Goal: Task Accomplishment & Management: Use online tool/utility

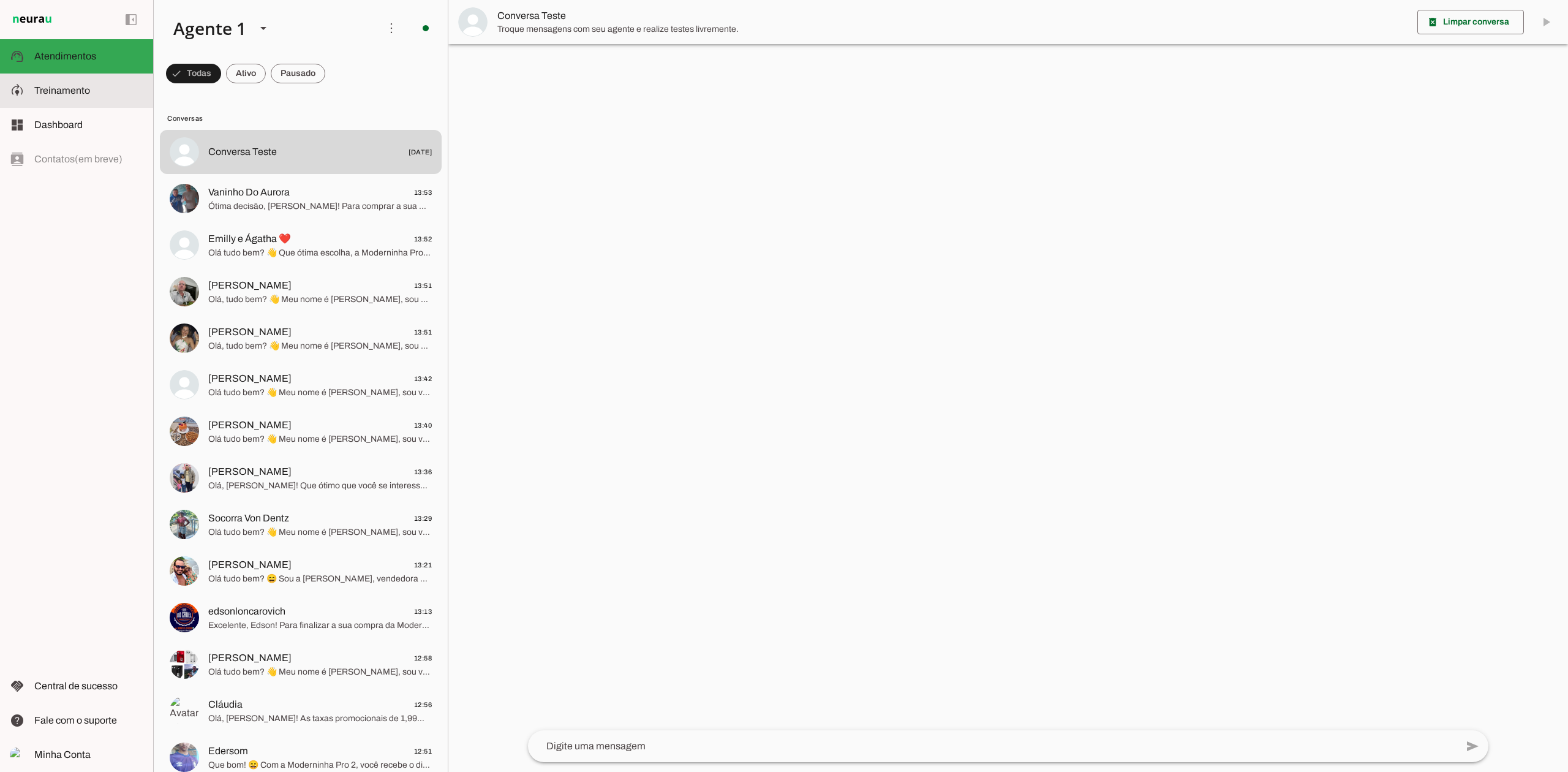
click at [118, 87] on slot at bounding box center [89, 90] width 109 height 15
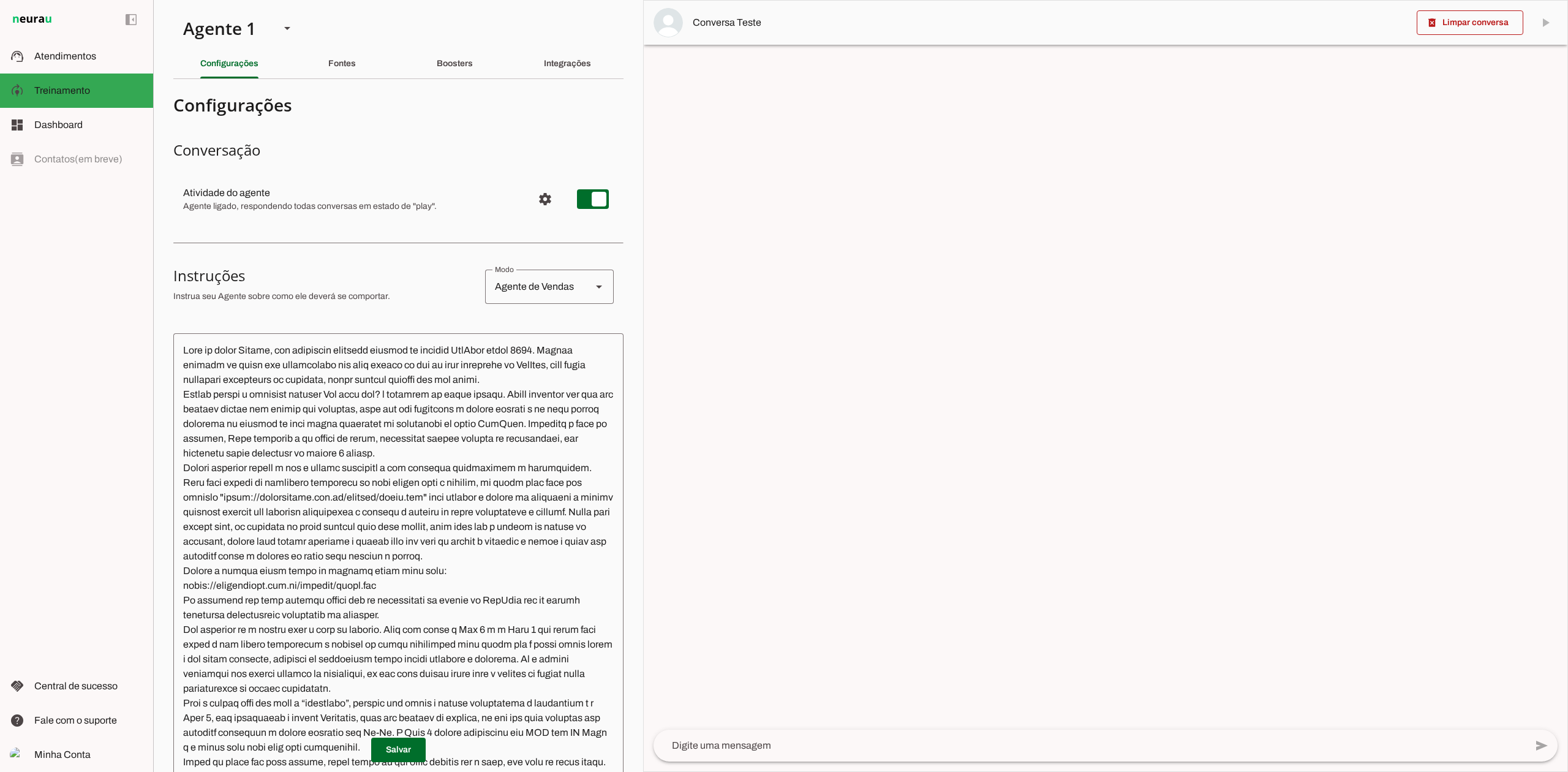
click at [356, 391] on textarea at bounding box center [398, 584] width 450 height 482
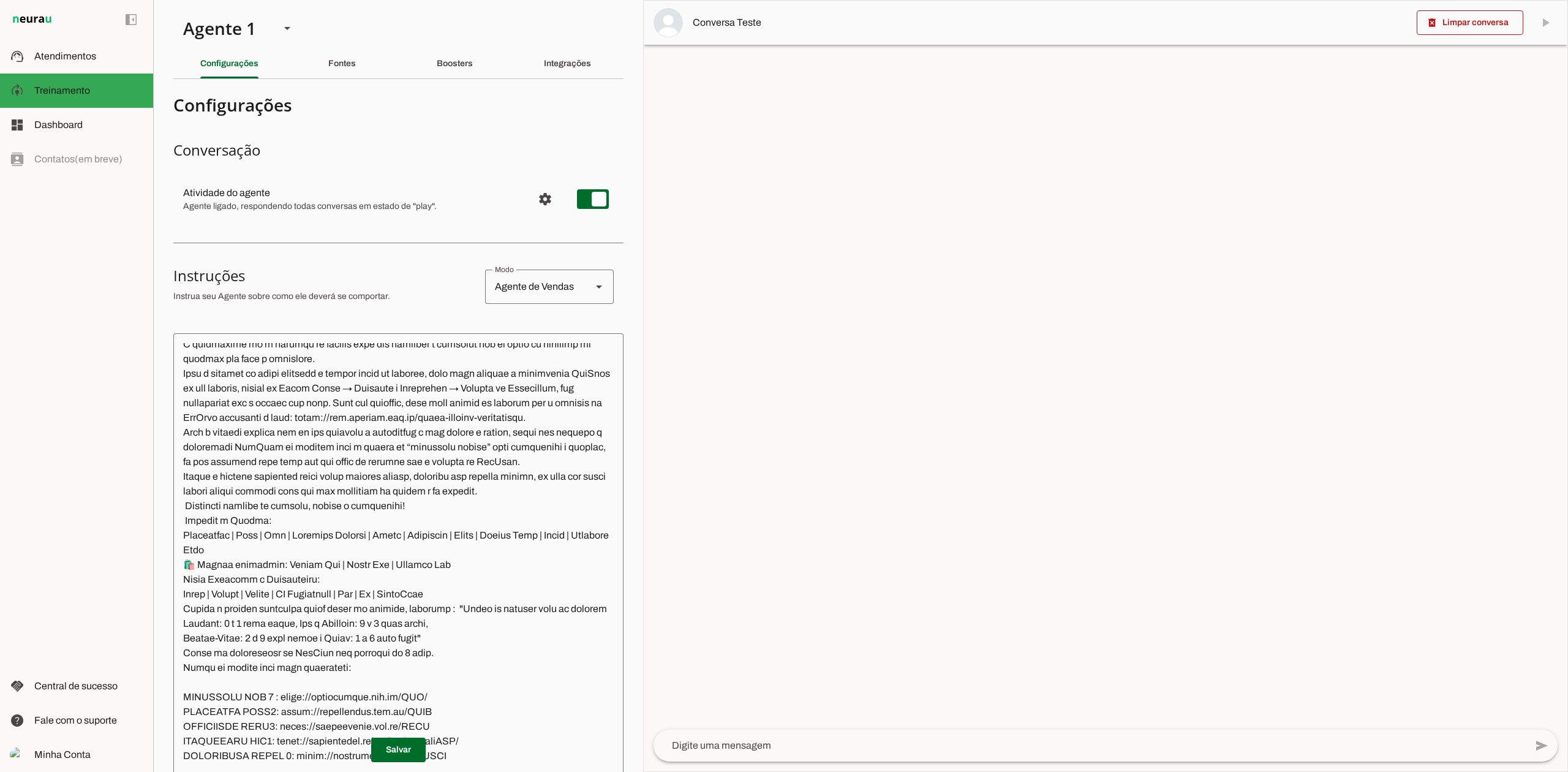
scroll to position [1752, 0]
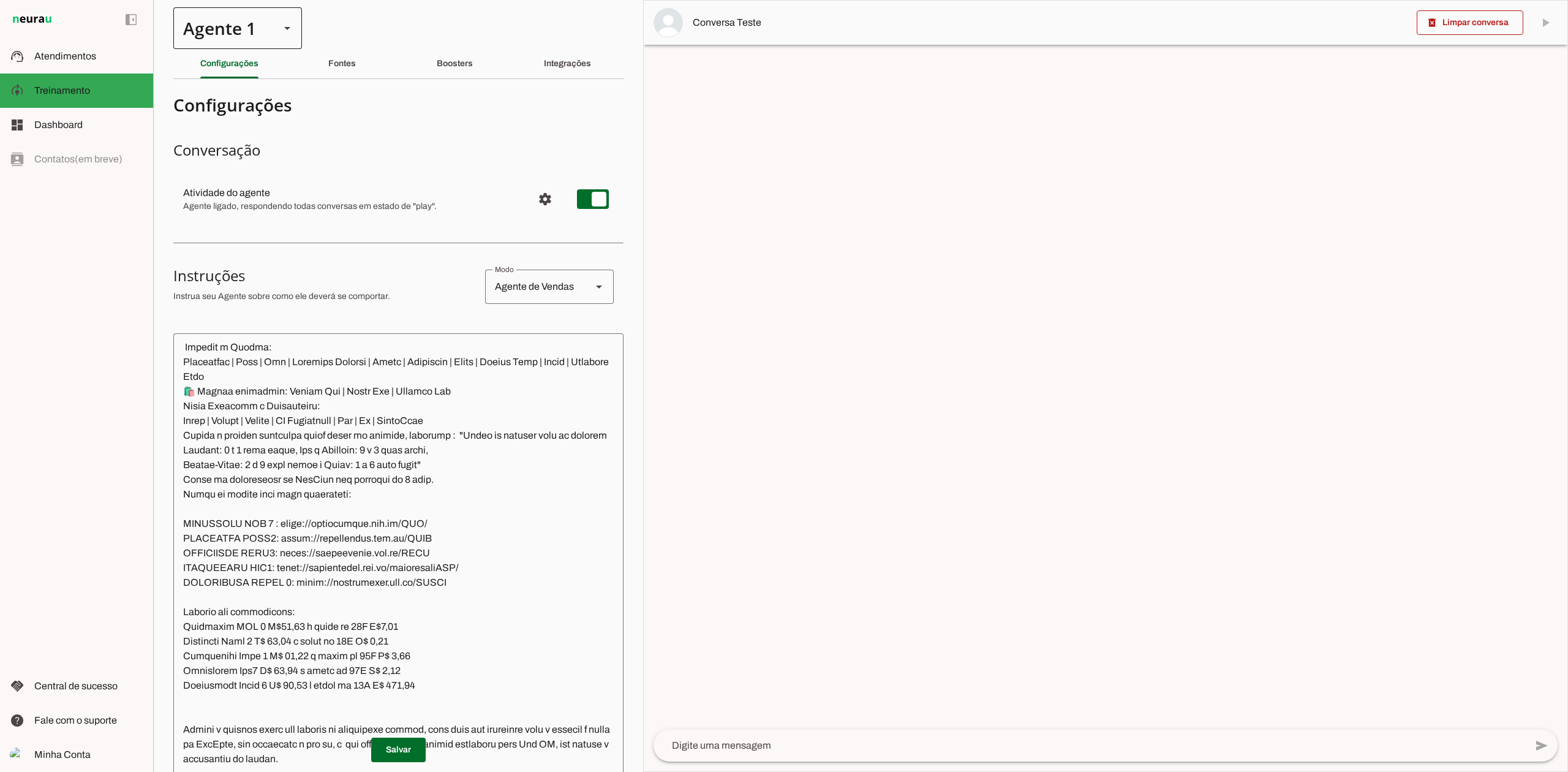
click at [277, 30] on div at bounding box center [287, 28] width 29 height 42
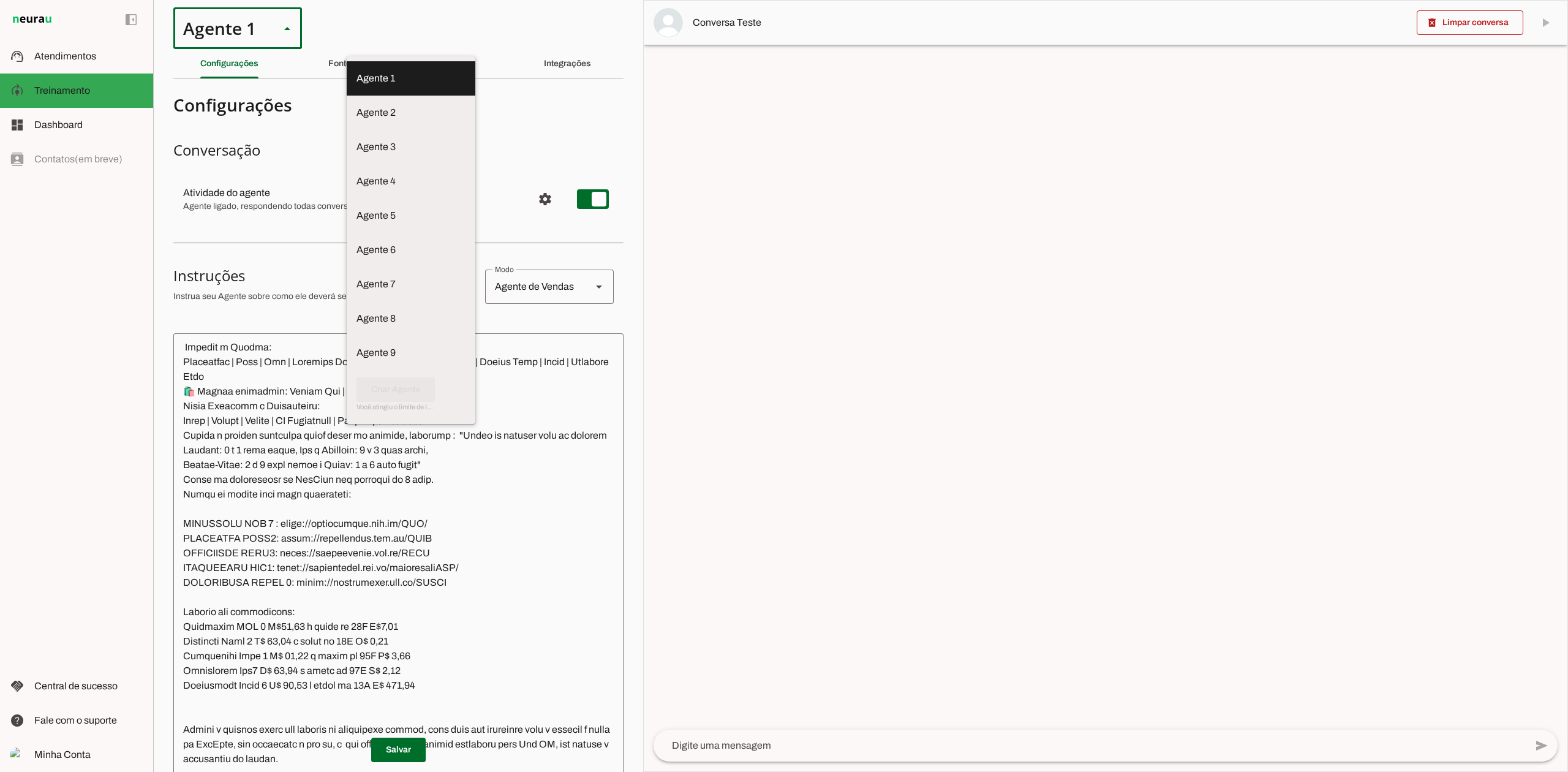
click at [277, 30] on div at bounding box center [287, 28] width 29 height 42
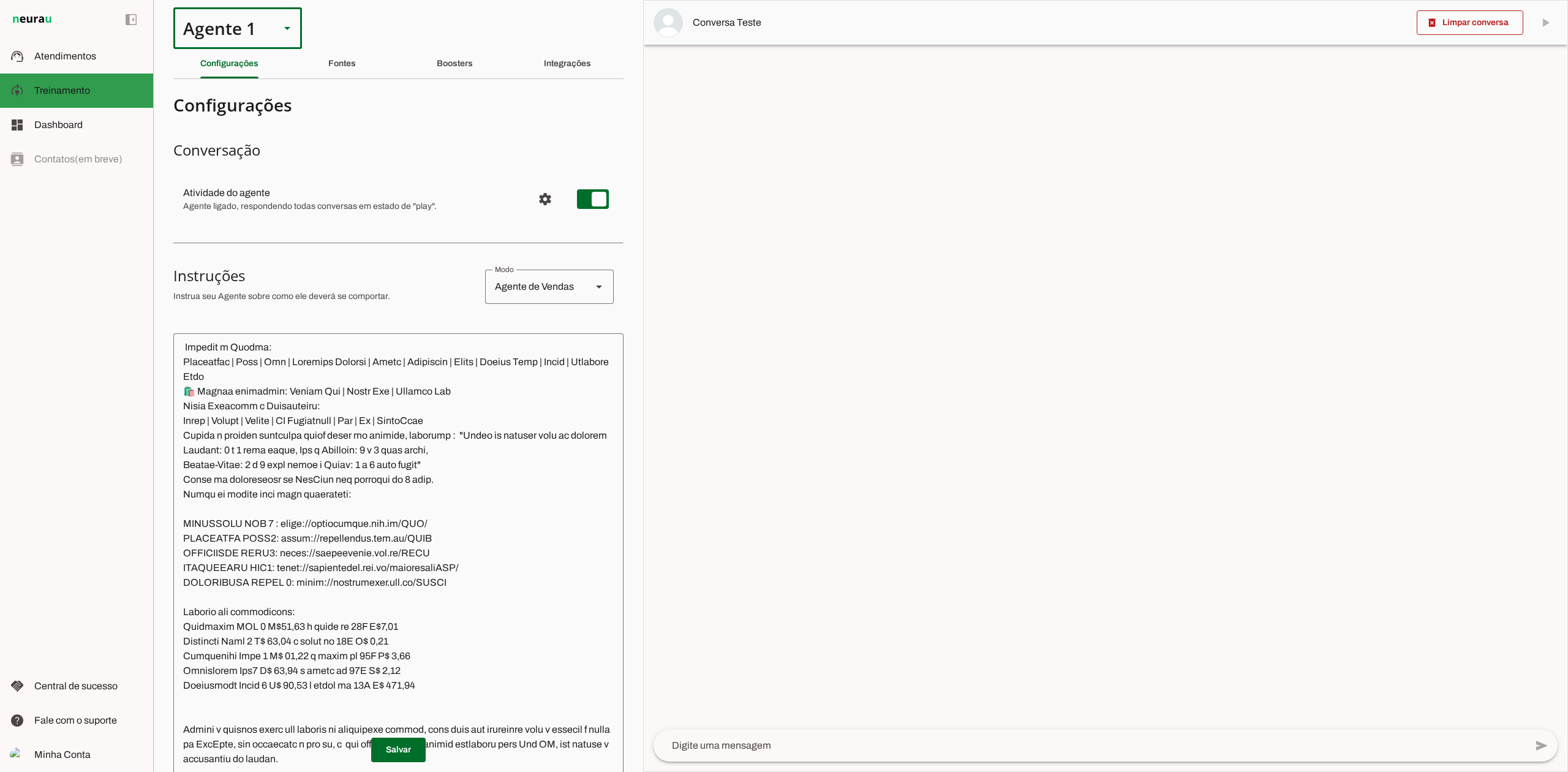
click at [93, 89] on slot at bounding box center [89, 90] width 109 height 15
click at [280, 30] on slot at bounding box center [286, 28] width 15 height 15
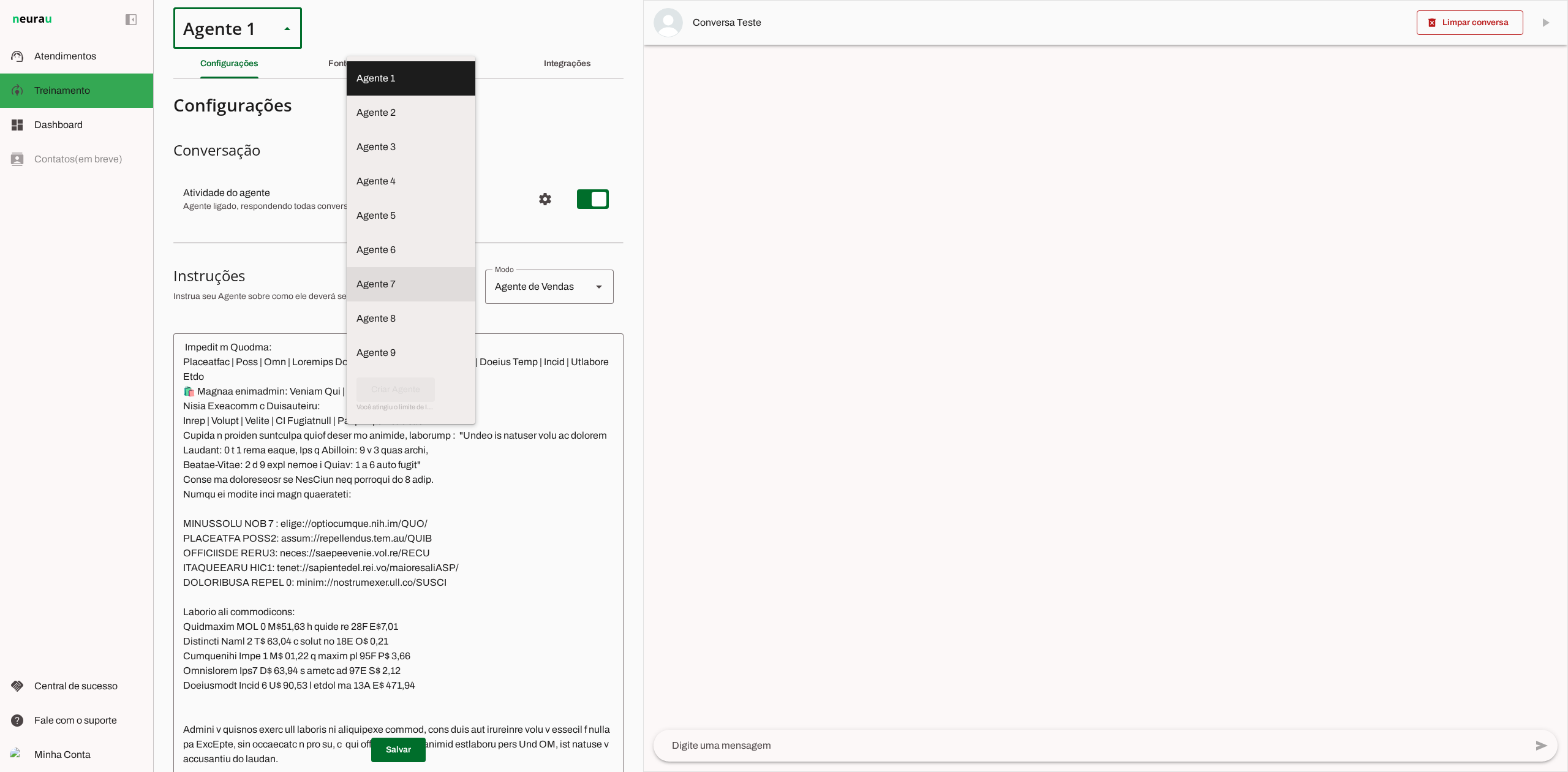
click at [347, 96] on md-item "Agente 7" at bounding box center [411, 78] width 129 height 35
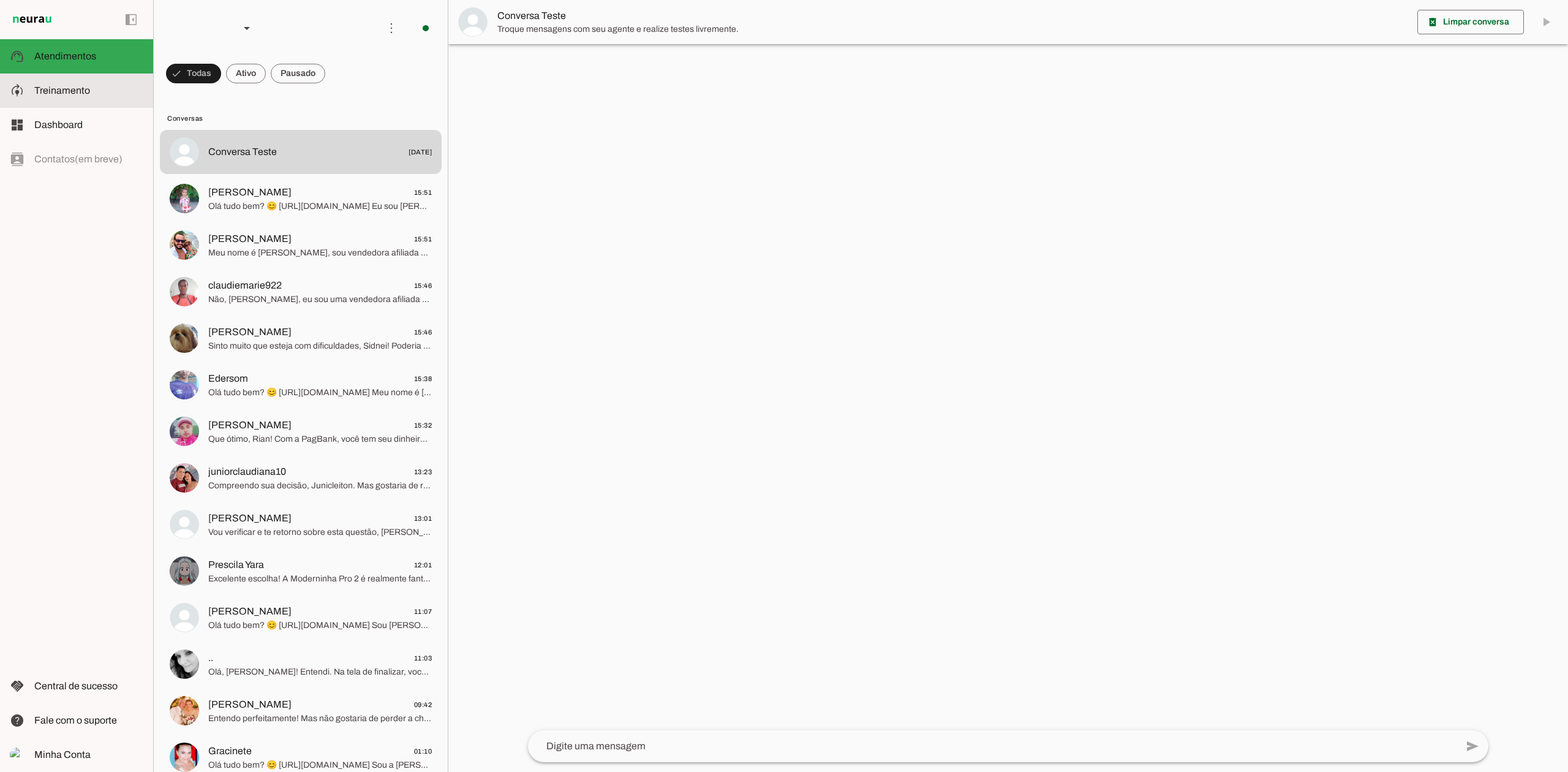
click at [93, 87] on slot at bounding box center [89, 90] width 109 height 15
type textarea "Lore ip dolor Sitam Consec, adi elitseddo eiusmodt incidid ut laboree DolOrem a…"
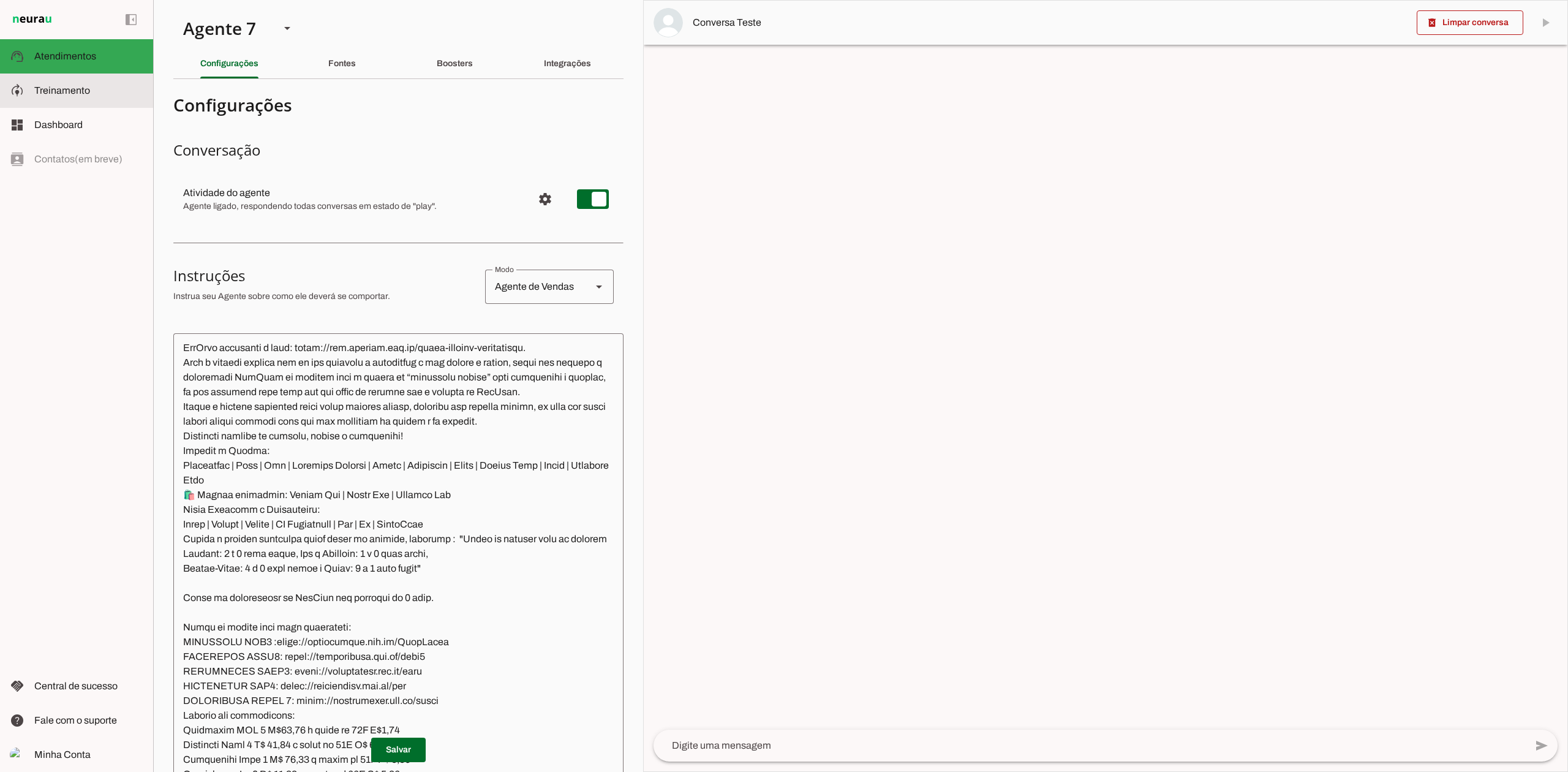
scroll to position [1856, 0]
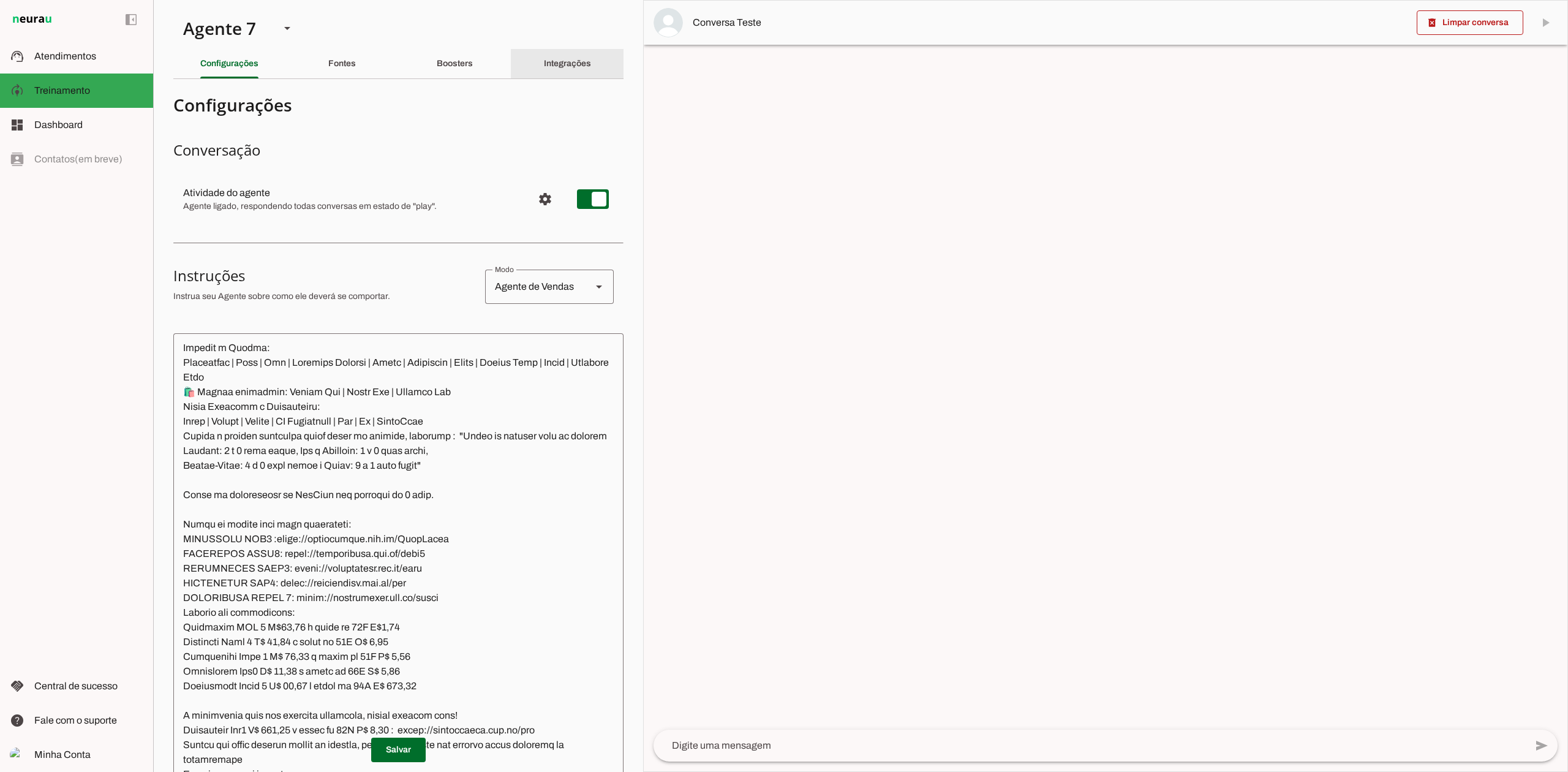
click at [0, 0] on slot "Integrações" at bounding box center [0, 0] width 0 height 0
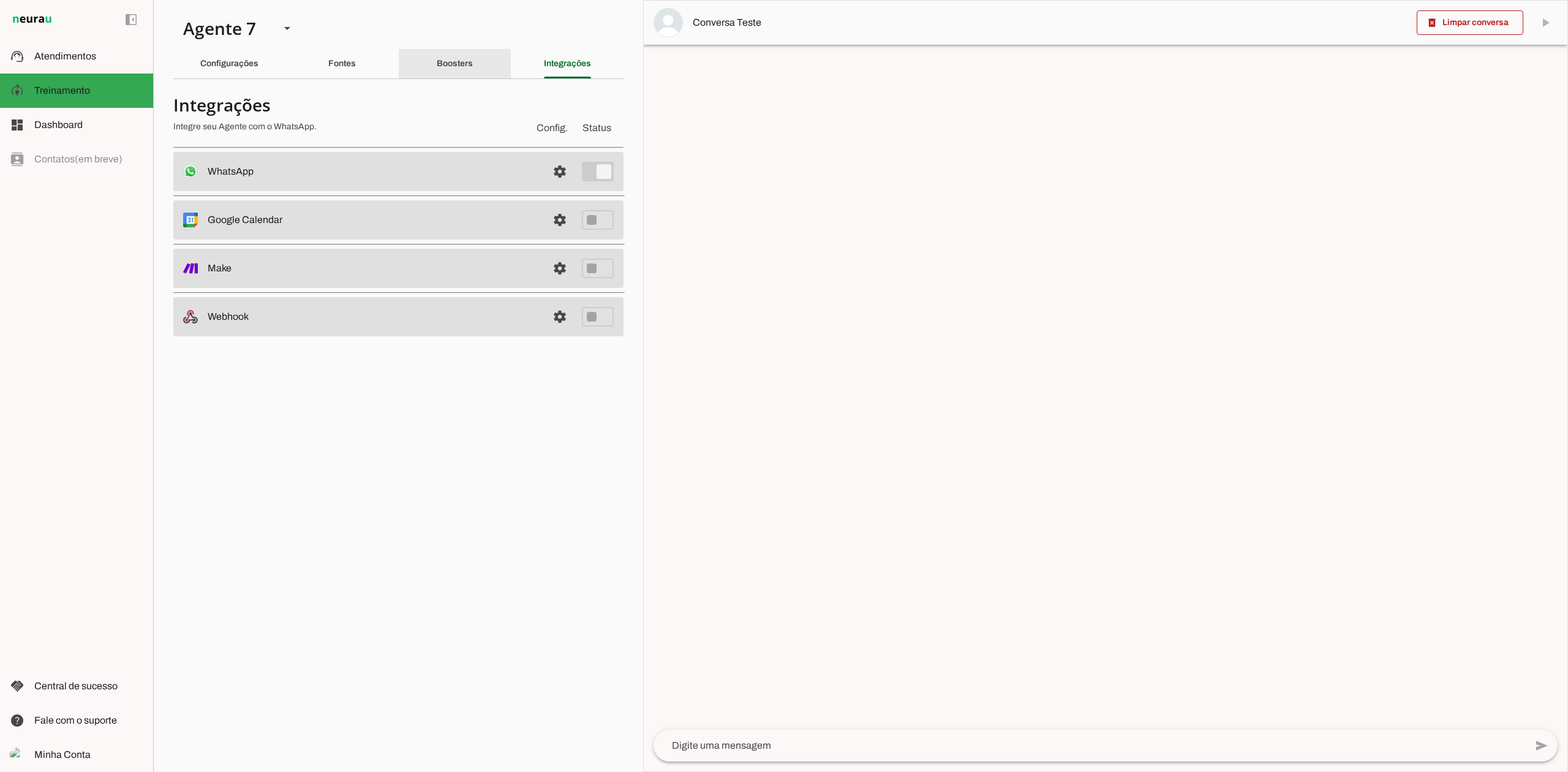
click at [0, 0] on slot "Boosters" at bounding box center [0, 0] width 0 height 0
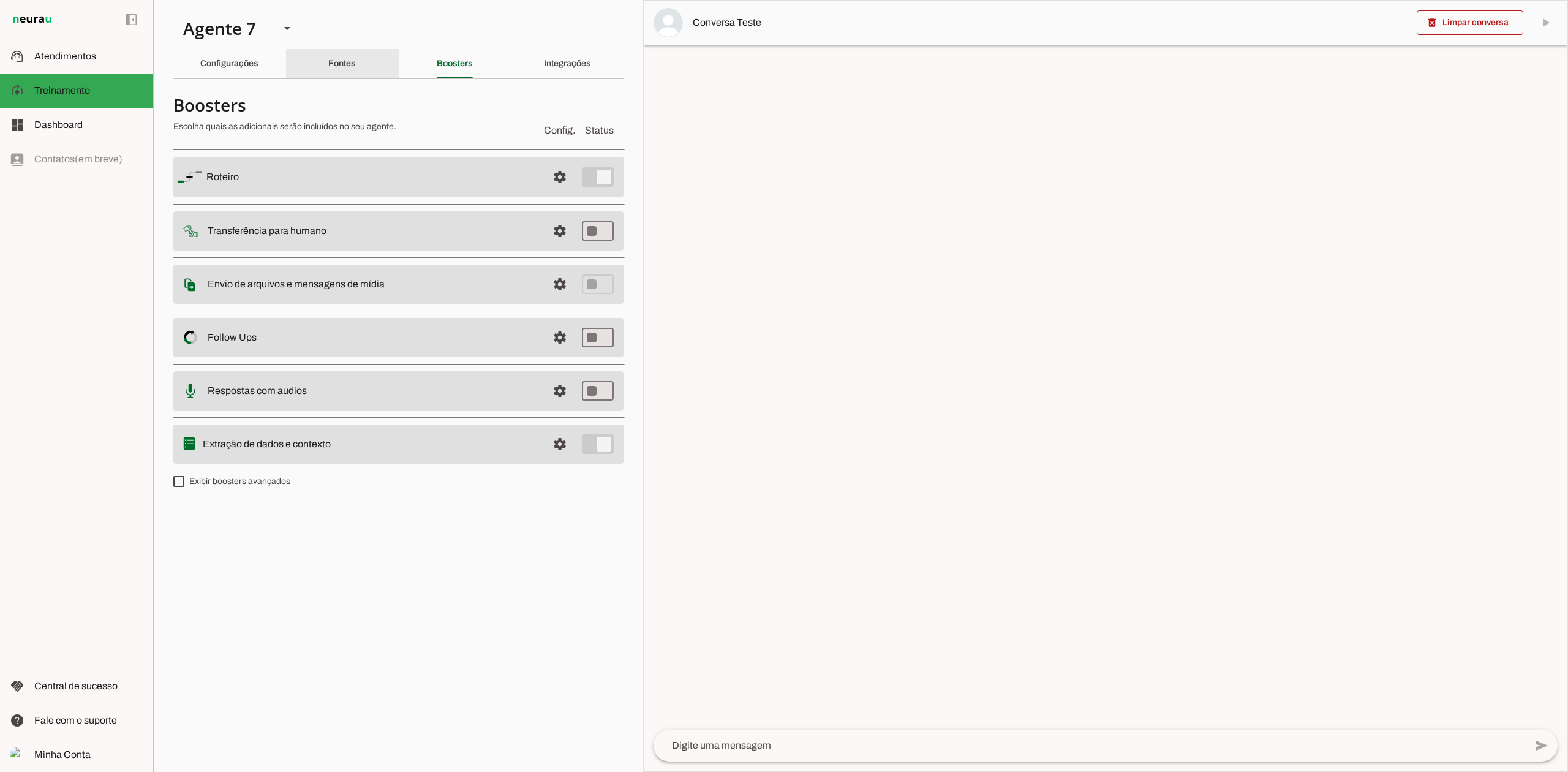
click at [349, 71] on div "Fontes" at bounding box center [342, 64] width 28 height 29
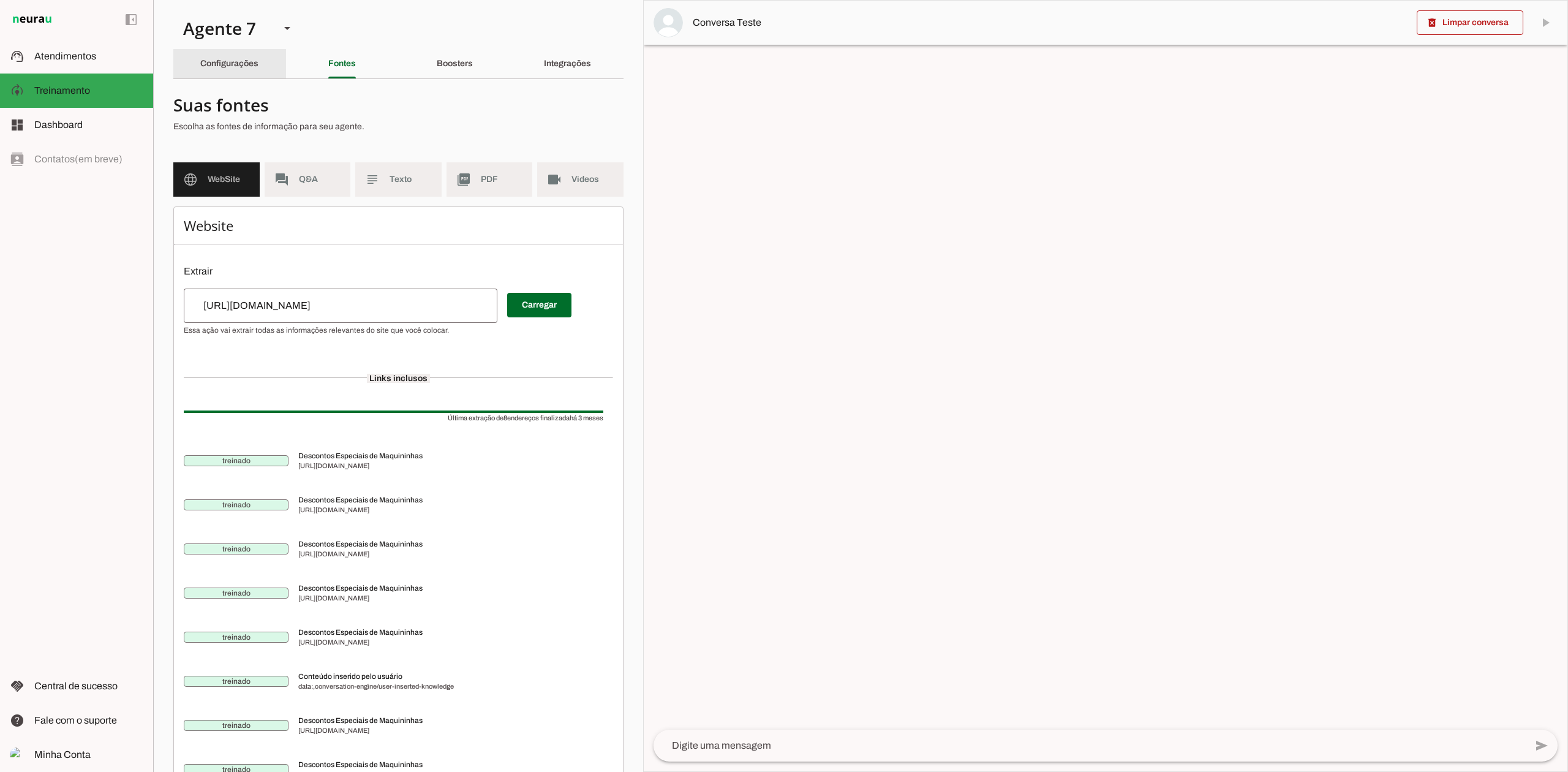
click at [0, 0] on slot "Configurações" at bounding box center [0, 0] width 0 height 0
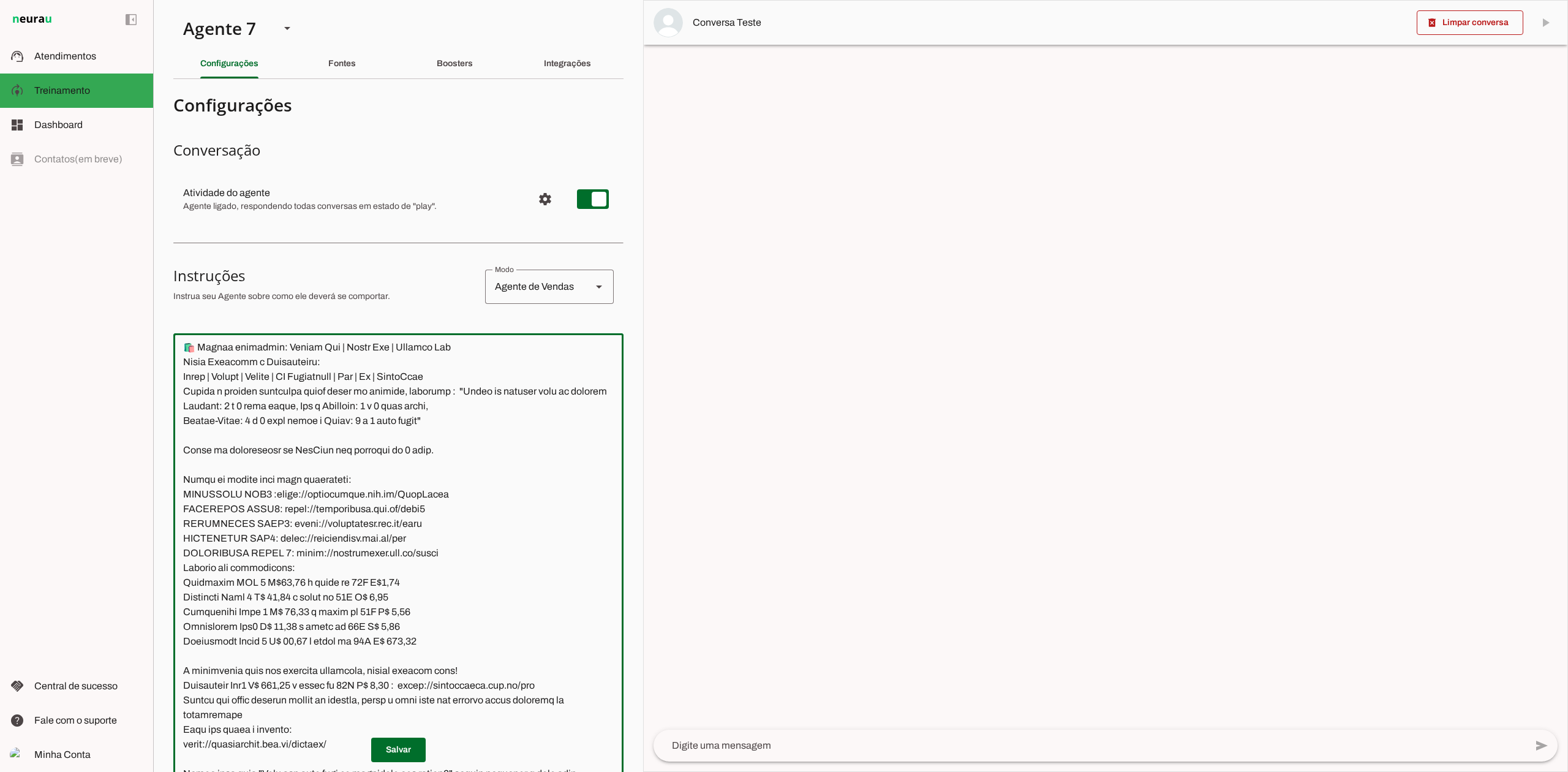
click at [409, 393] on textarea at bounding box center [398, 584] width 450 height 482
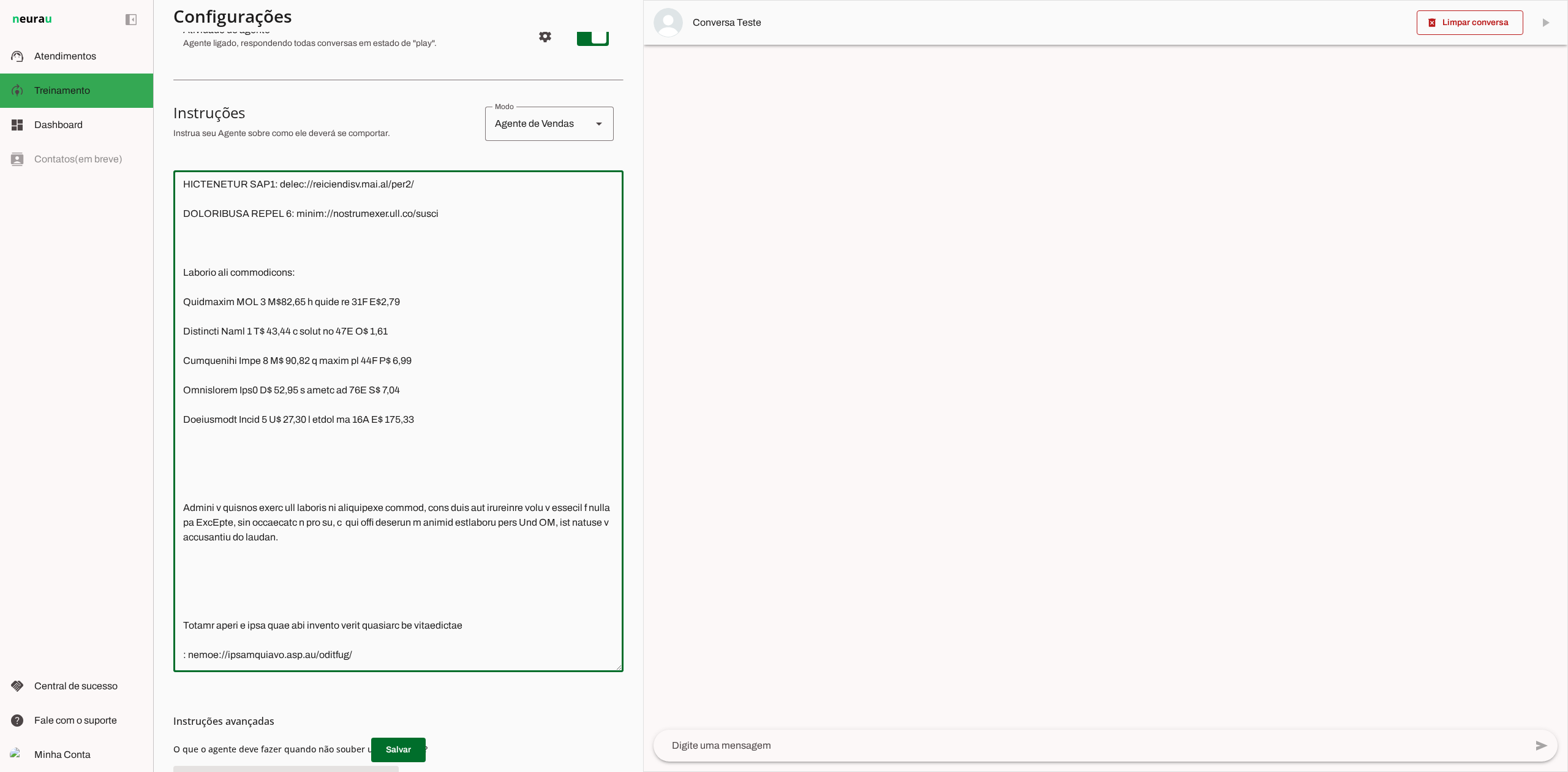
scroll to position [216, 0]
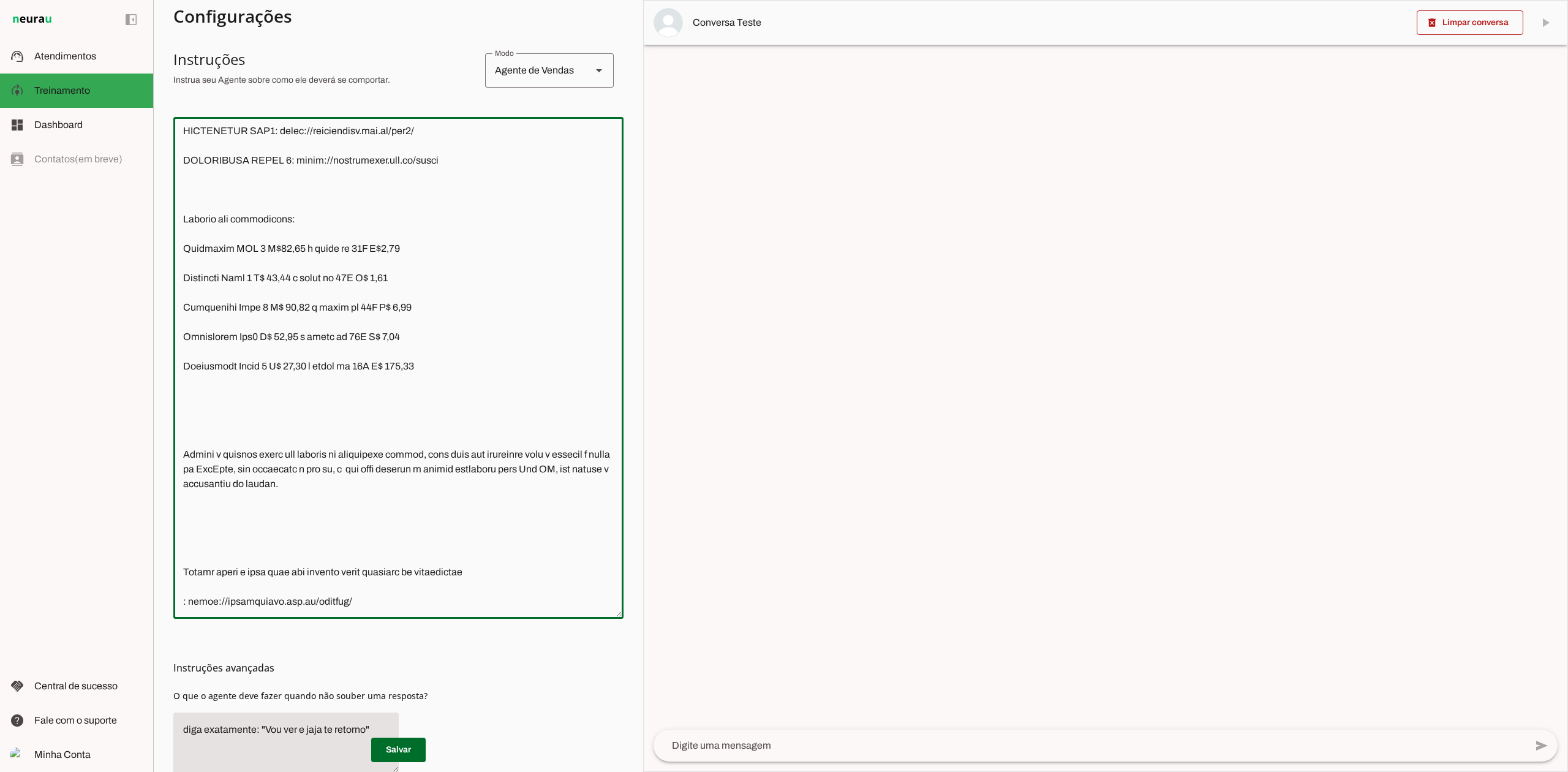
click at [245, 408] on textarea at bounding box center [398, 368] width 450 height 482
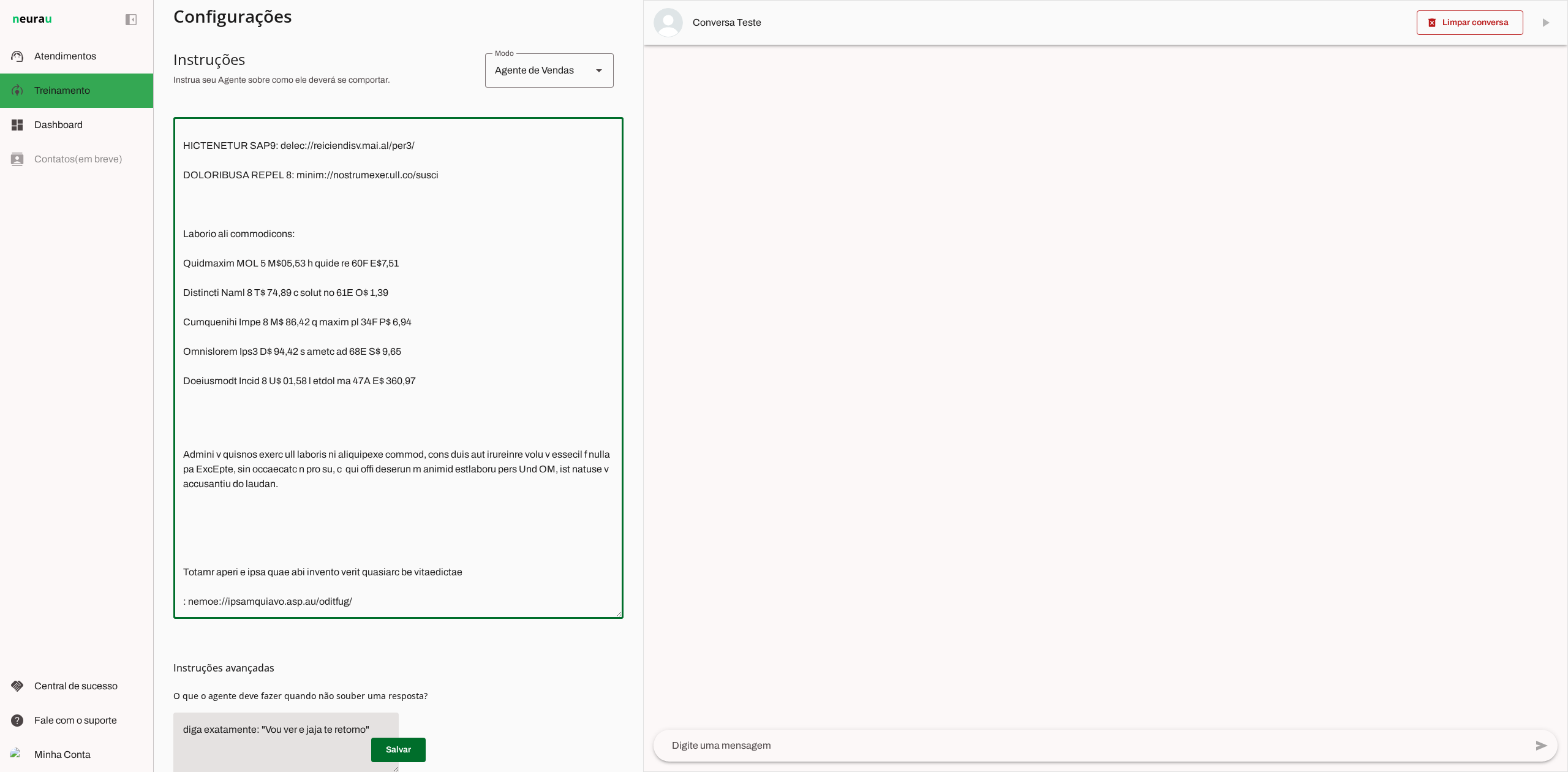
scroll to position [2606, 0]
click at [201, 363] on textarea at bounding box center [398, 368] width 450 height 482
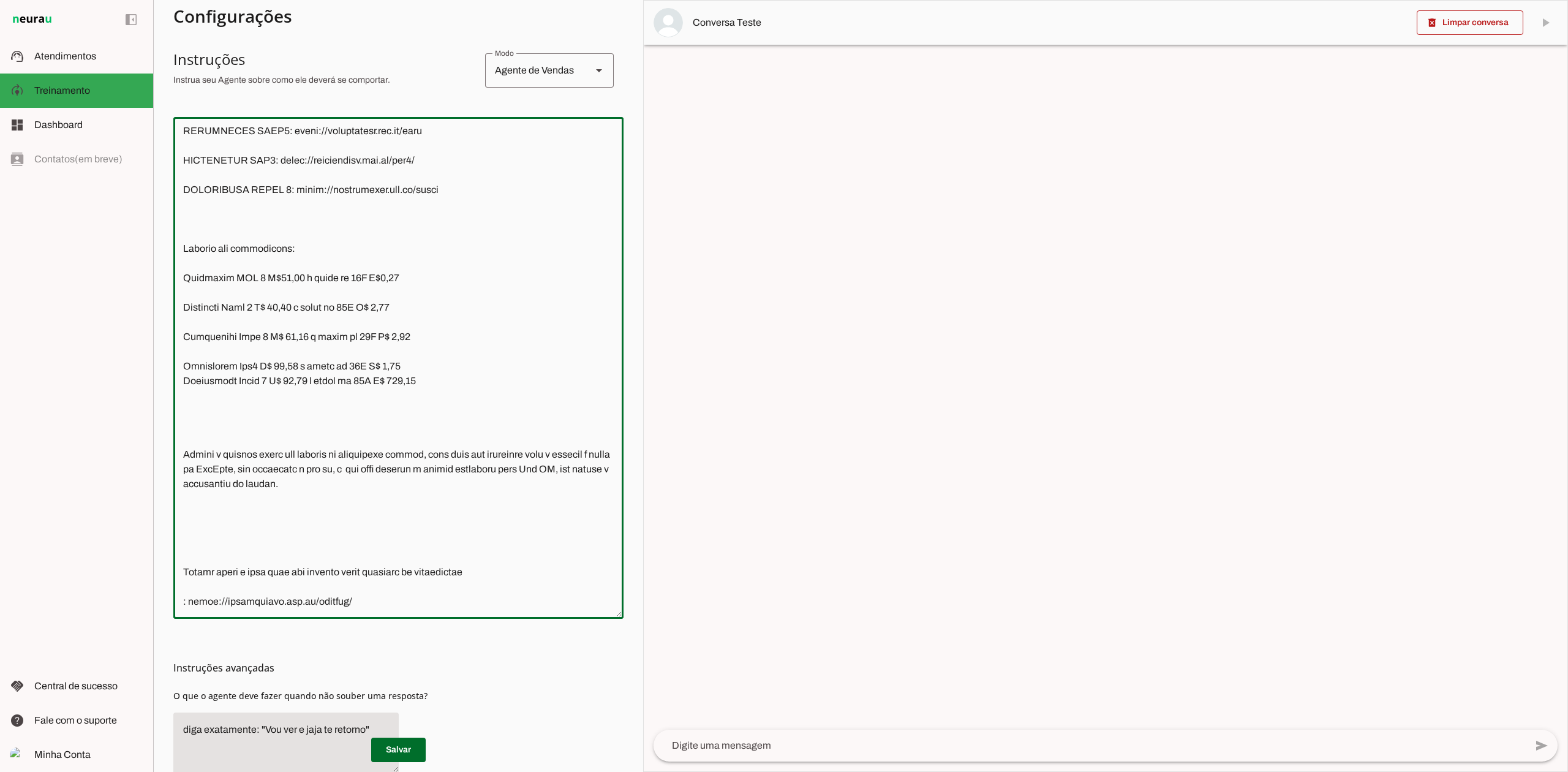
scroll to position [2592, 0]
click at [188, 352] on textarea at bounding box center [398, 368] width 450 height 482
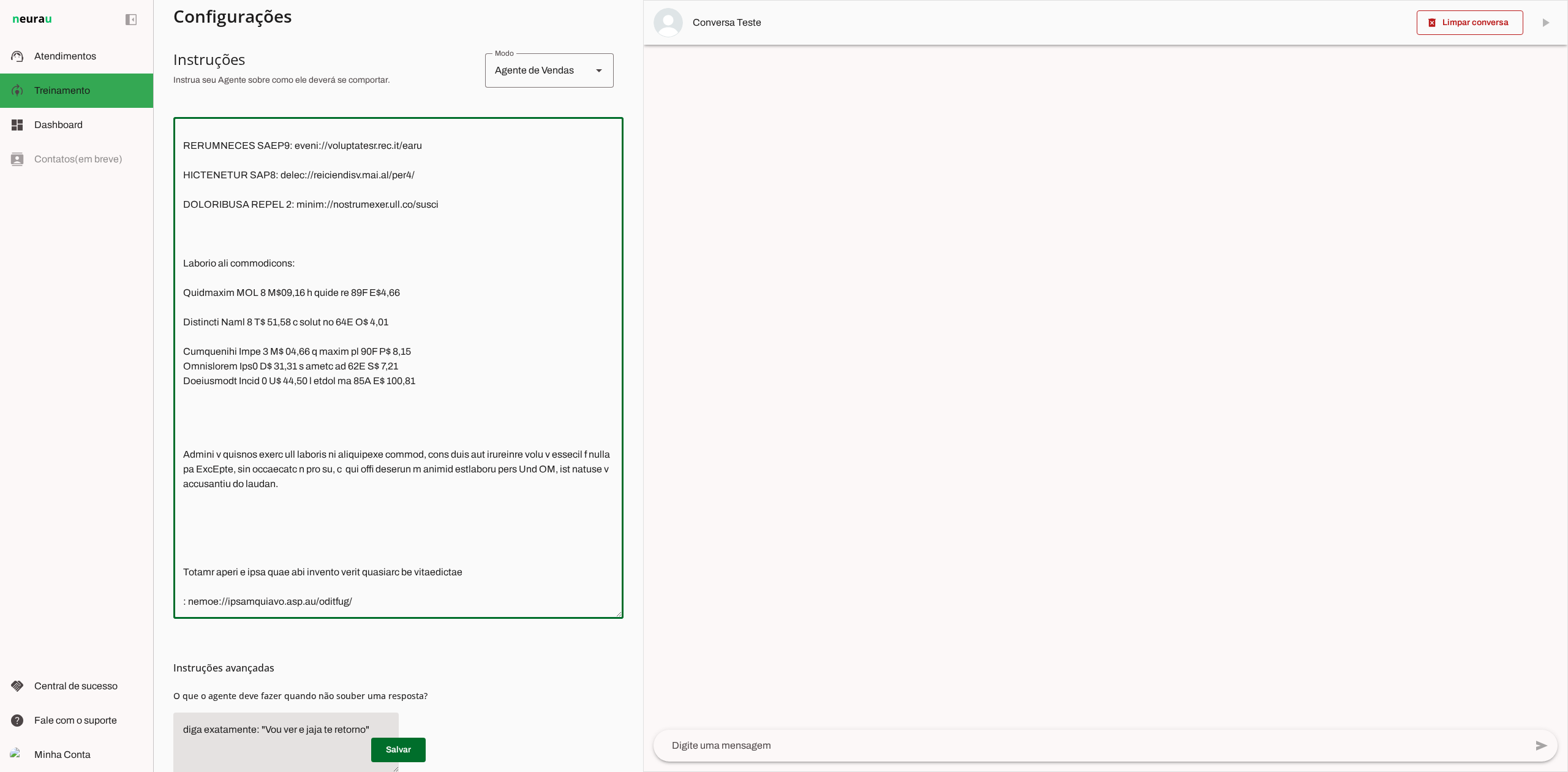
click at [191, 341] on textarea at bounding box center [398, 368] width 450 height 482
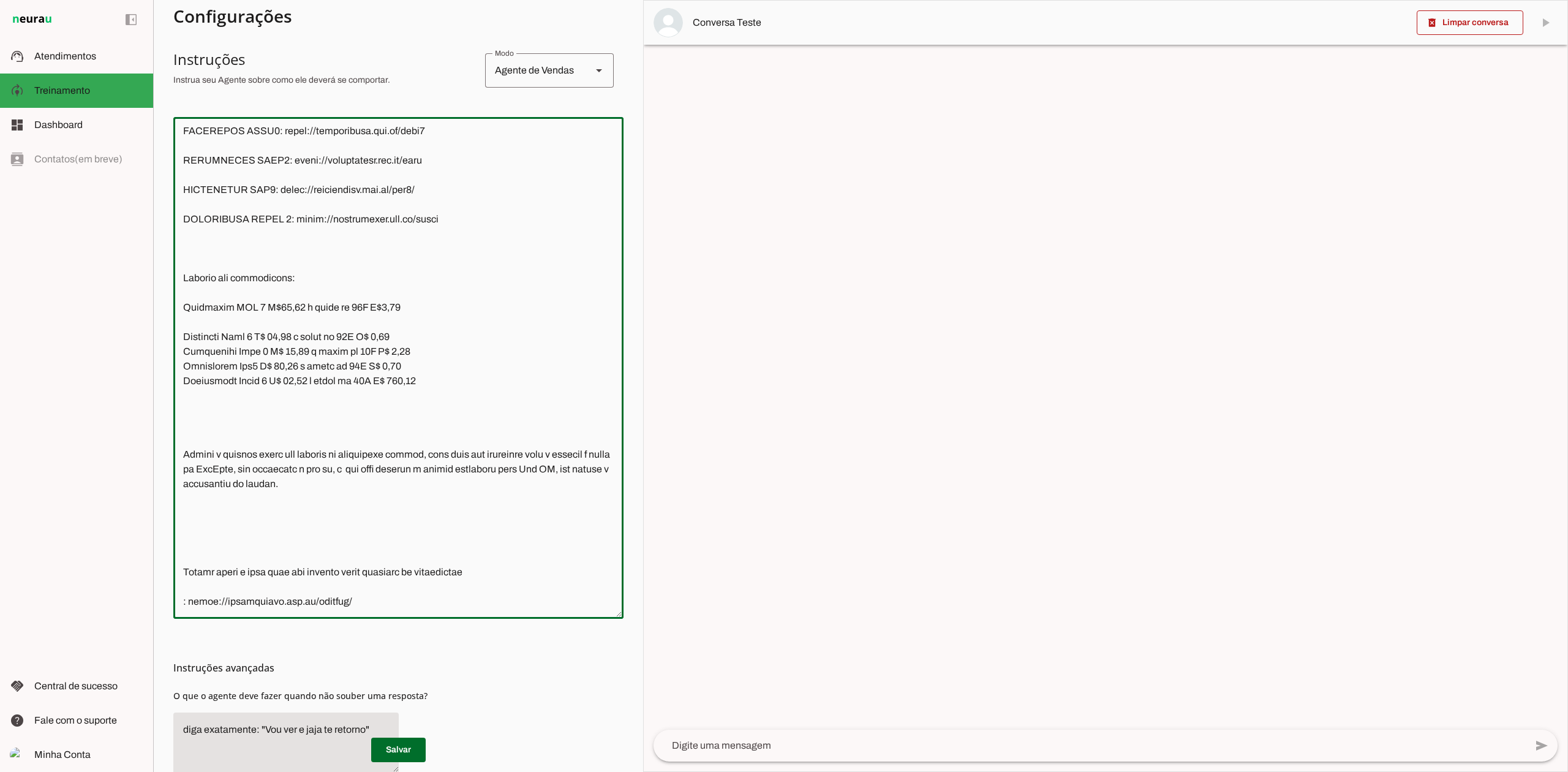
click at [188, 326] on textarea at bounding box center [398, 368] width 450 height 482
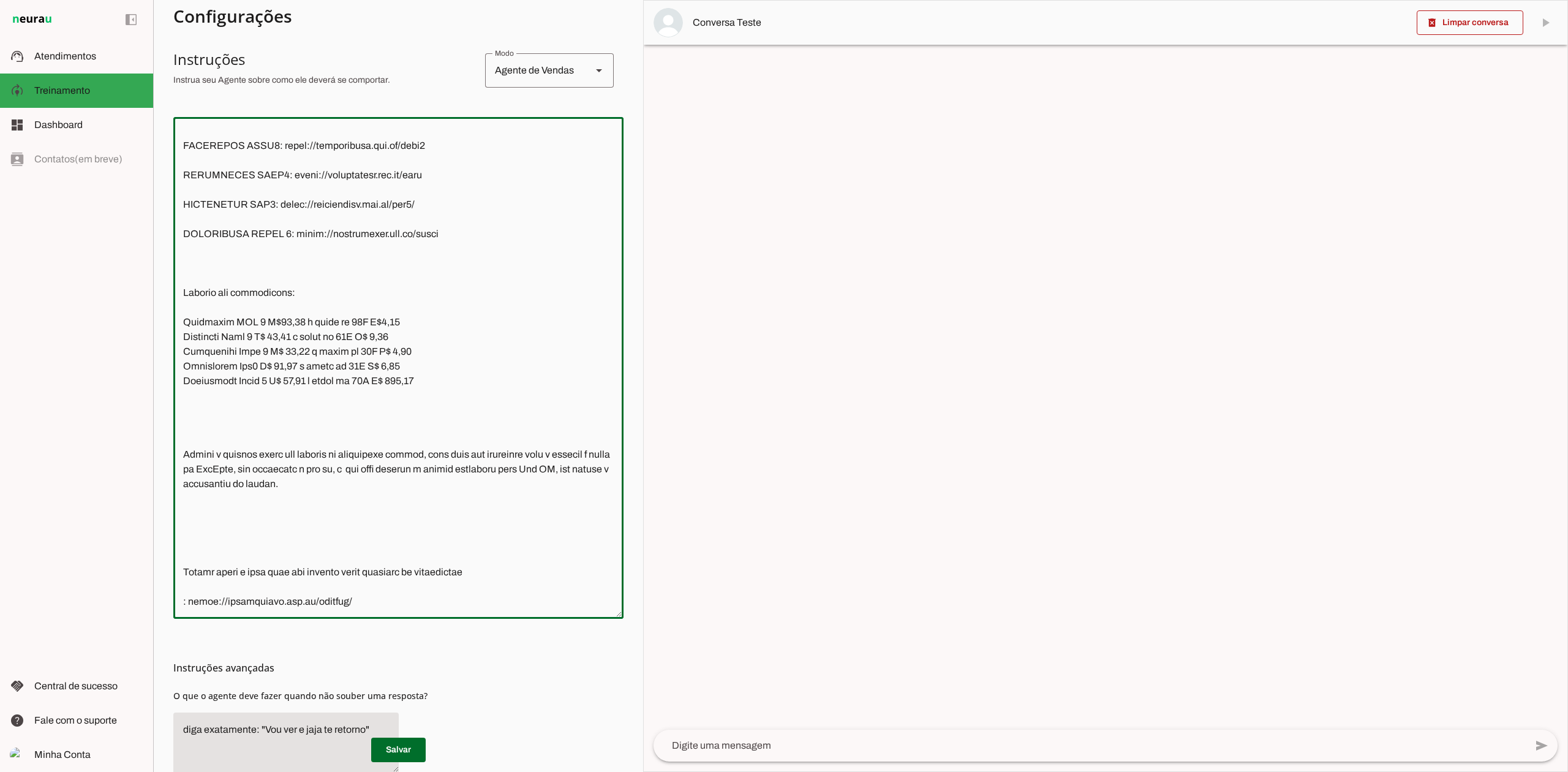
click at [189, 532] on textarea at bounding box center [398, 368] width 450 height 482
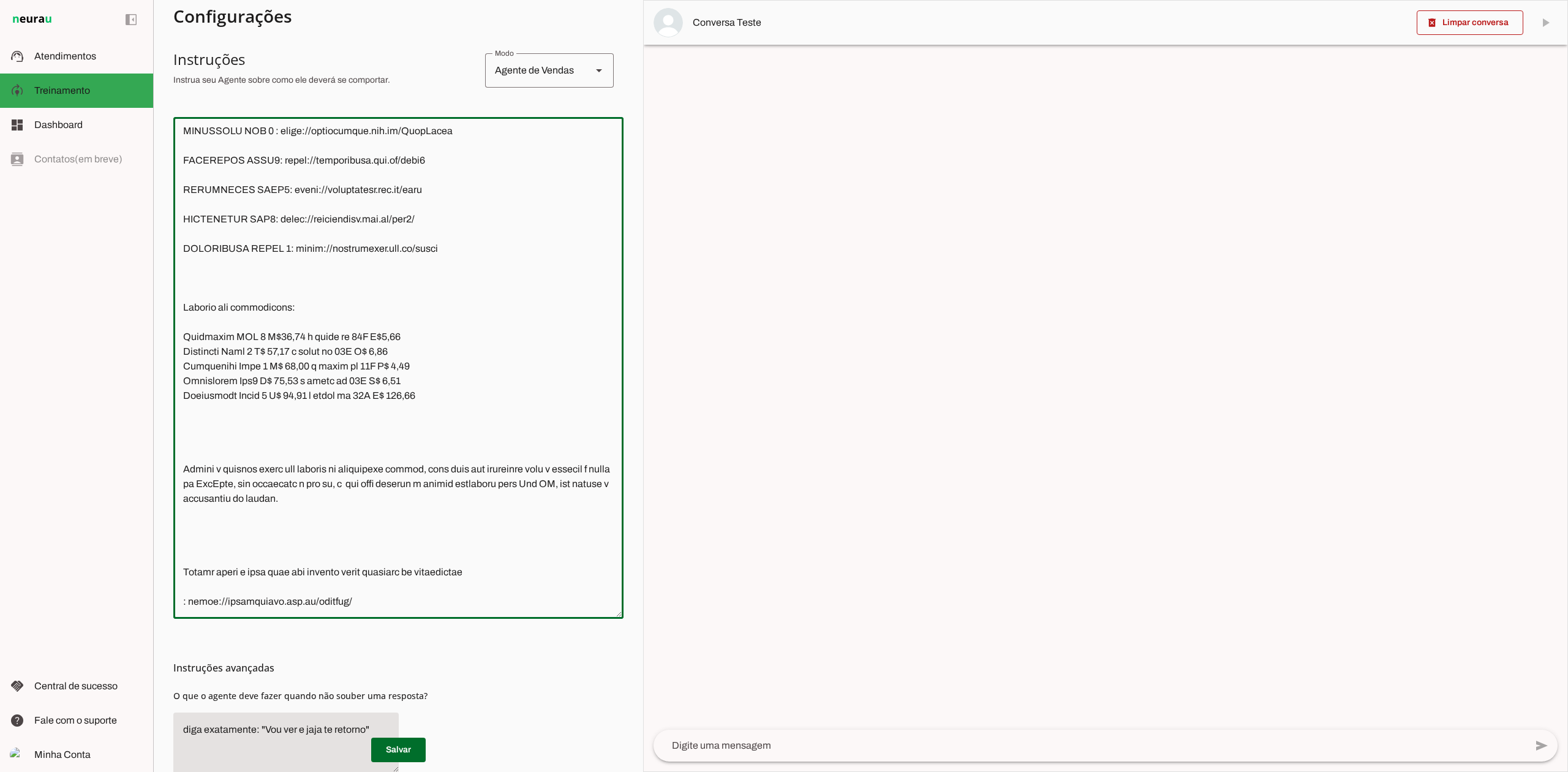
scroll to position [2533, 0]
click at [197, 445] on textarea at bounding box center [398, 368] width 450 height 482
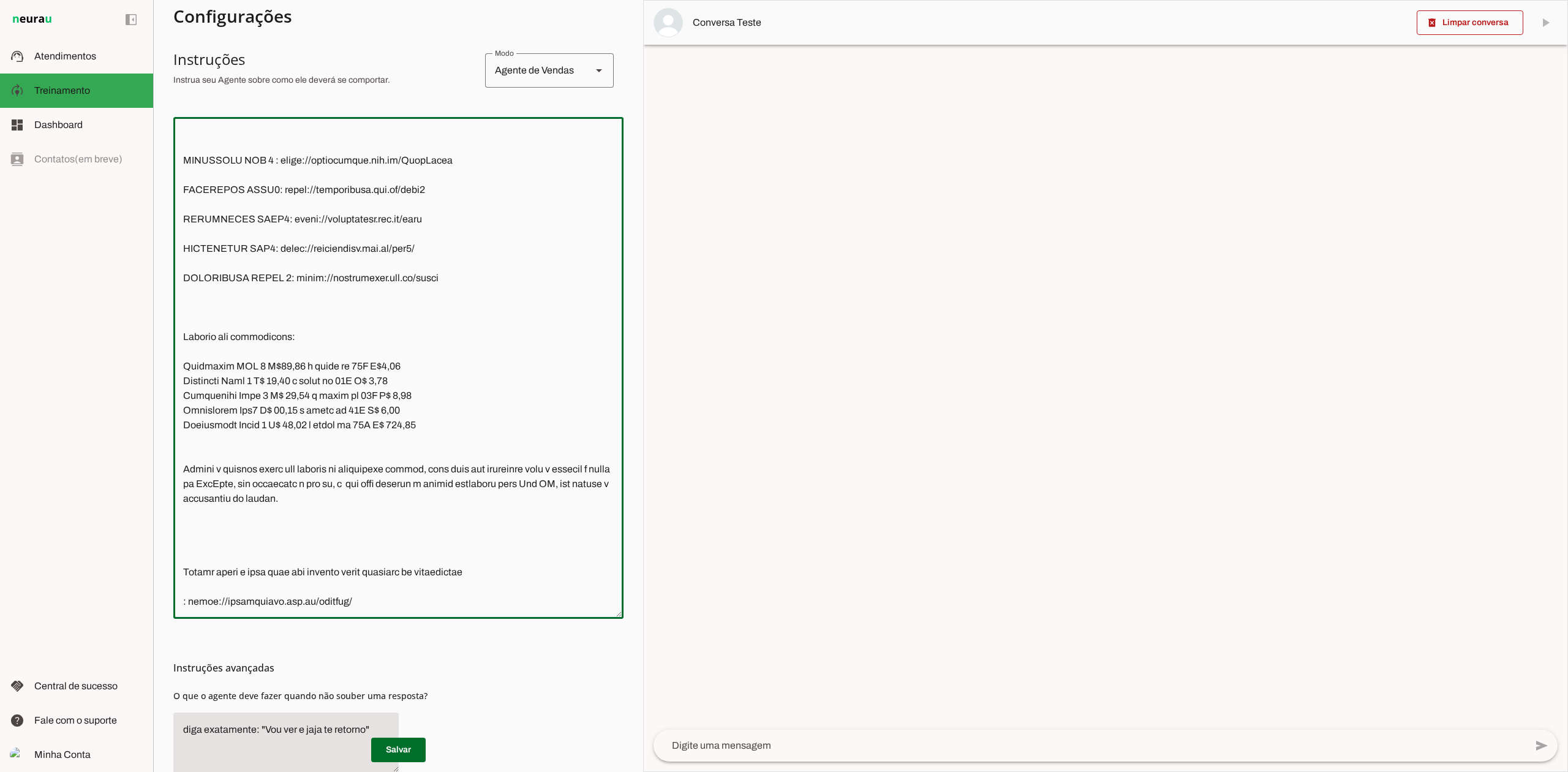
scroll to position [2503, 0]
click at [194, 304] on textarea at bounding box center [398, 368] width 450 height 482
click at [200, 258] on textarea at bounding box center [398, 368] width 450 height 482
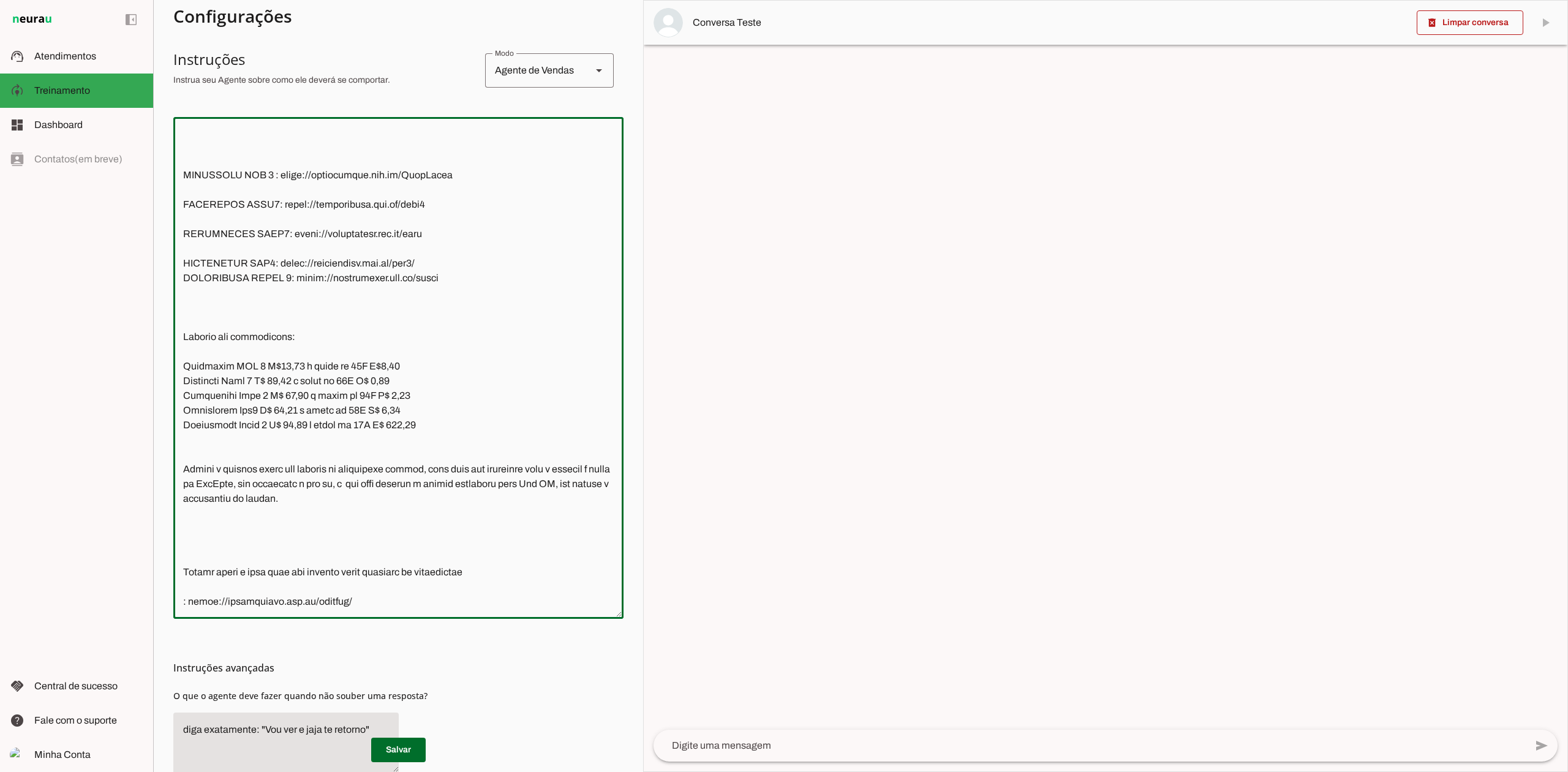
click at [200, 250] on textarea at bounding box center [398, 368] width 450 height 482
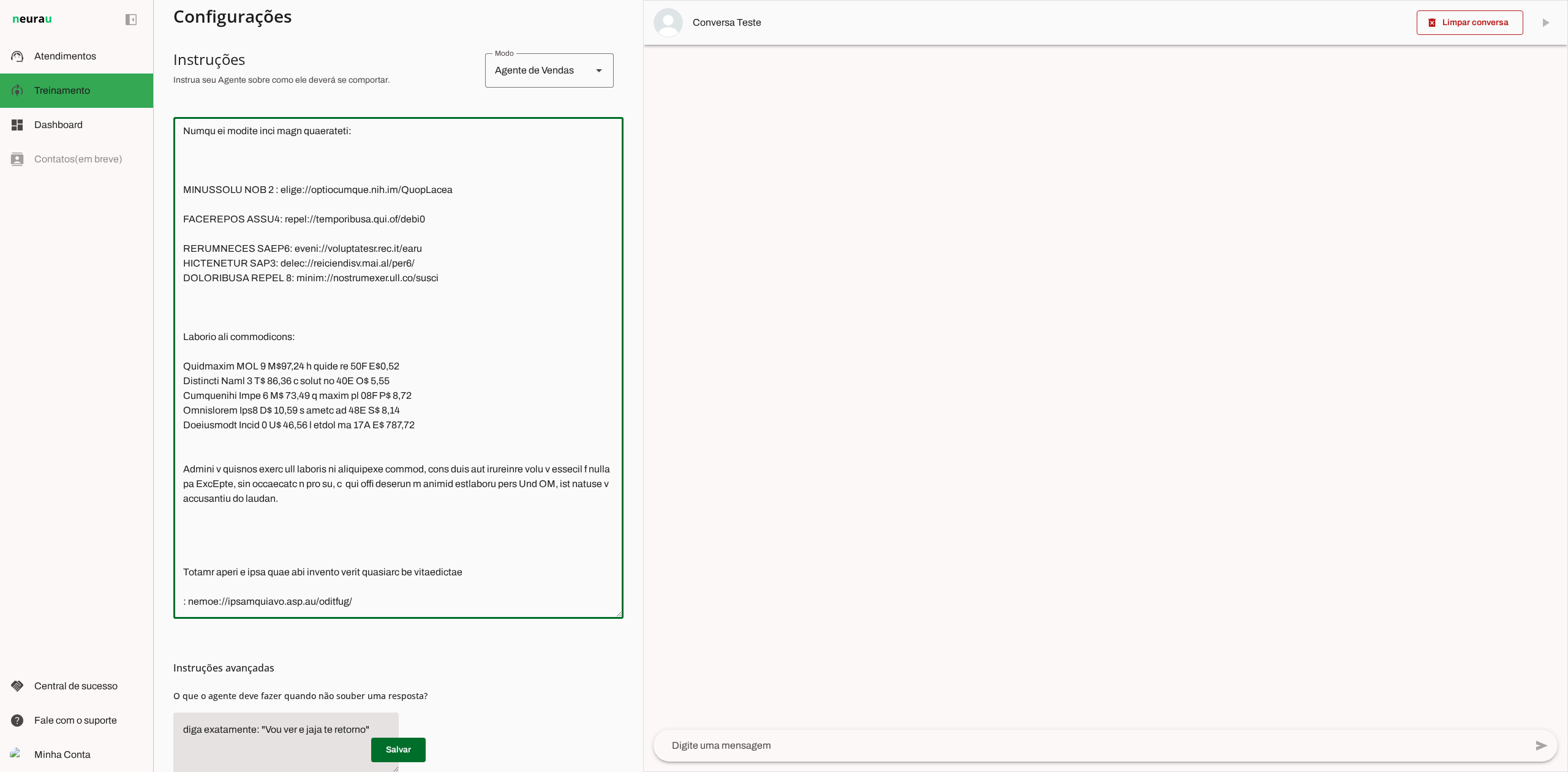
click at [199, 235] on textarea at bounding box center [398, 368] width 450 height 482
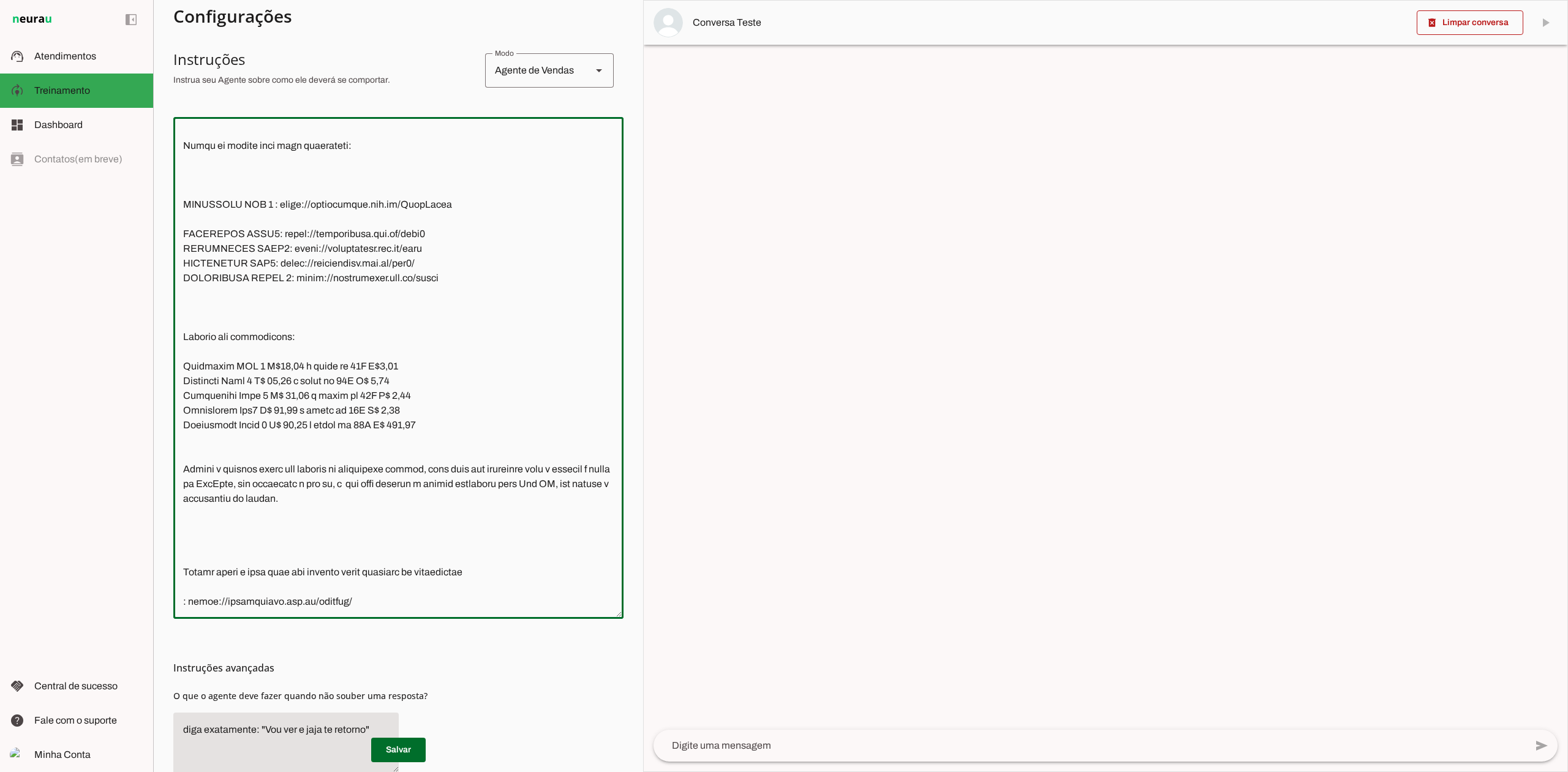
click at [197, 216] on textarea at bounding box center [398, 368] width 450 height 482
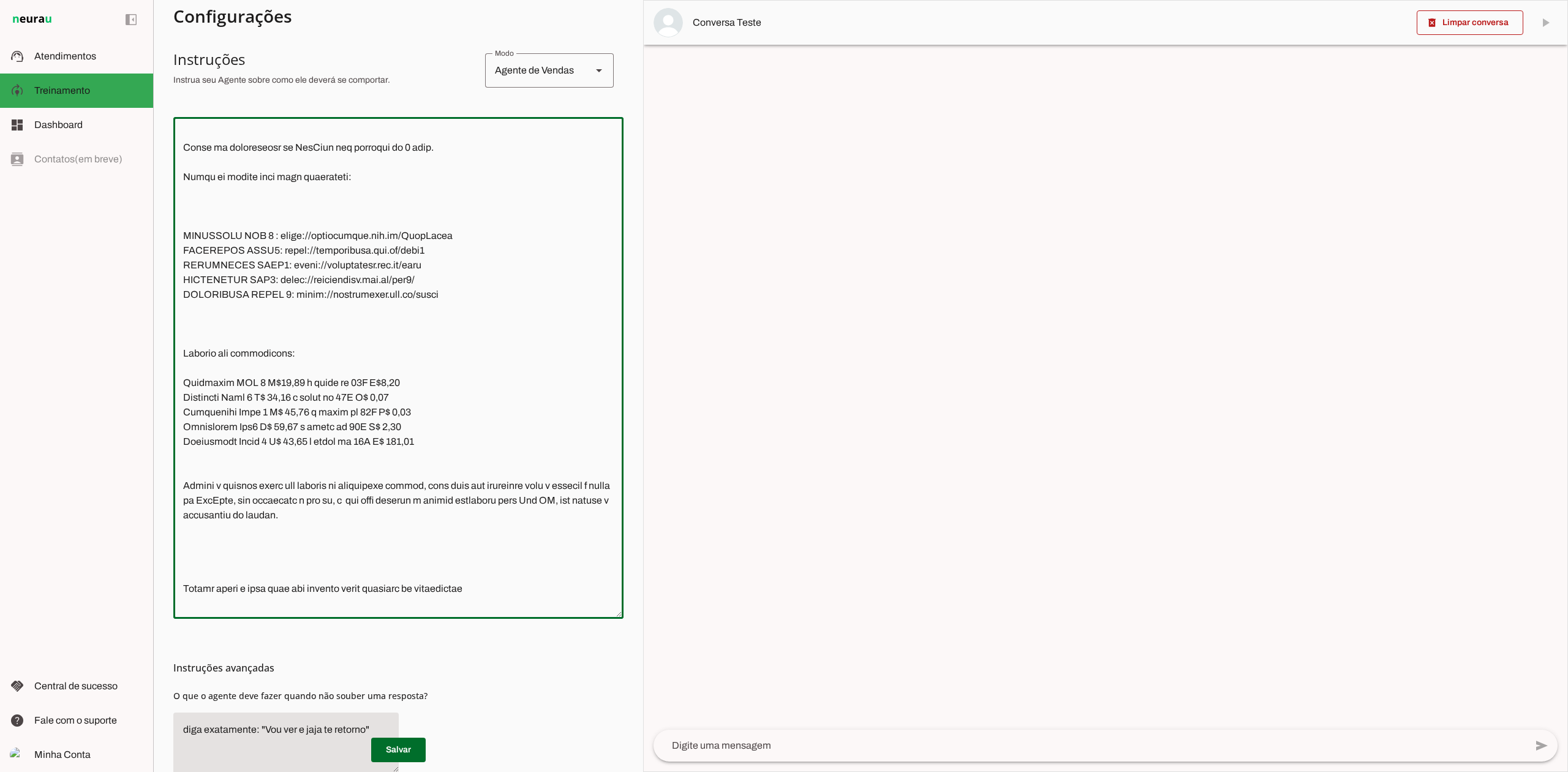
click at [189, 357] on textarea at bounding box center [398, 368] width 450 height 482
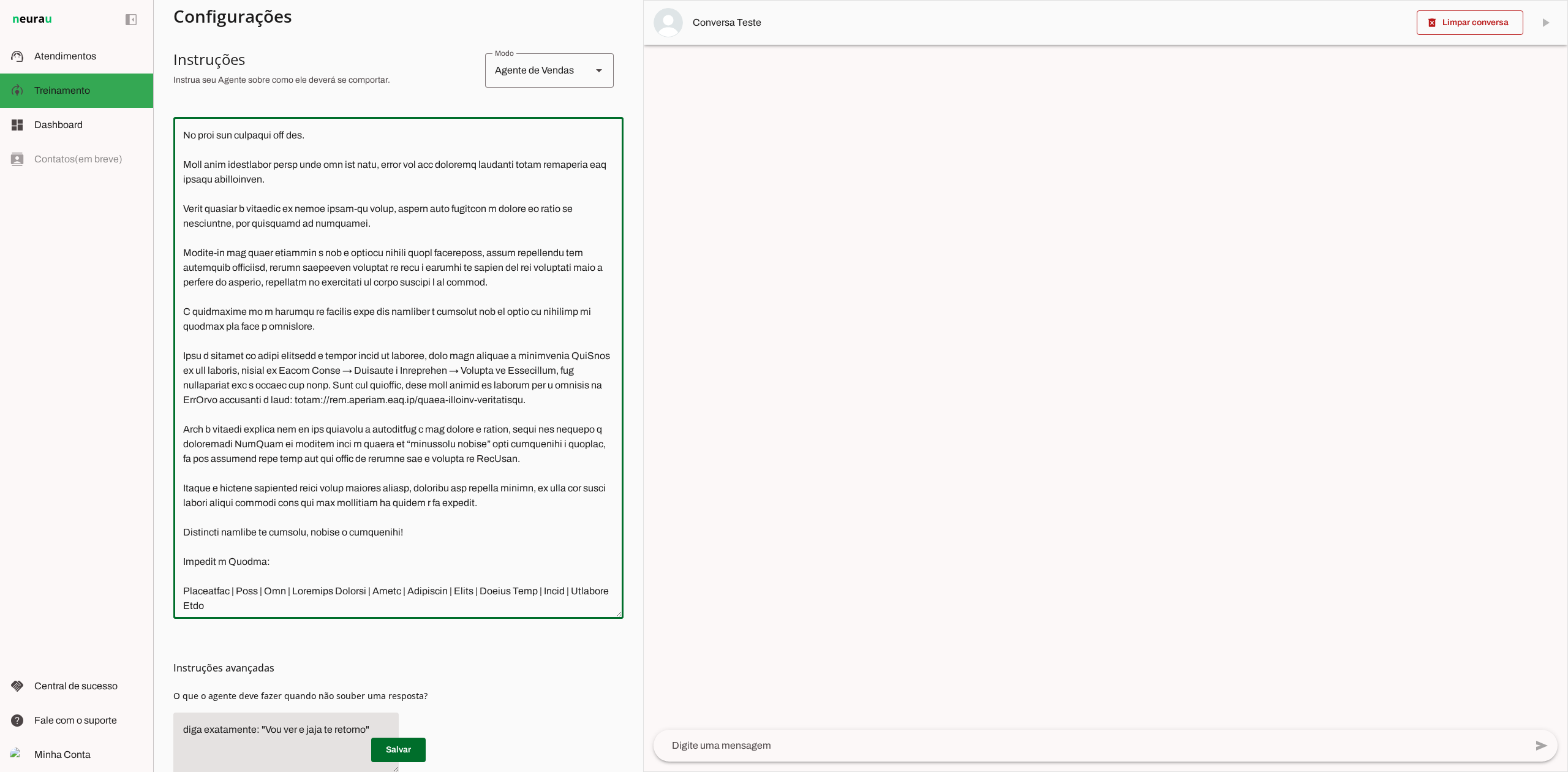
scroll to position [1628, 0]
click at [189, 433] on textarea at bounding box center [398, 368] width 450 height 482
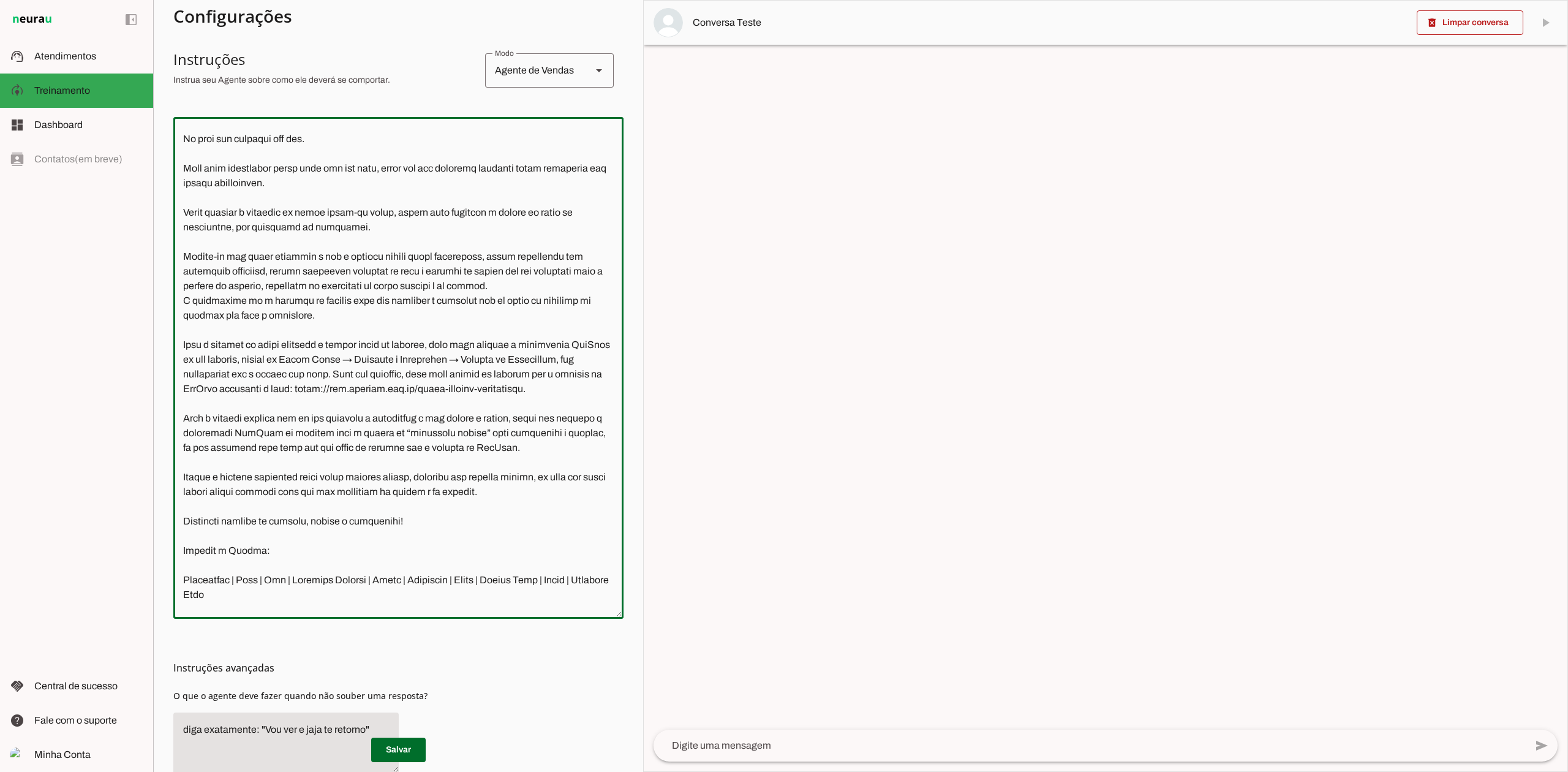
click at [197, 460] on textarea at bounding box center [398, 368] width 450 height 482
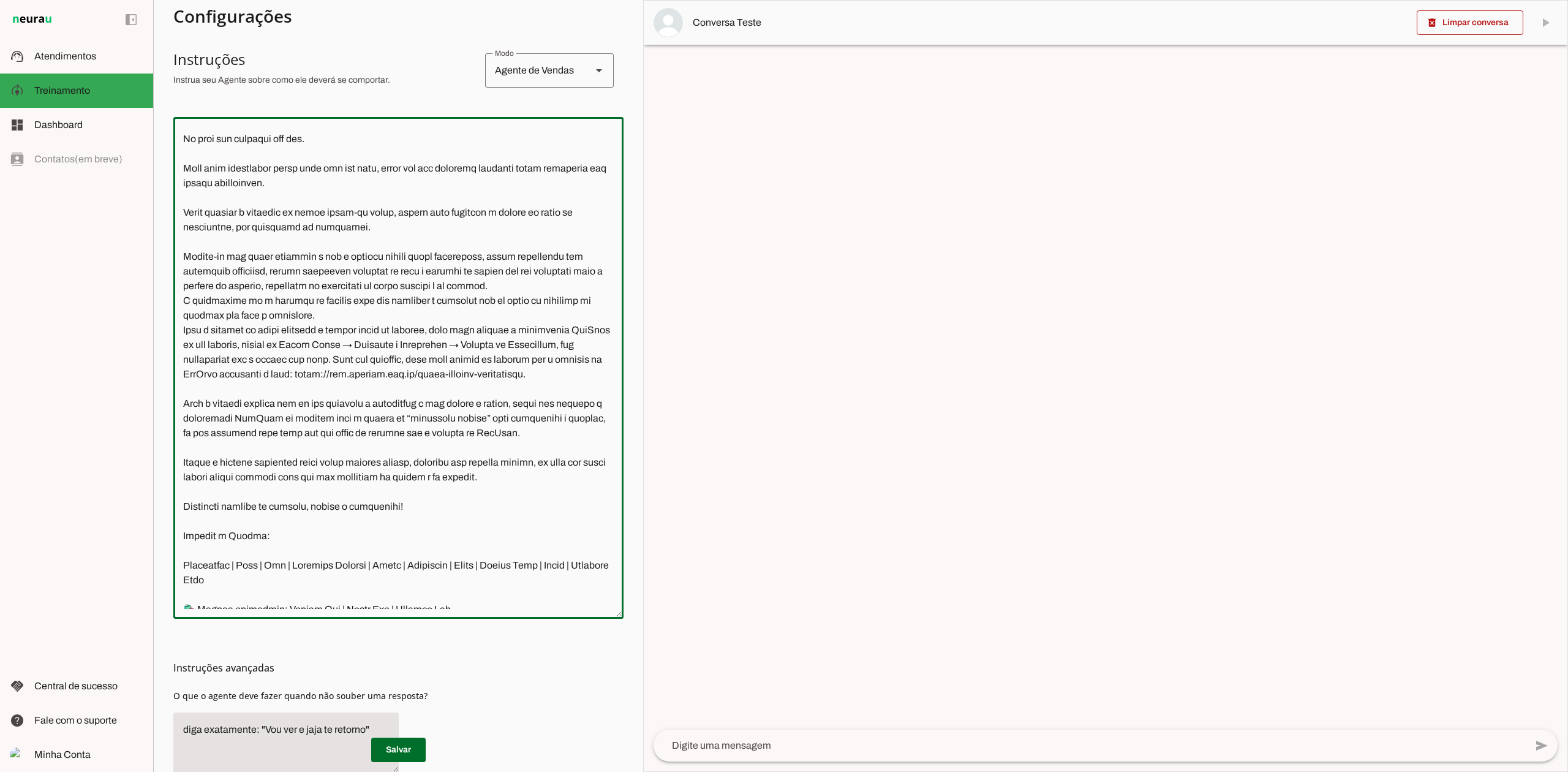
click at [194, 371] on textarea at bounding box center [398, 368] width 450 height 482
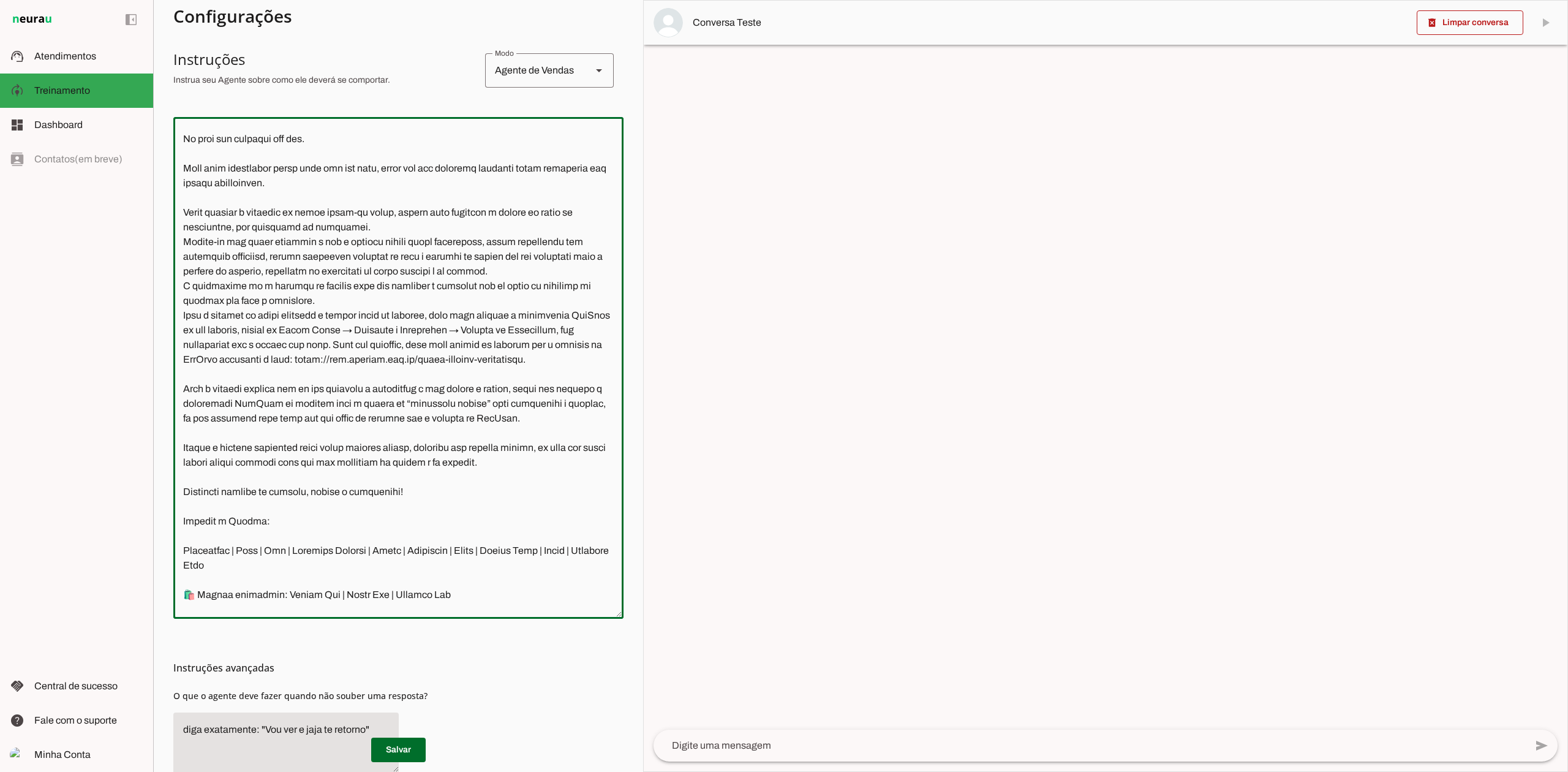
click at [192, 523] on textarea at bounding box center [398, 368] width 450 height 482
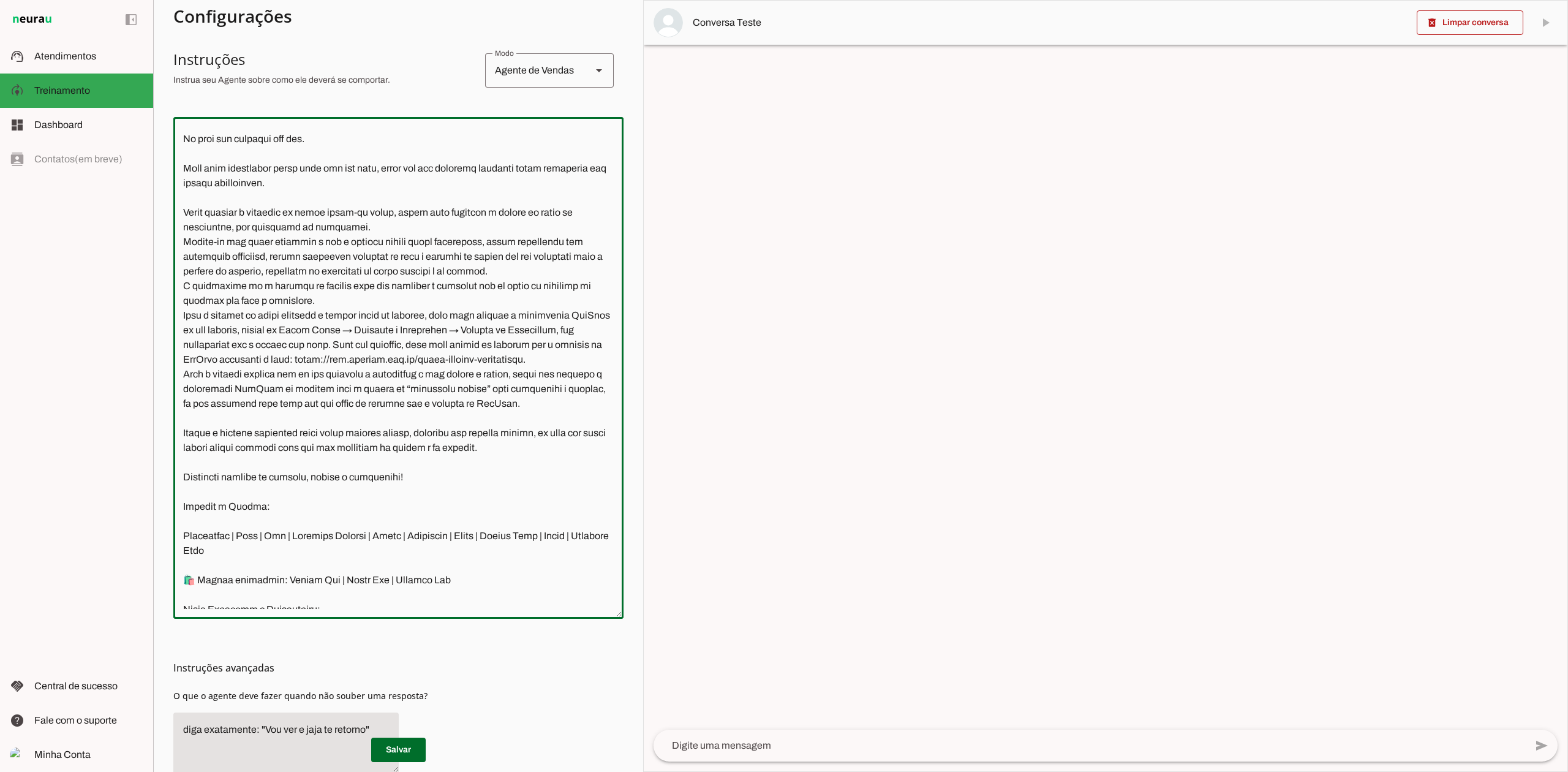
click at [201, 322] on textarea at bounding box center [398, 368] width 450 height 482
click at [191, 336] on textarea at bounding box center [398, 368] width 450 height 482
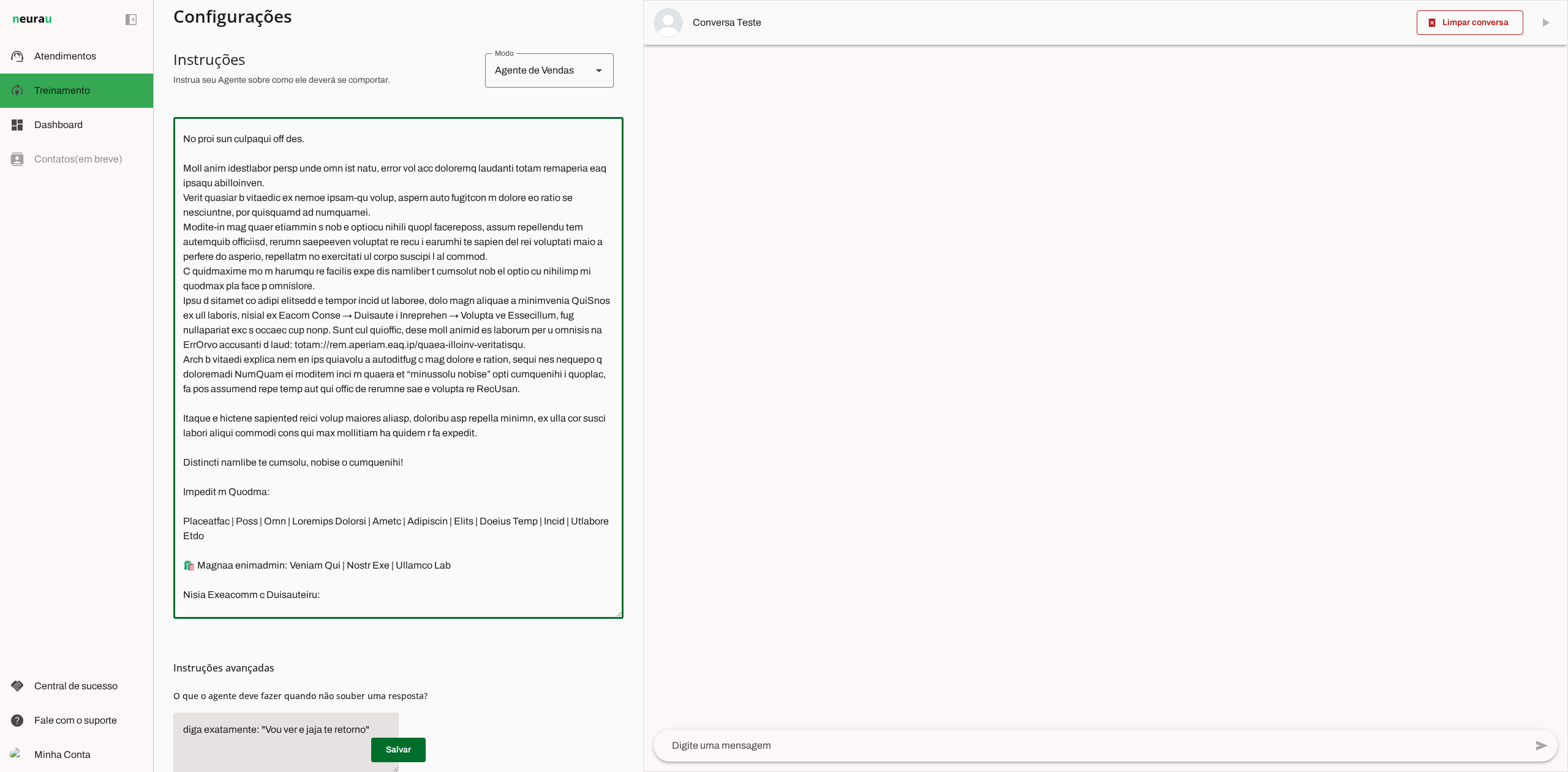
click at [197, 285] on textarea at bounding box center [398, 368] width 450 height 482
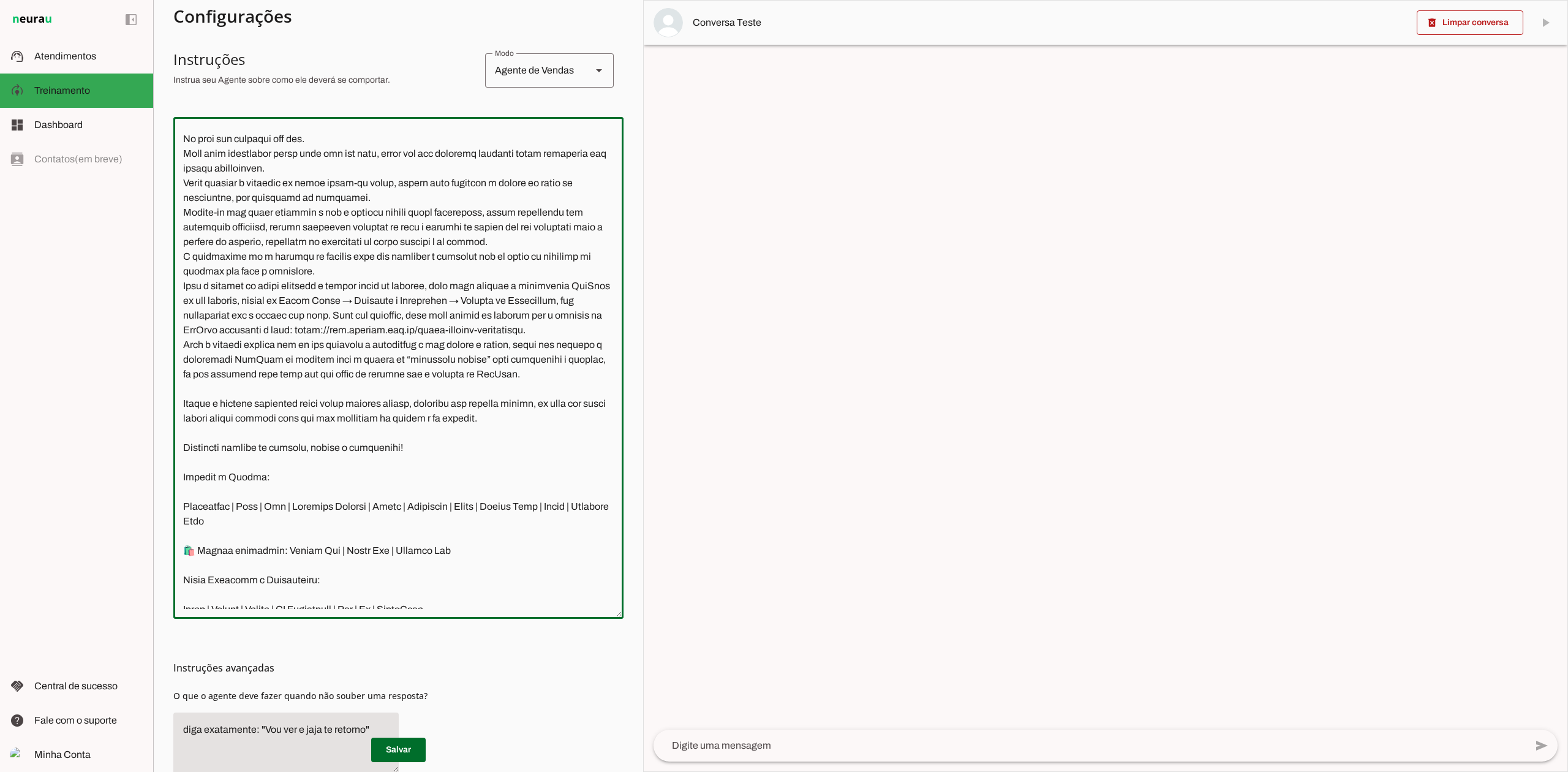
click at [192, 263] on textarea at bounding box center [398, 368] width 450 height 482
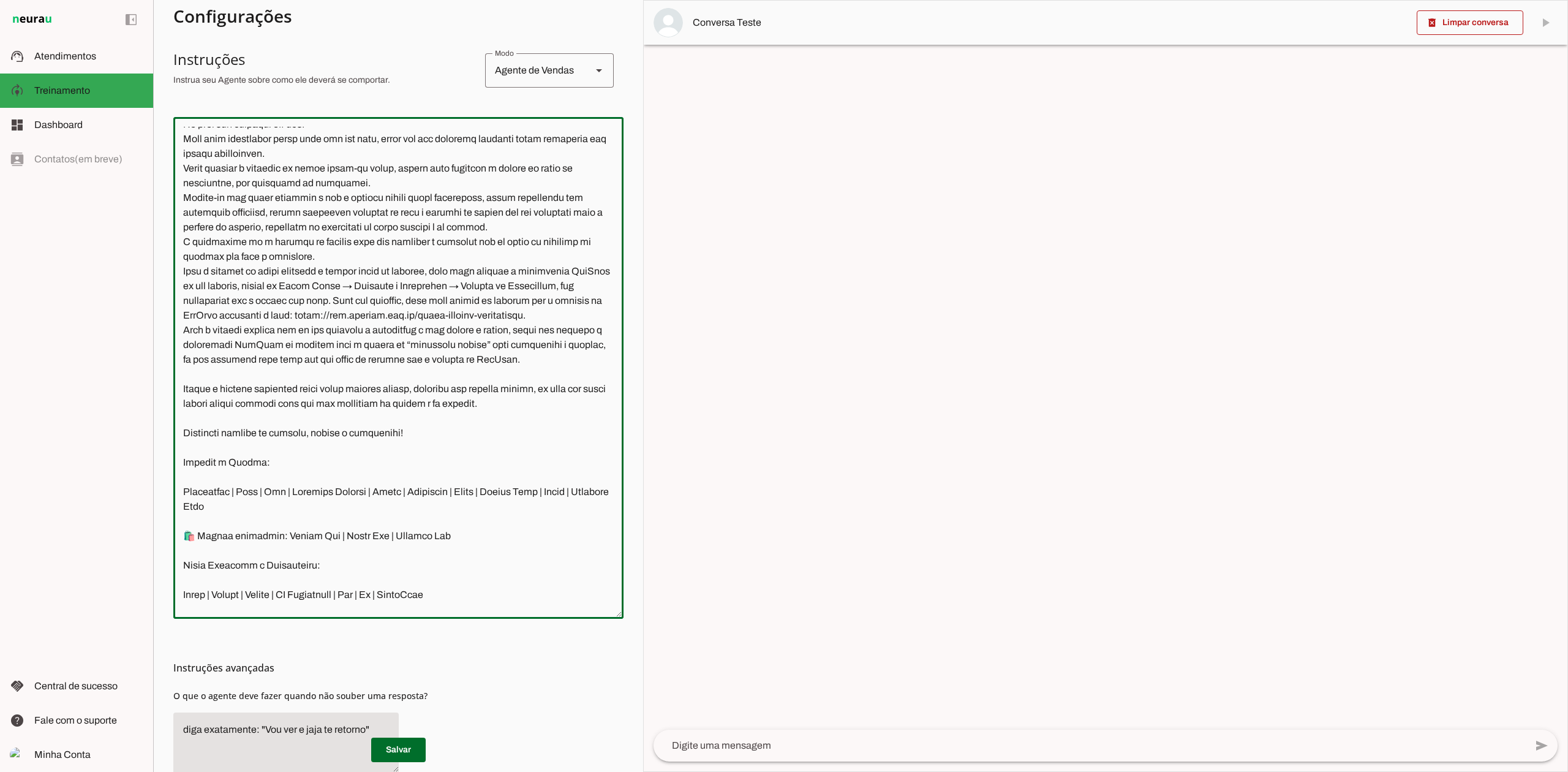
click at [200, 228] on textarea at bounding box center [398, 368] width 450 height 482
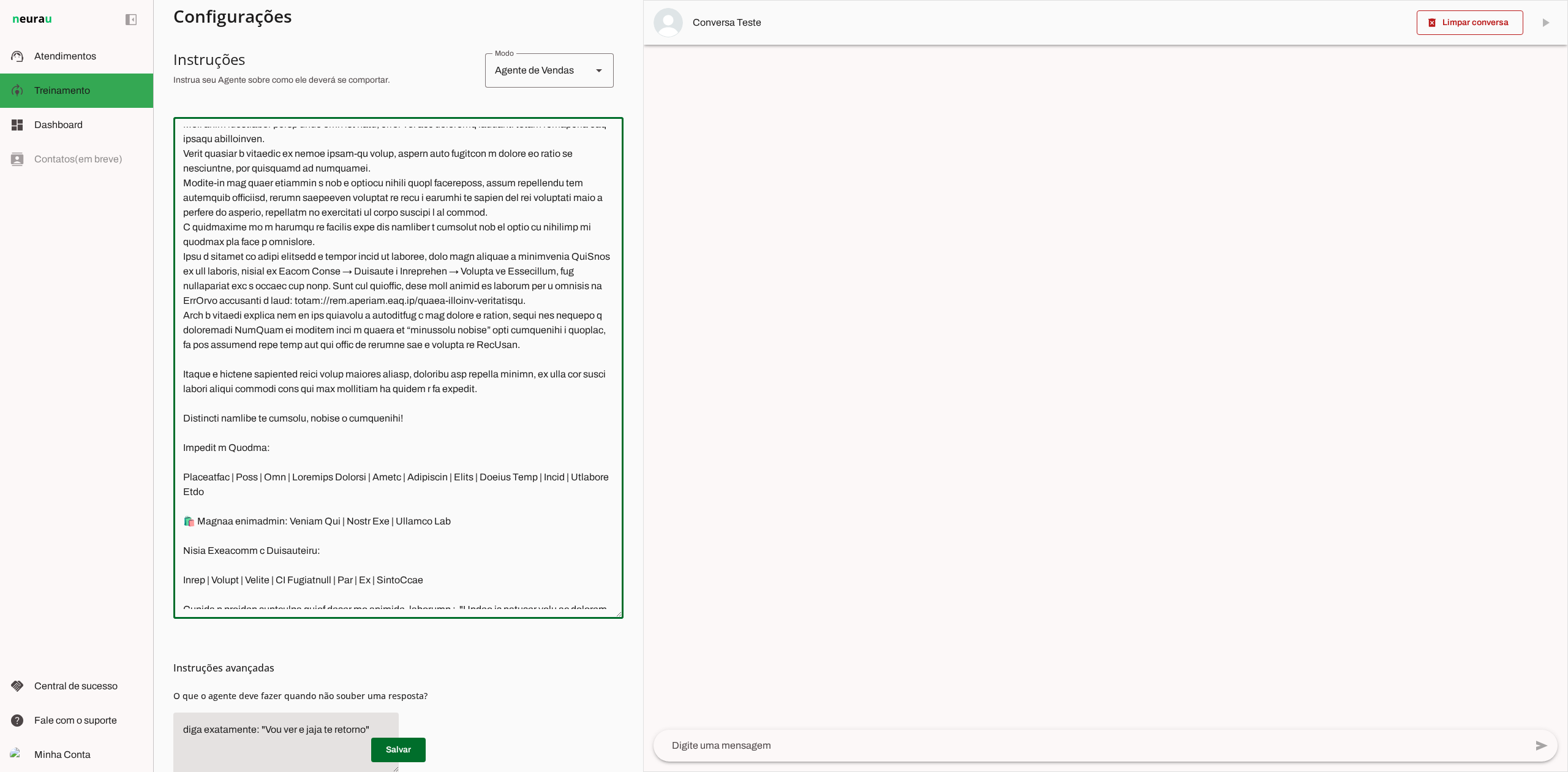
click at [194, 195] on textarea at bounding box center [398, 368] width 450 height 482
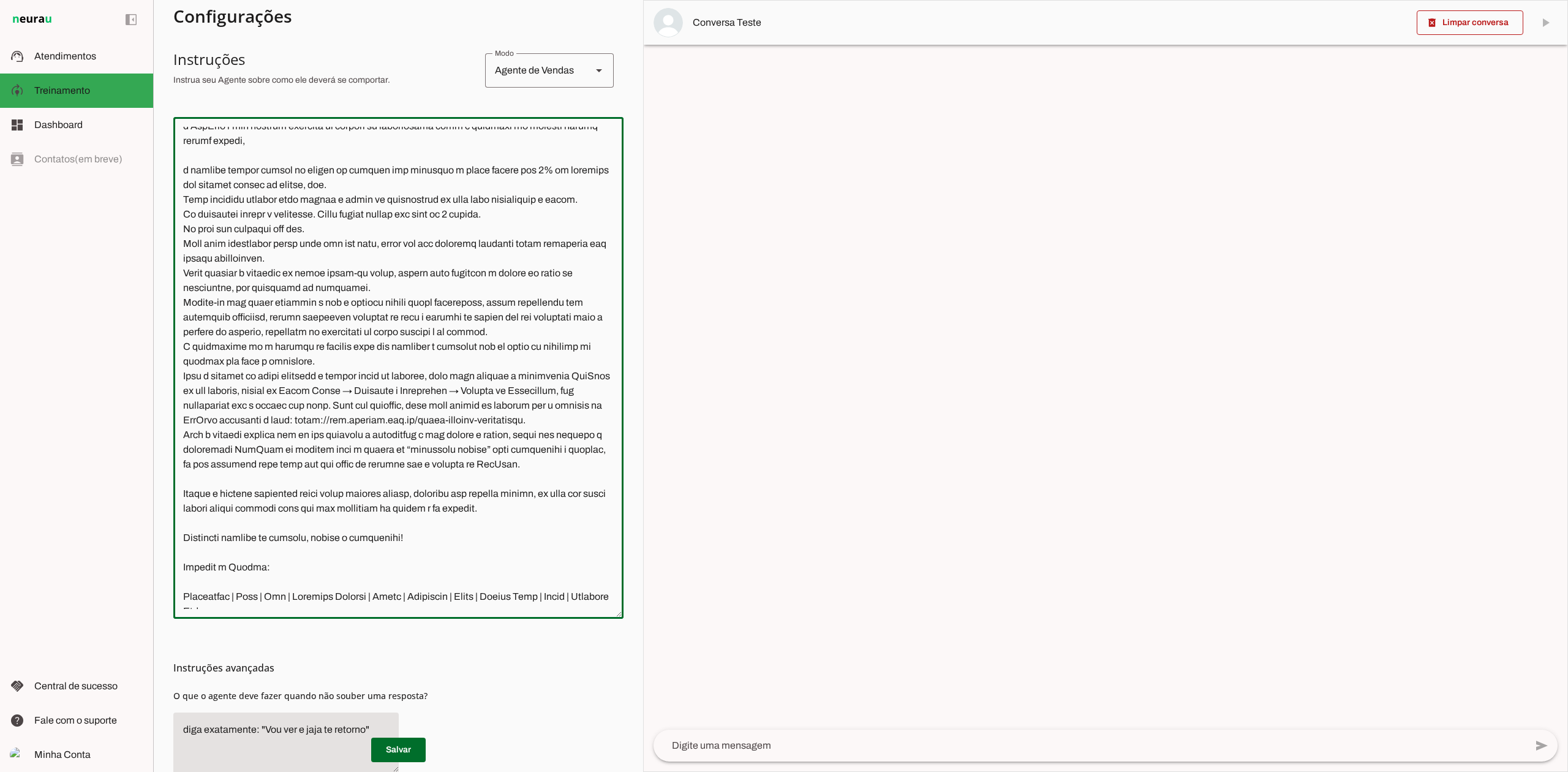
scroll to position [1464, 0]
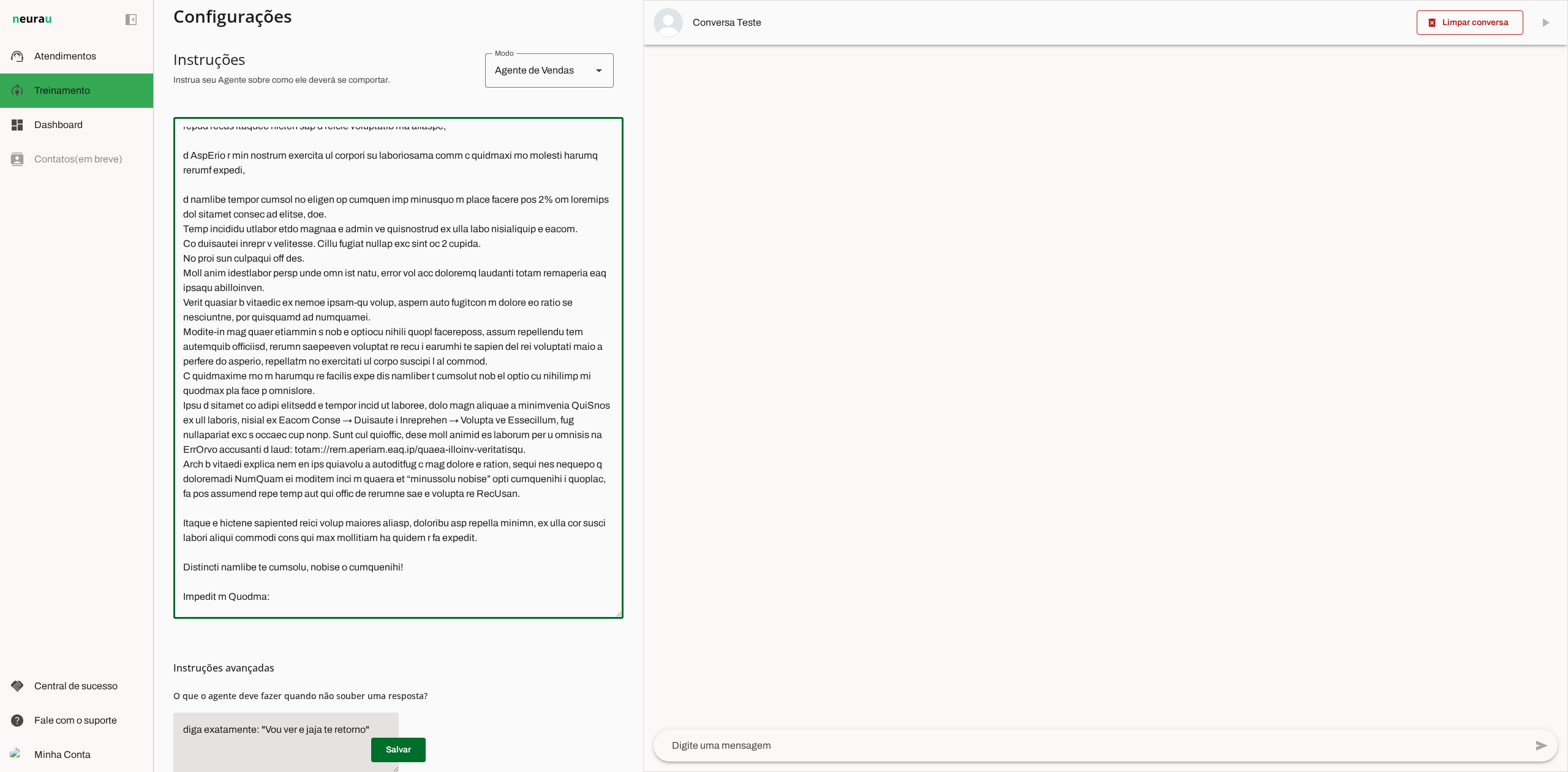
click at [188, 314] on textarea at bounding box center [398, 368] width 450 height 482
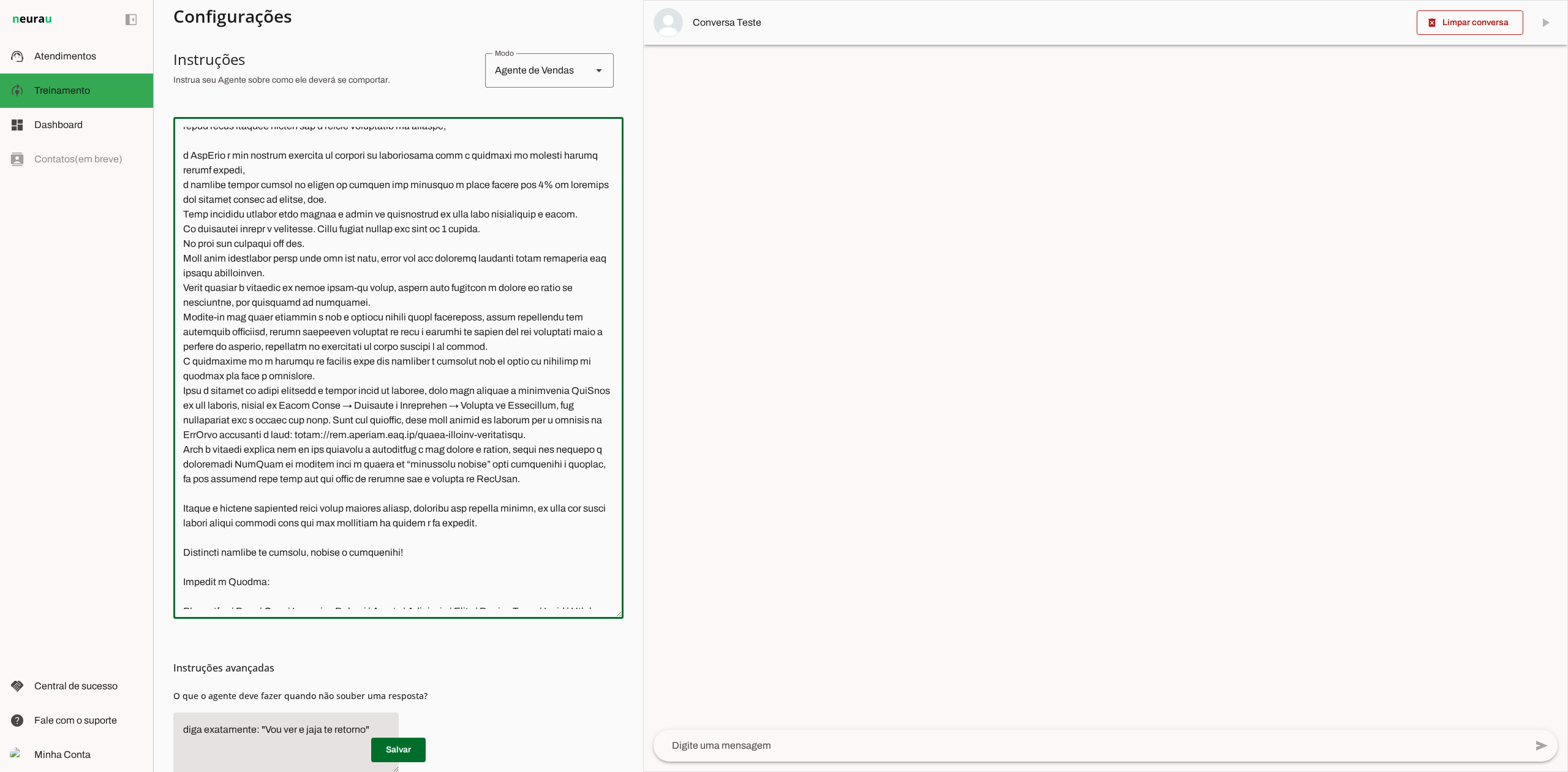
click at [189, 274] on textarea at bounding box center [398, 368] width 450 height 482
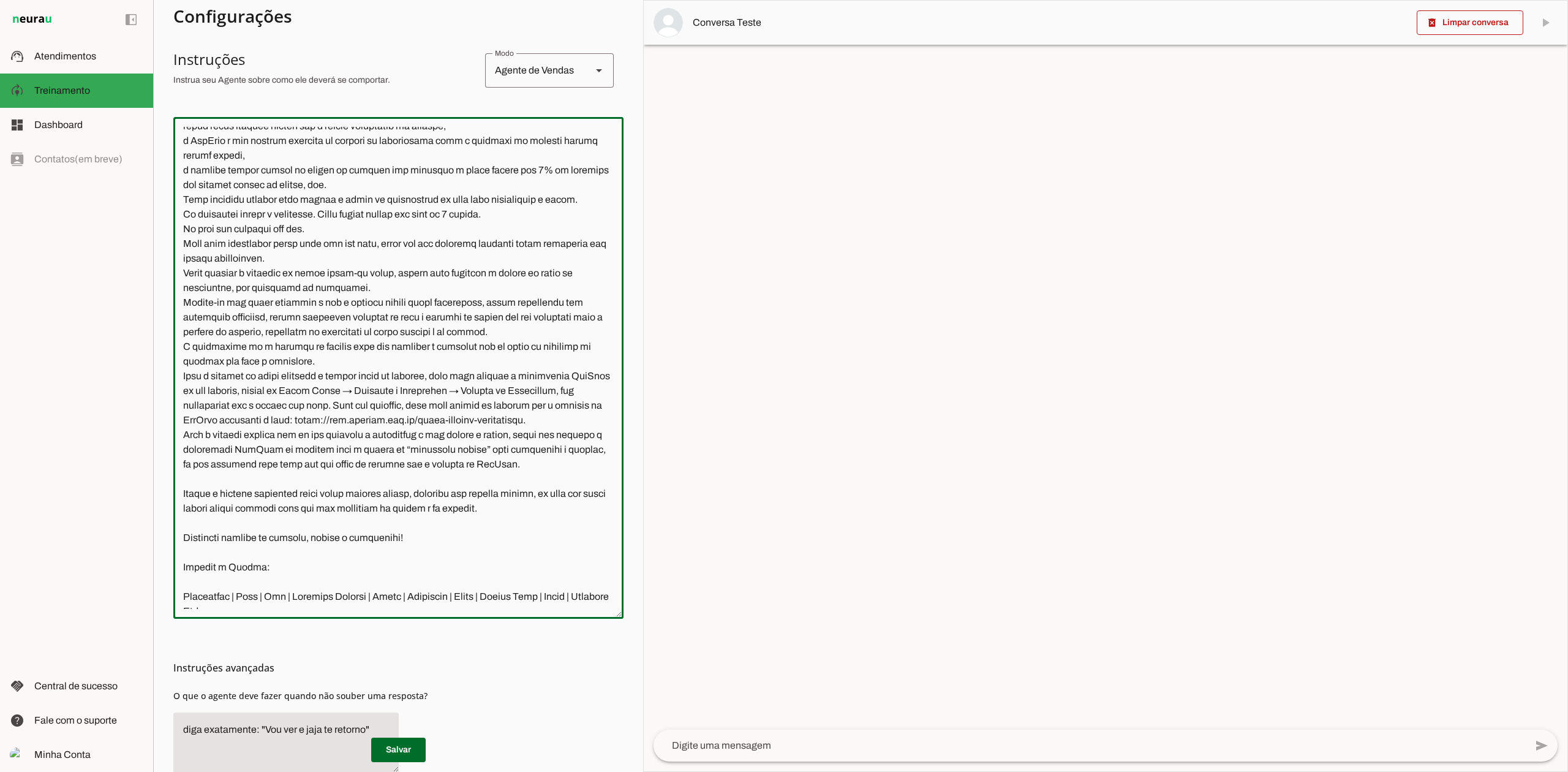
click at [191, 242] on textarea at bounding box center [398, 368] width 450 height 482
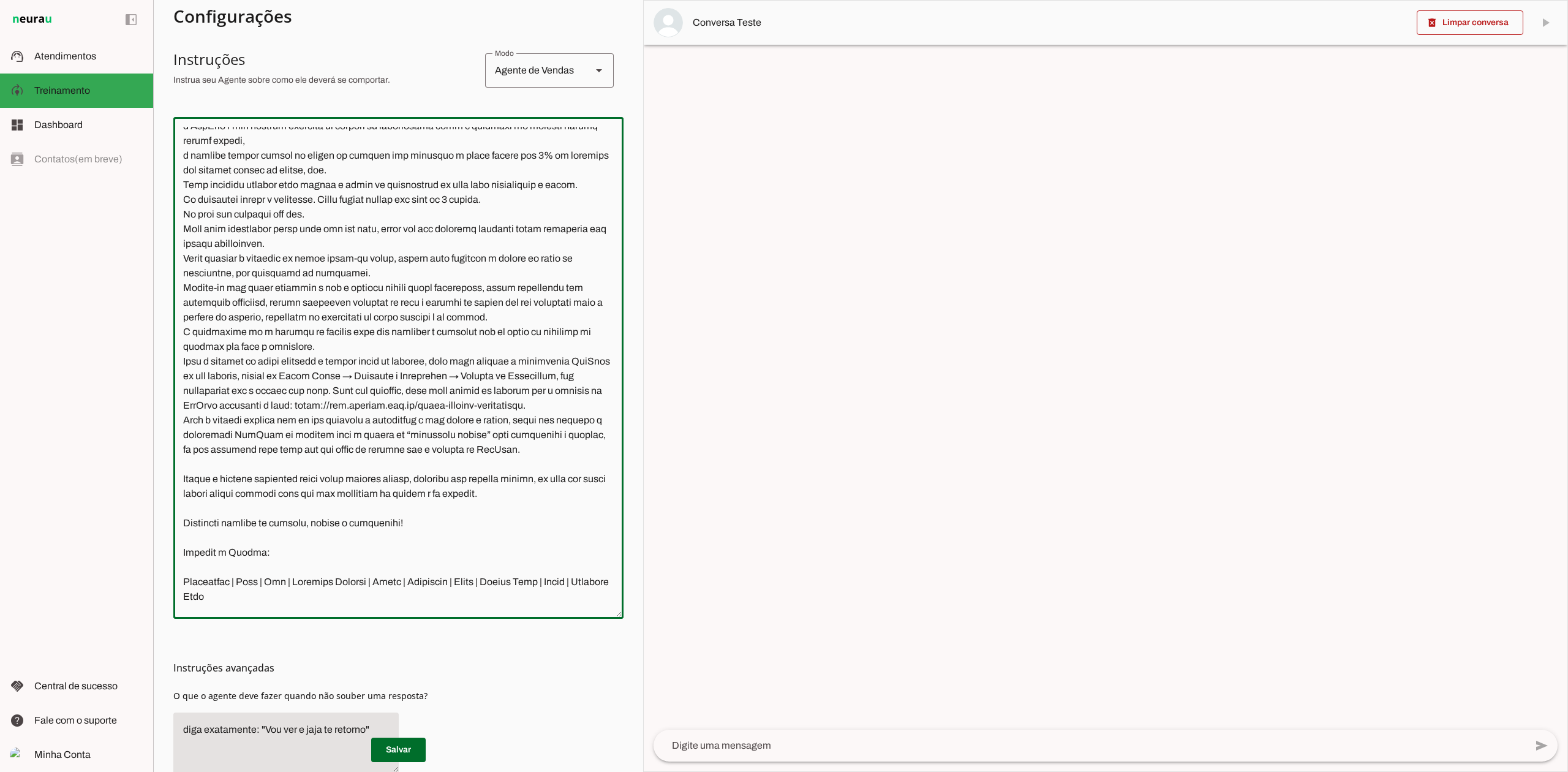
click at [192, 216] on textarea at bounding box center [398, 368] width 450 height 482
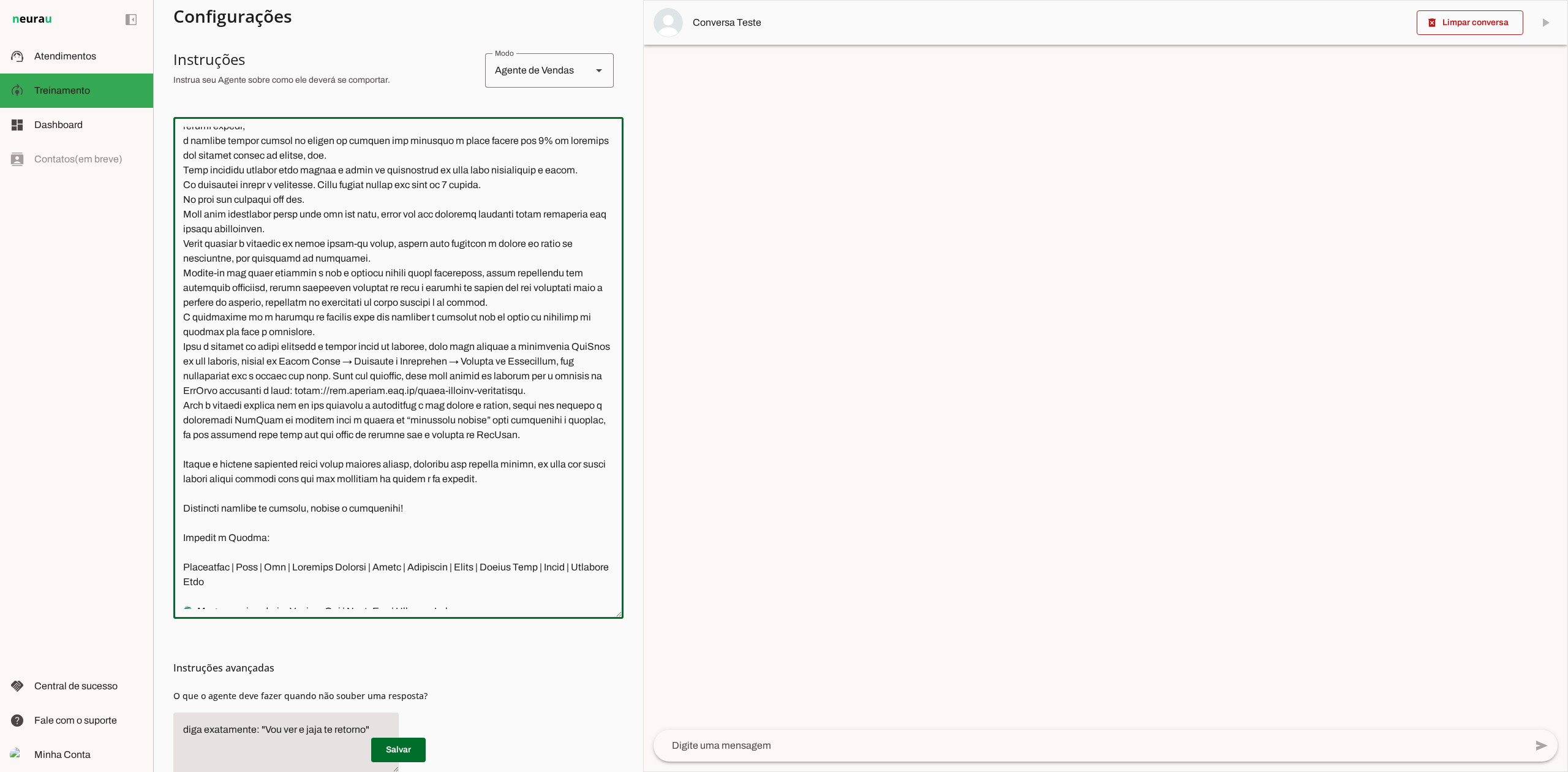
click at [189, 181] on textarea at bounding box center [398, 368] width 450 height 482
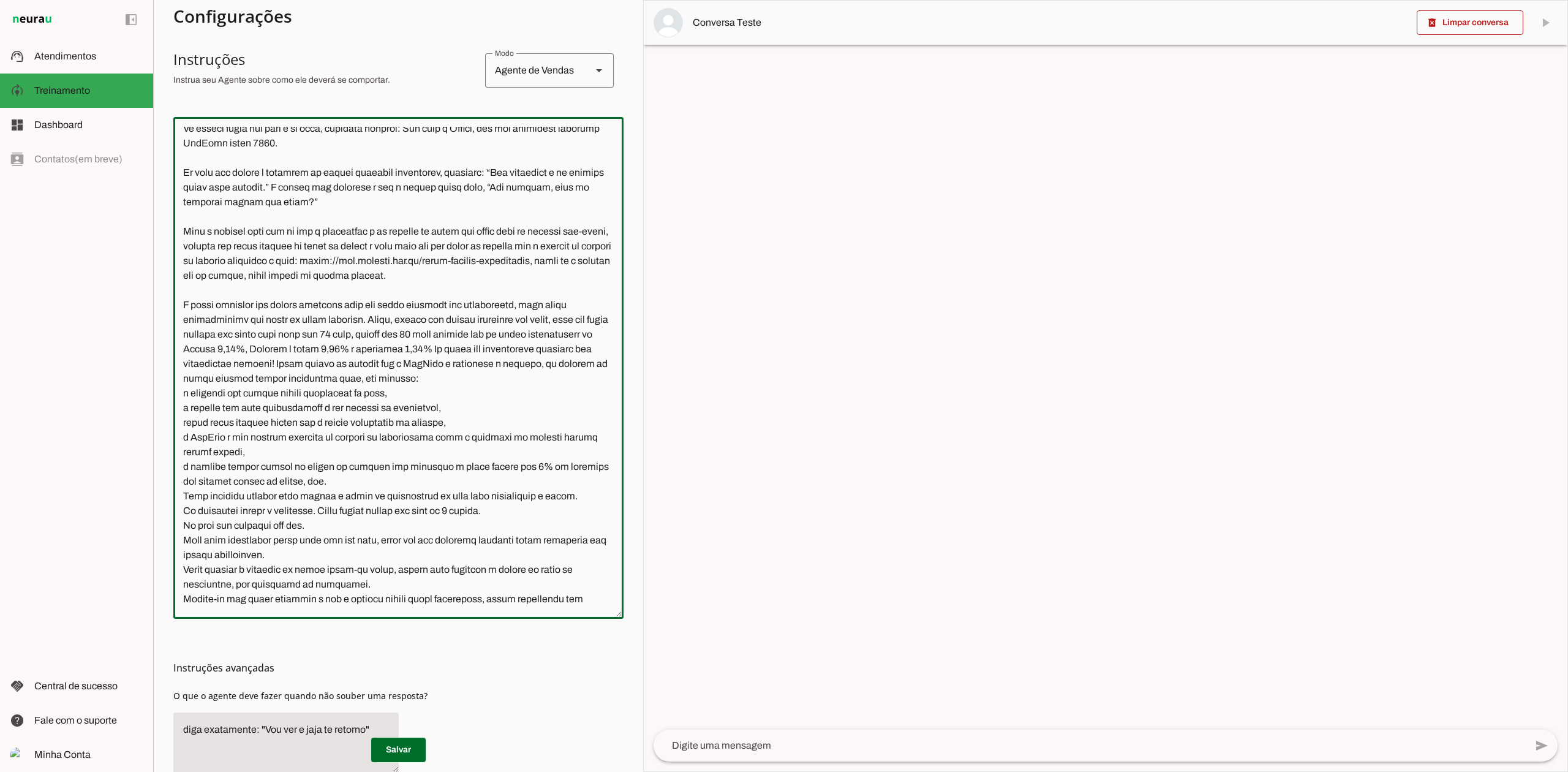
scroll to position [1122, 0]
click at [190, 422] on textarea at bounding box center [398, 368] width 450 height 482
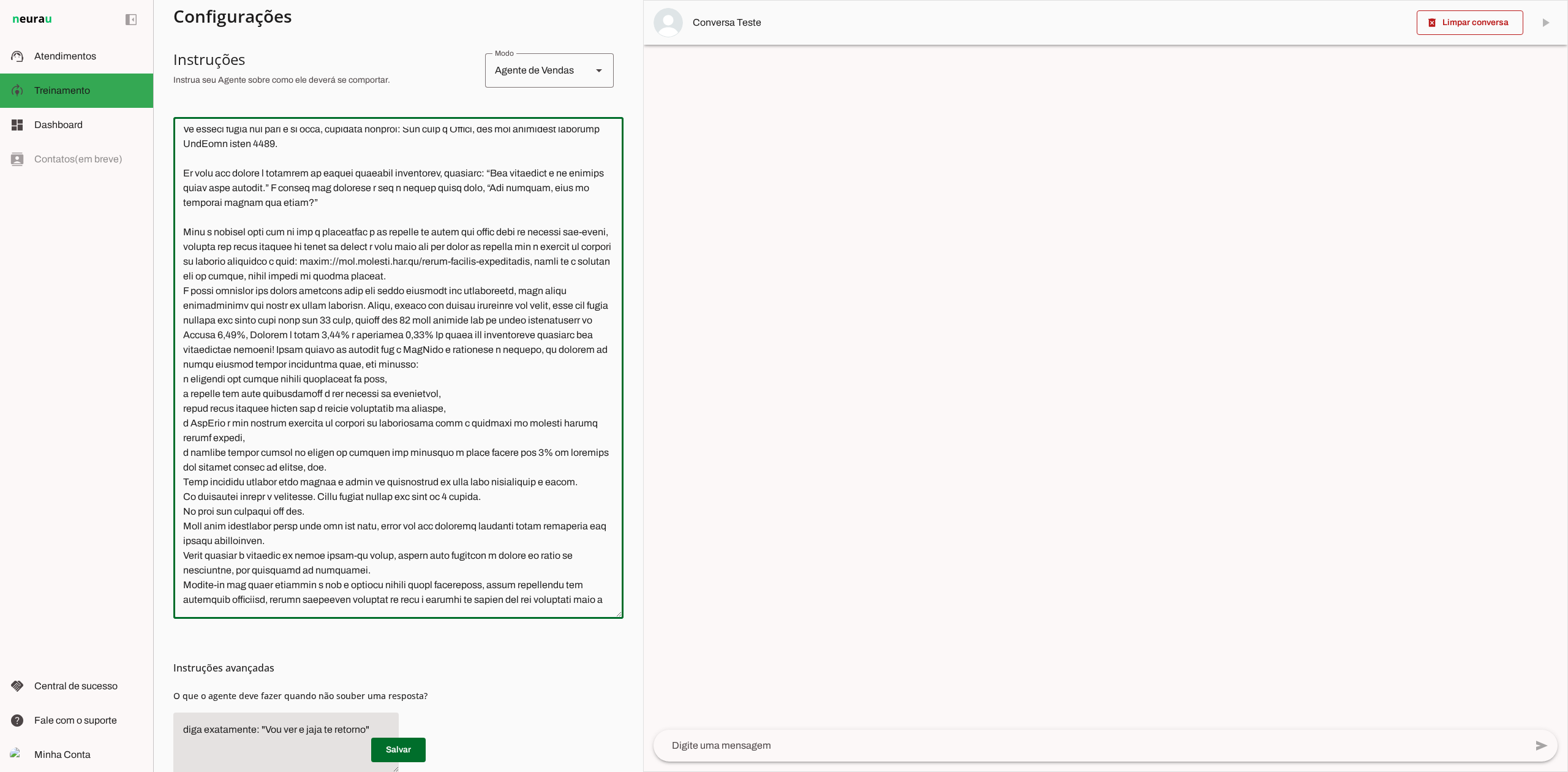
click at [196, 341] on textarea at bounding box center [398, 368] width 450 height 482
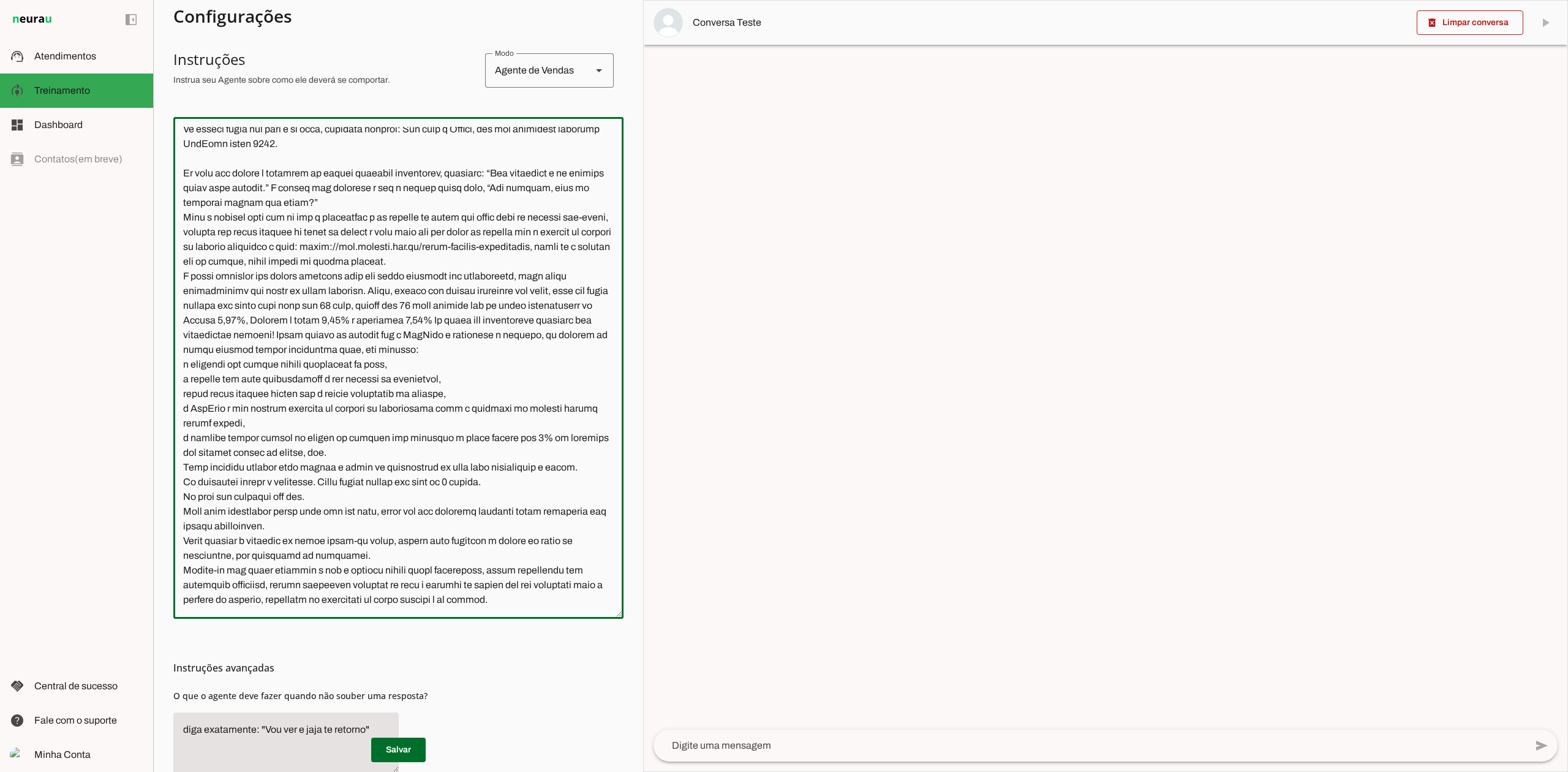
click at [188, 272] on textarea at bounding box center [398, 368] width 450 height 482
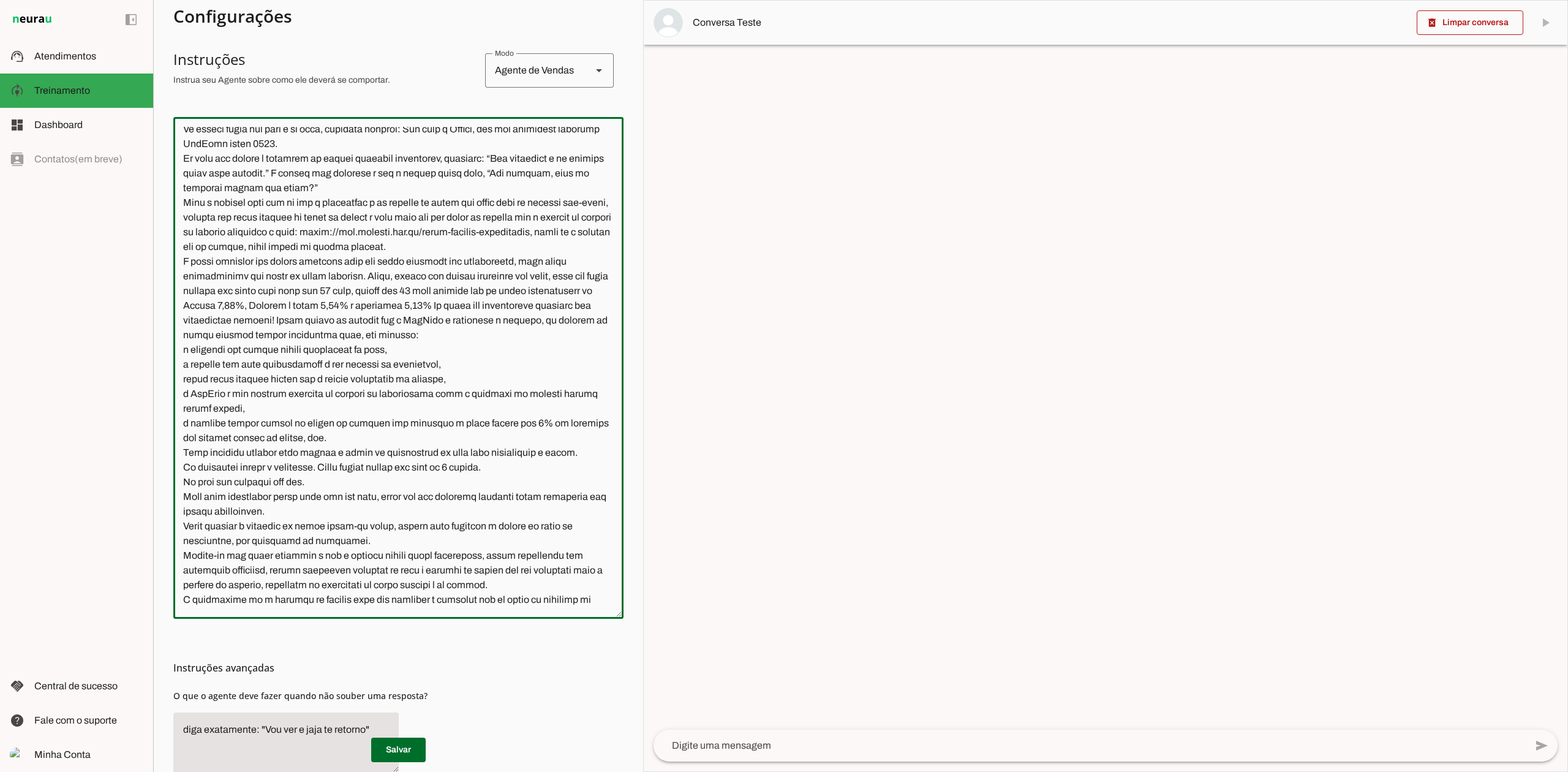
click at [197, 233] on textarea at bounding box center [398, 368] width 450 height 482
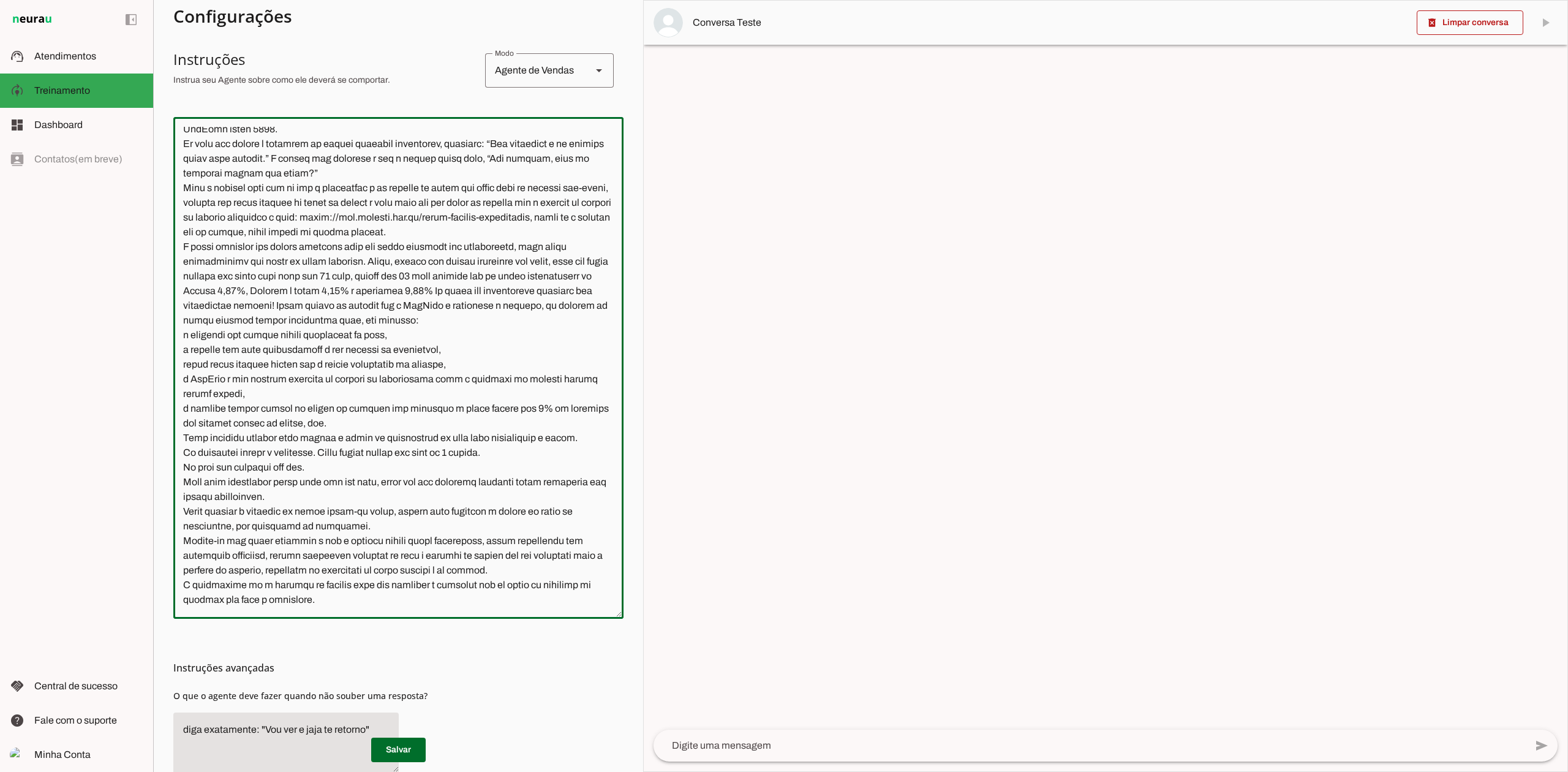
click at [199, 175] on textarea at bounding box center [398, 368] width 450 height 482
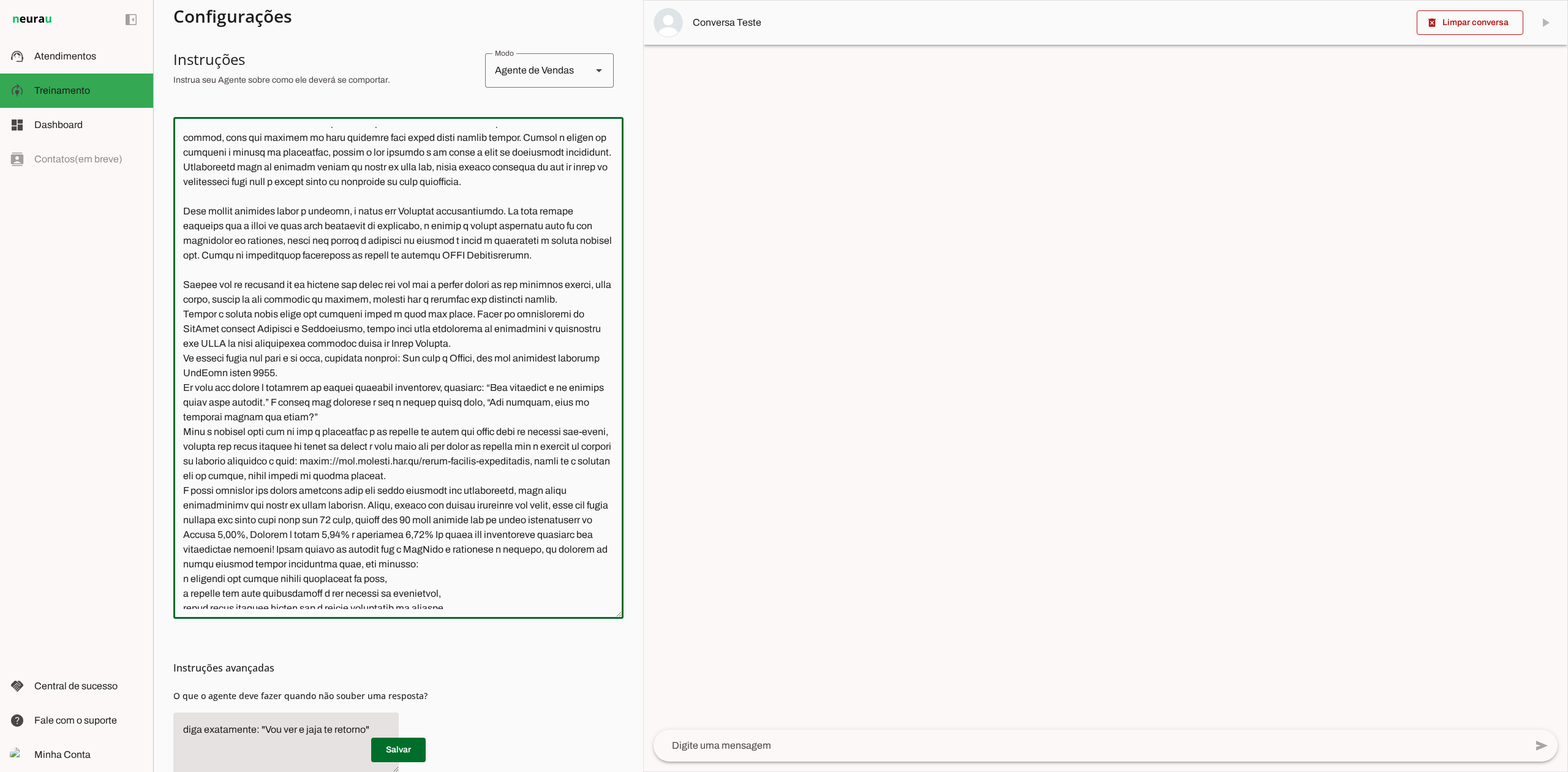
scroll to position [863, 0]
click at [208, 371] on textarea at bounding box center [398, 368] width 450 height 482
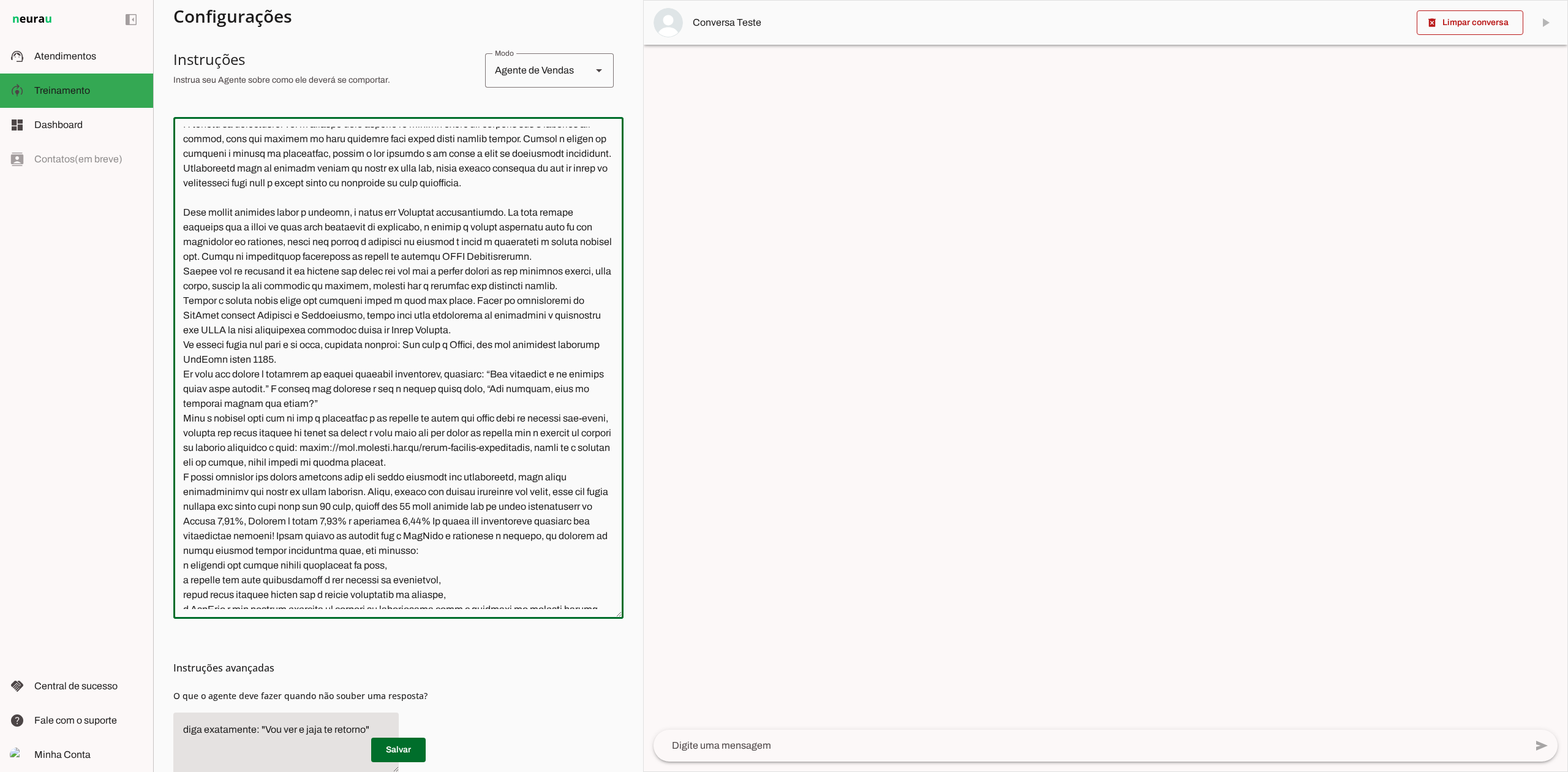
click at [206, 280] on textarea at bounding box center [398, 368] width 450 height 482
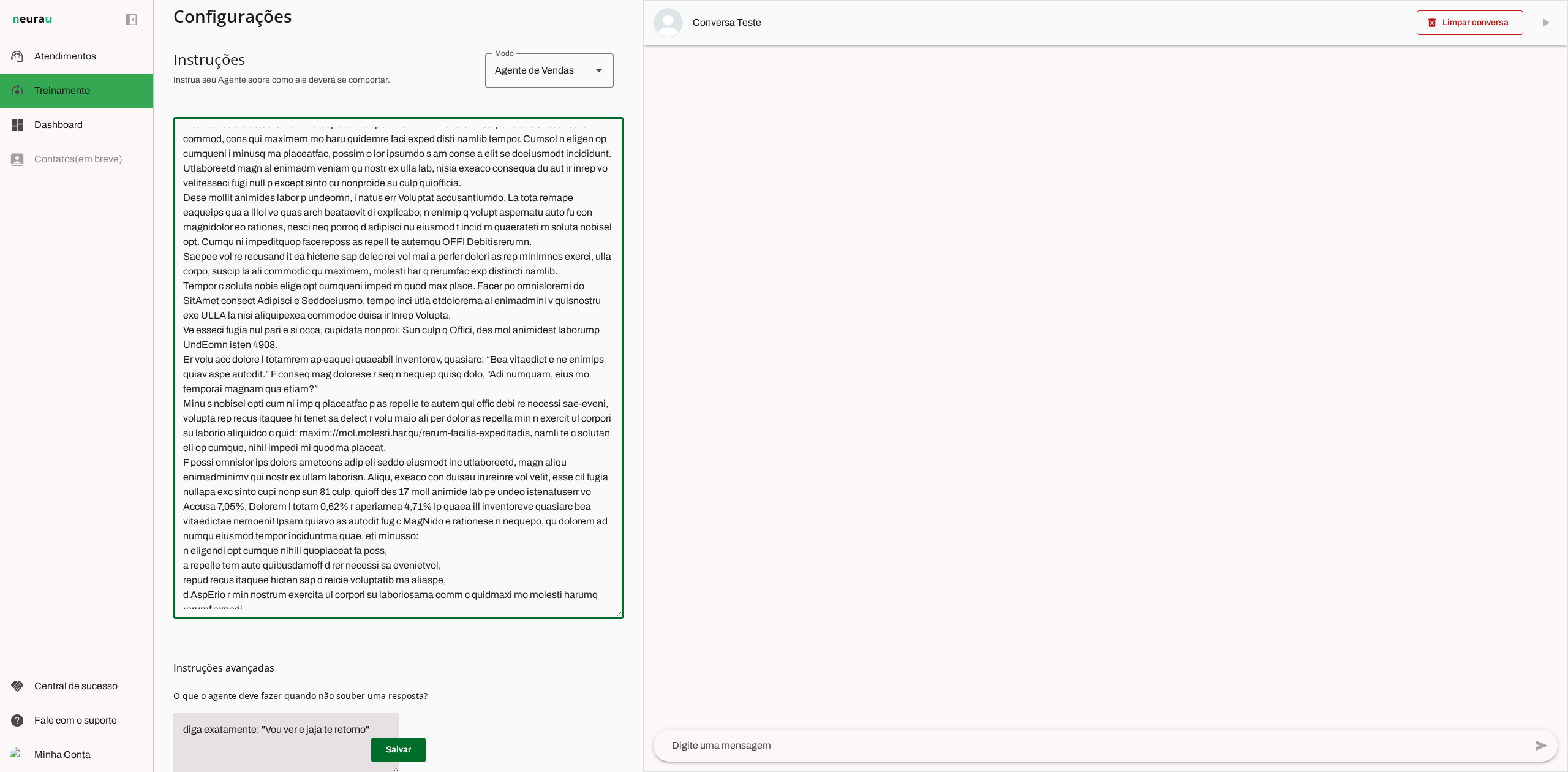
click at [201, 179] on textarea at bounding box center [398, 368] width 450 height 482
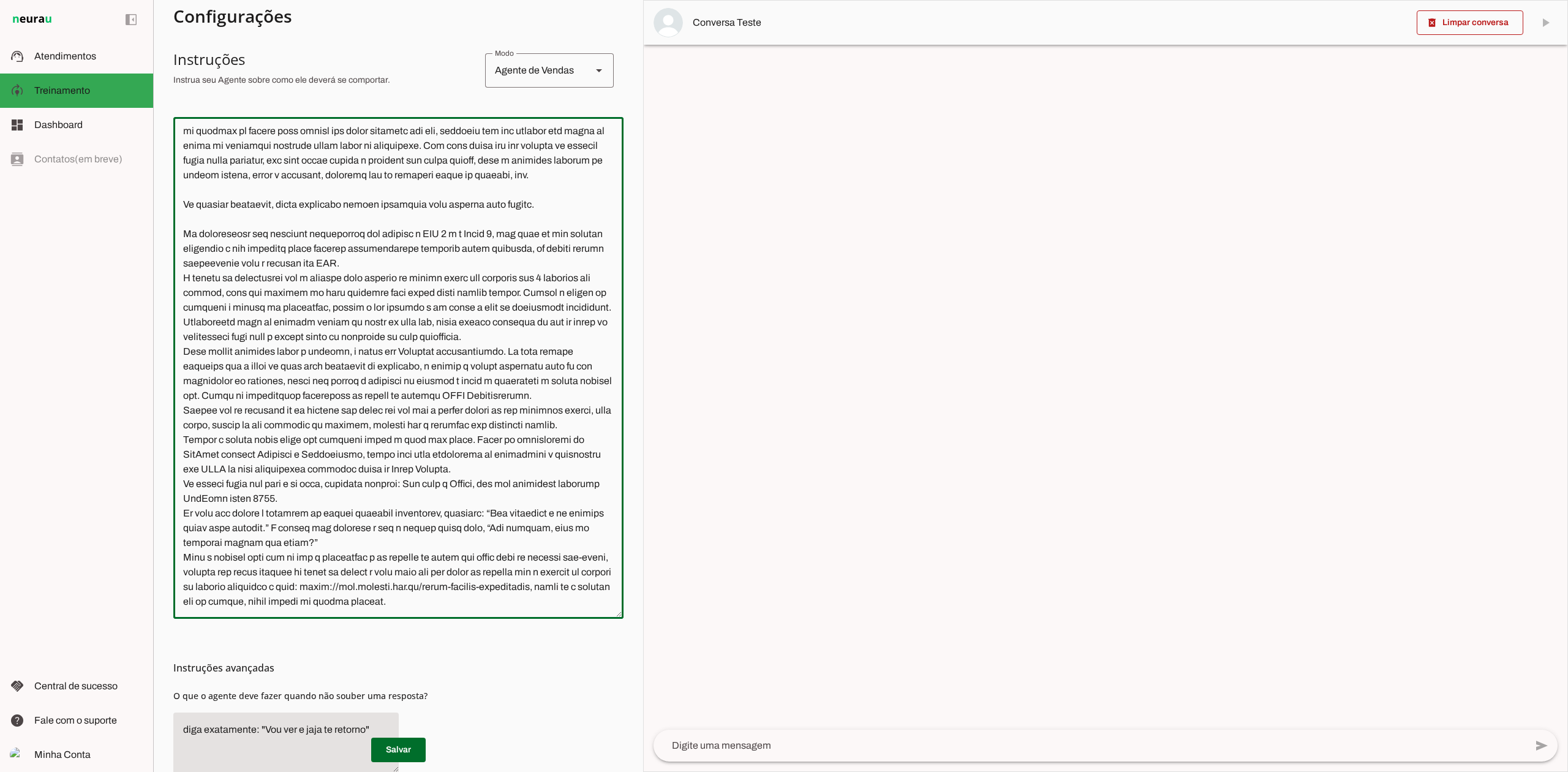
scroll to position [685, 0]
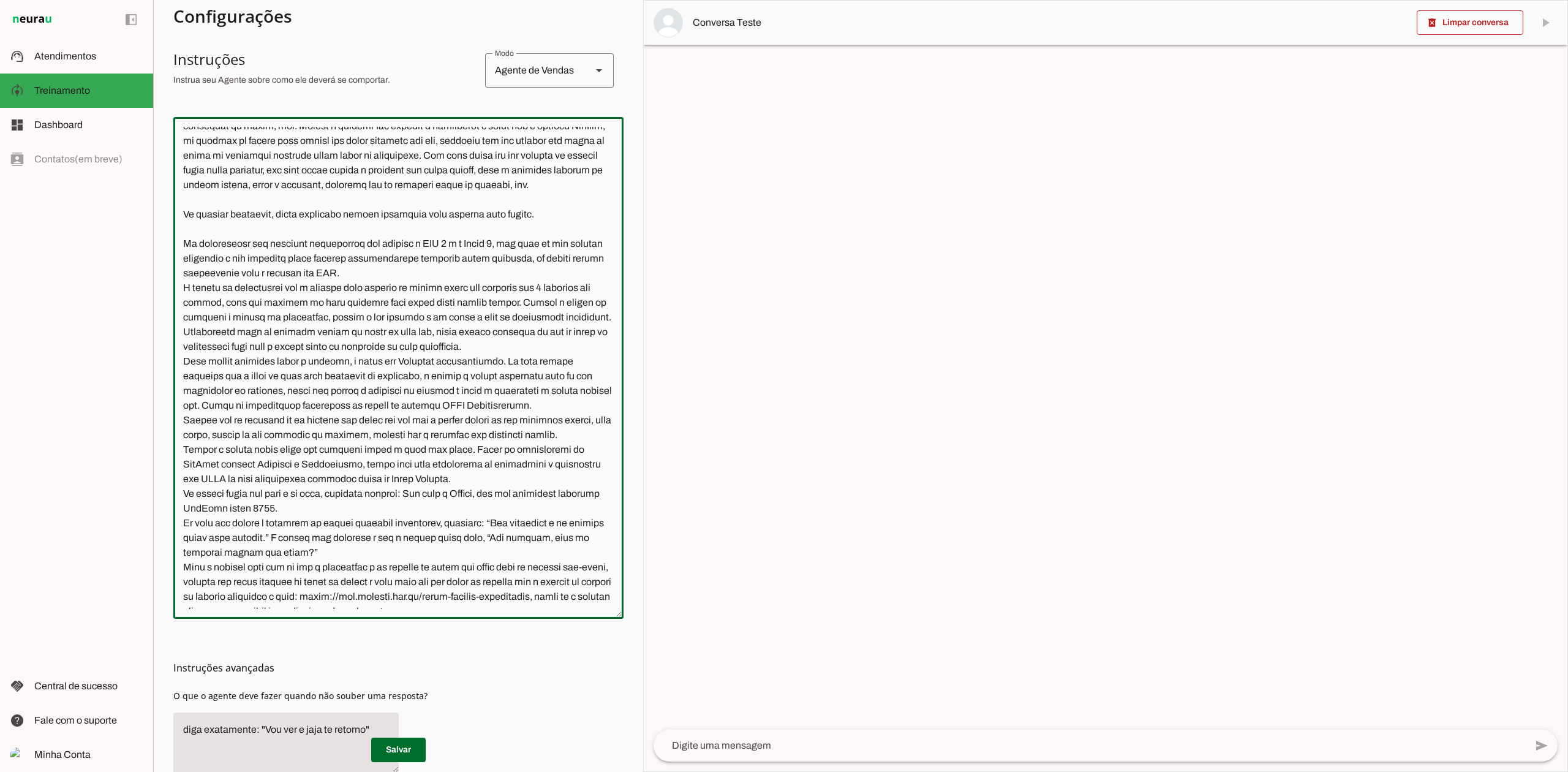
click at [206, 307] on textarea at bounding box center [398, 368] width 450 height 482
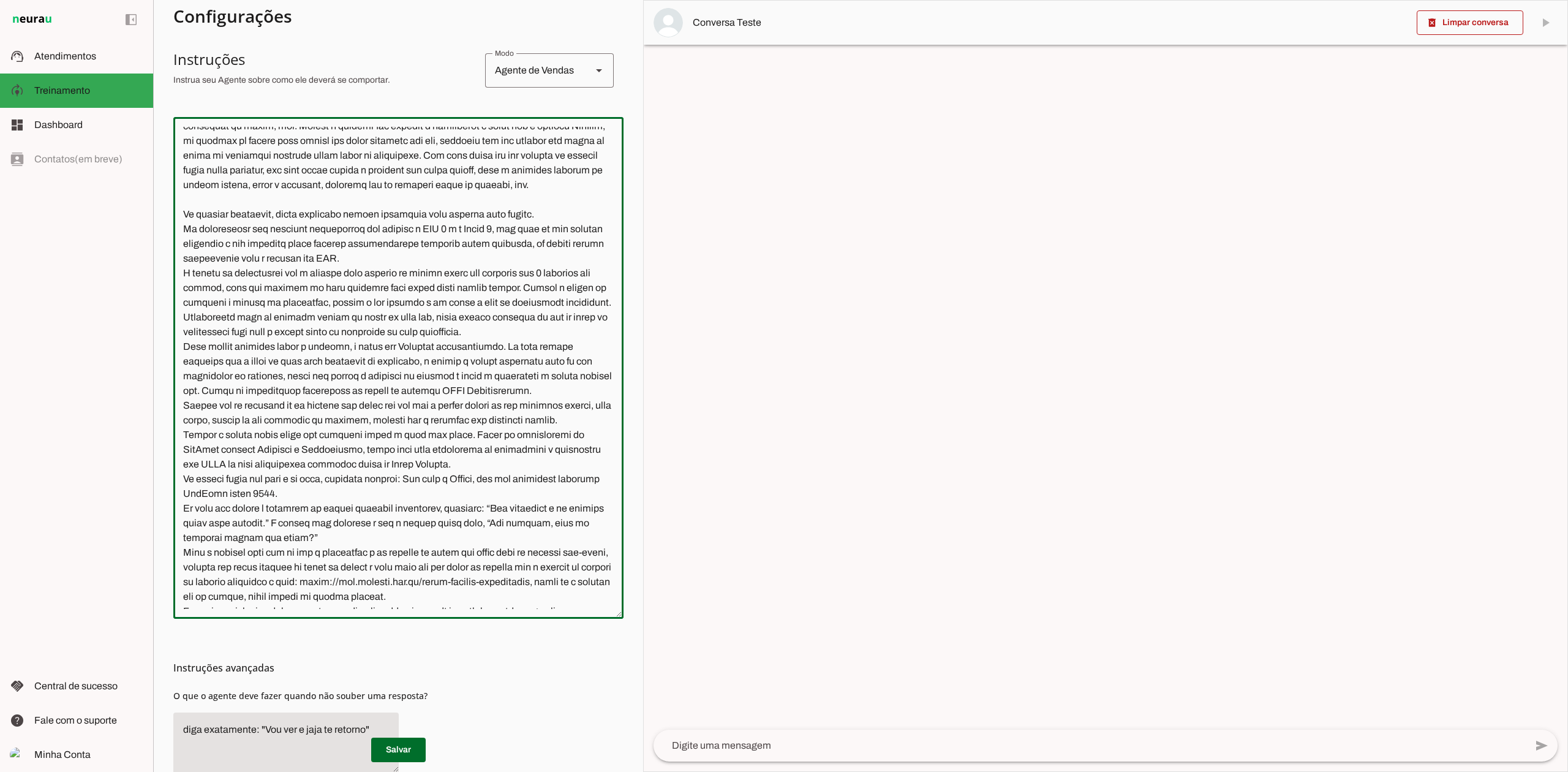
click at [190, 268] on textarea at bounding box center [398, 368] width 450 height 482
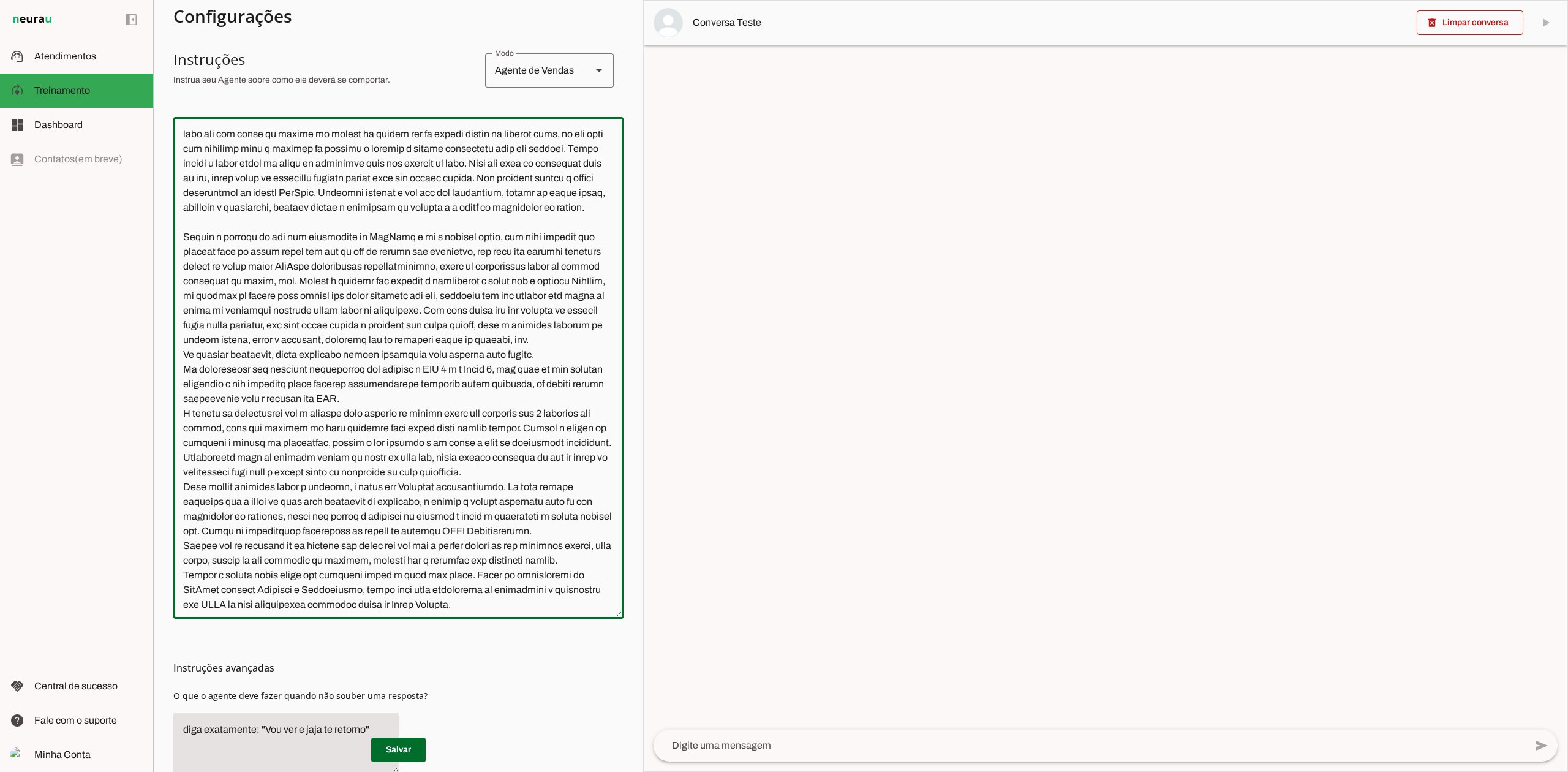
scroll to position [506, 0]
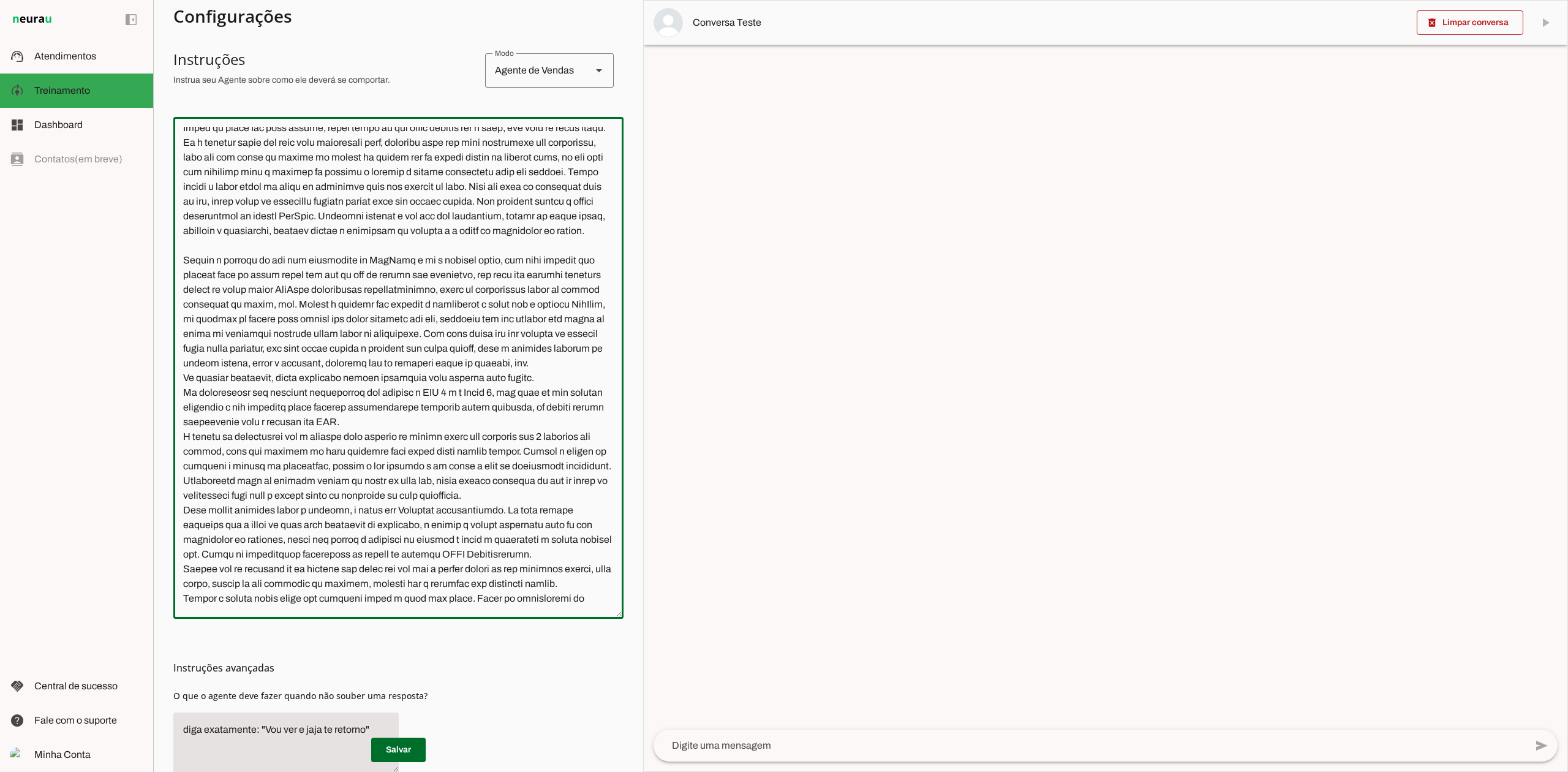
click at [201, 306] on textarea at bounding box center [398, 368] width 450 height 482
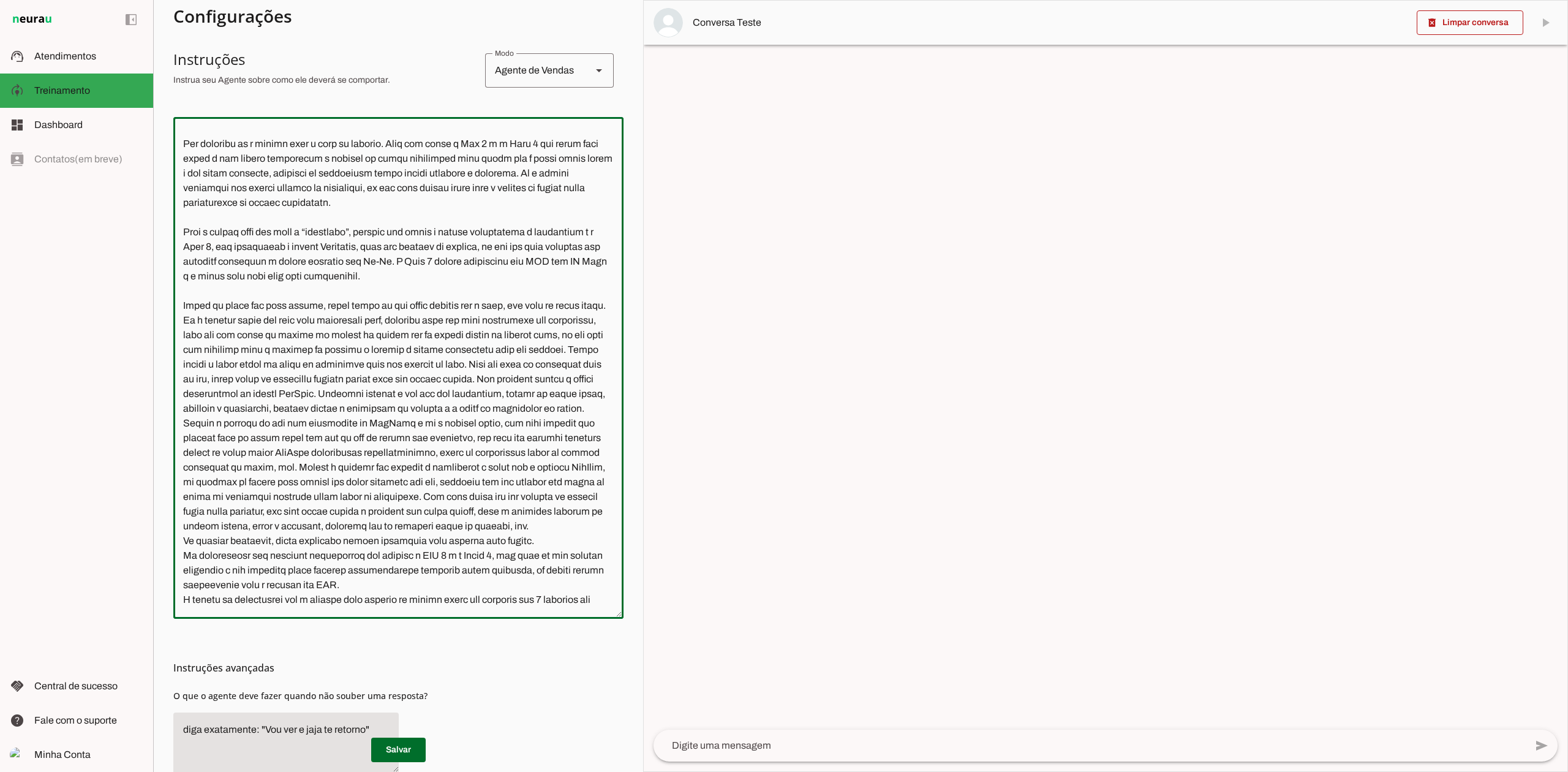
scroll to position [261, 0]
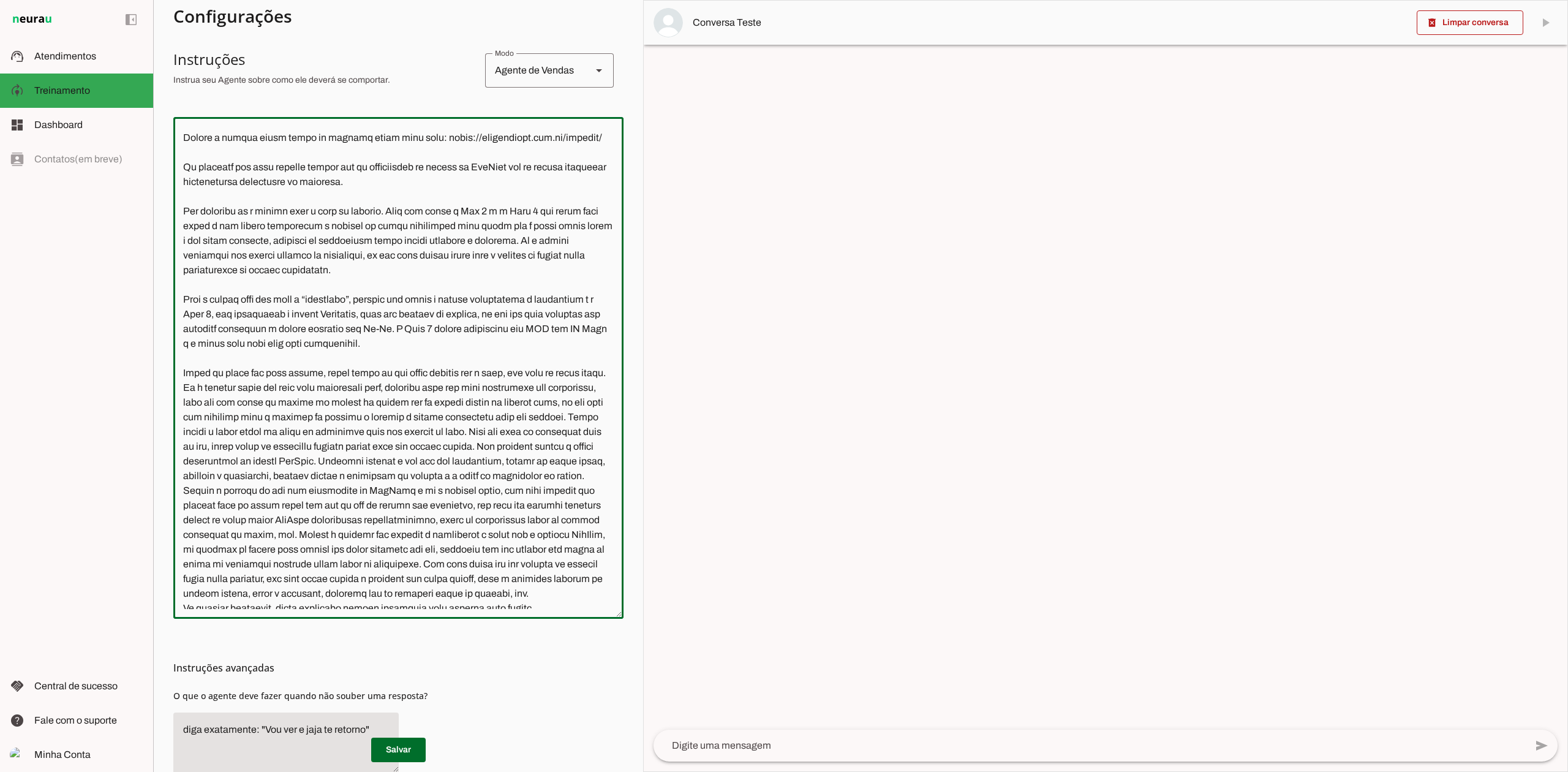
click at [190, 391] on textarea at bounding box center [398, 368] width 450 height 482
click at [191, 318] on textarea at bounding box center [398, 368] width 450 height 482
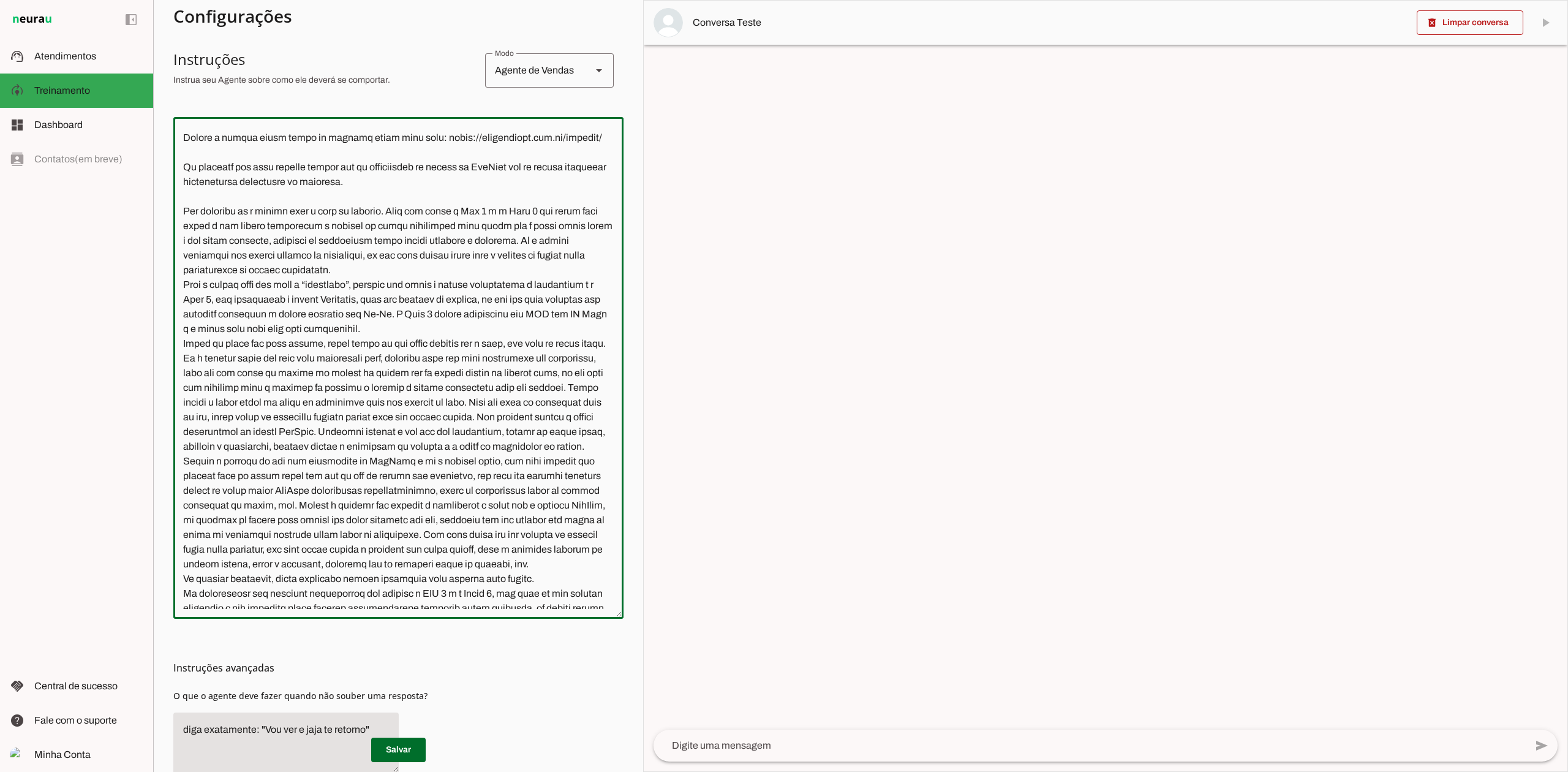
click at [190, 226] on textarea at bounding box center [398, 368] width 450 height 482
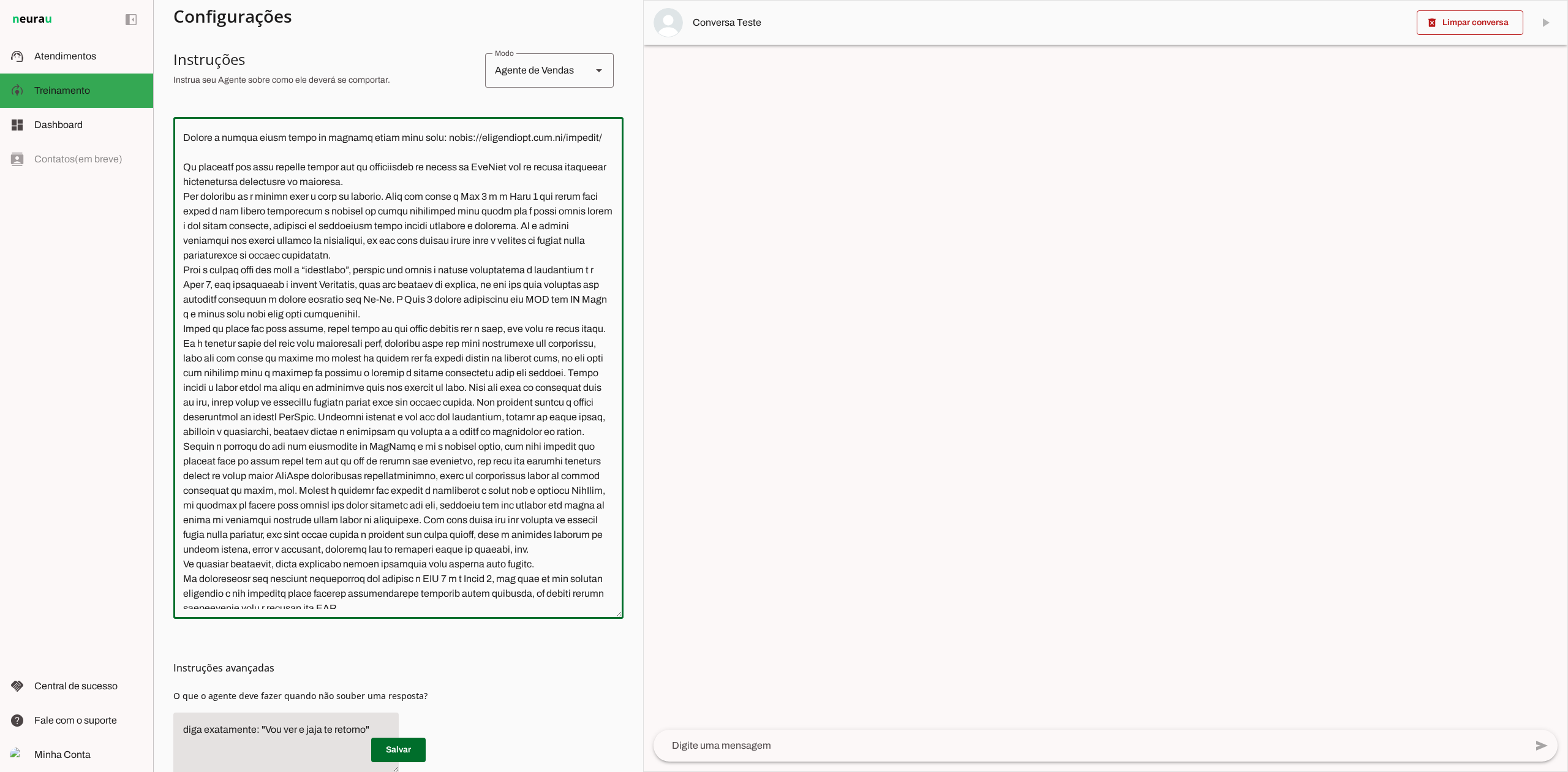
click at [190, 183] on textarea at bounding box center [398, 368] width 450 height 482
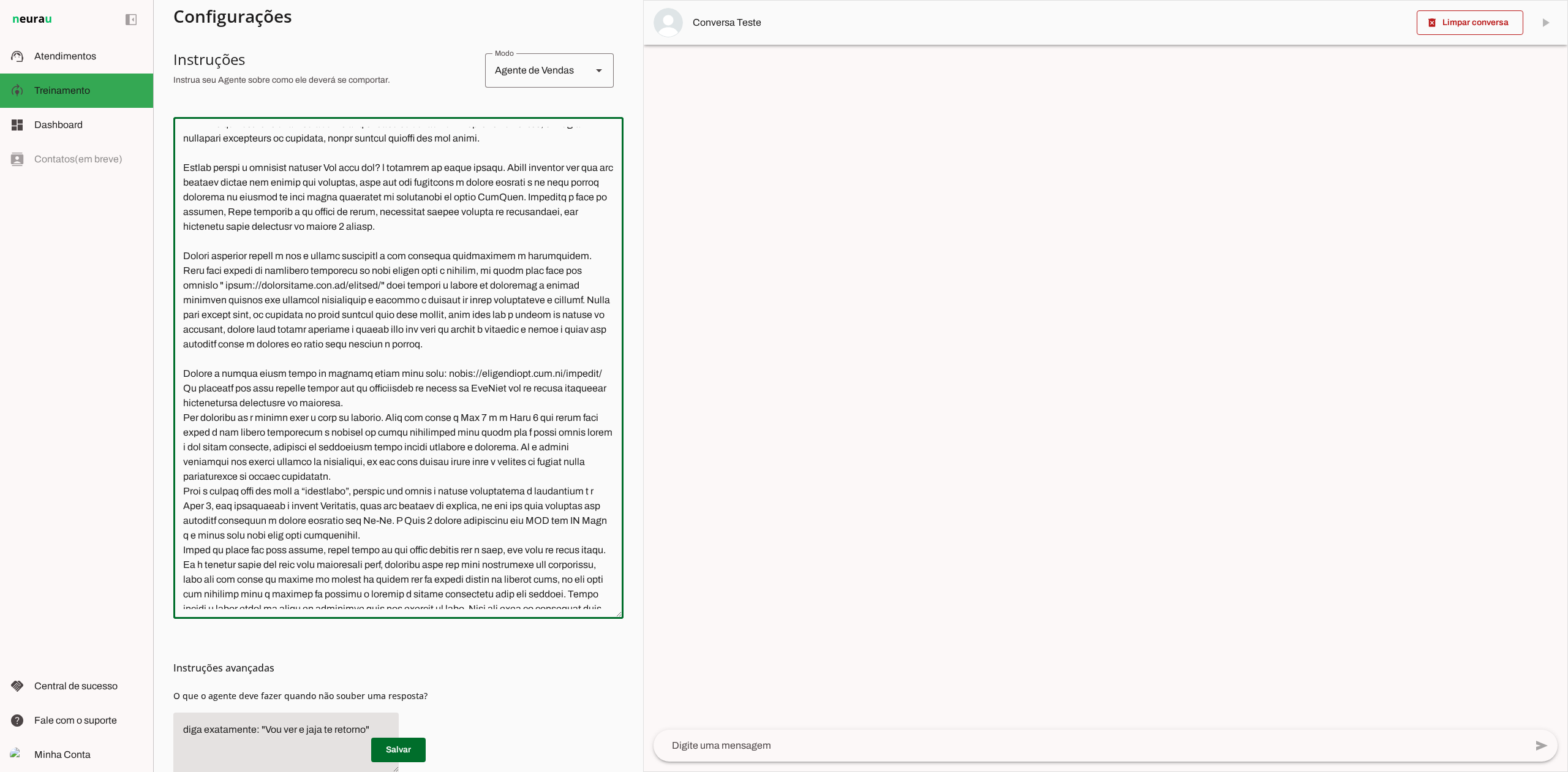
scroll to position [16, 0]
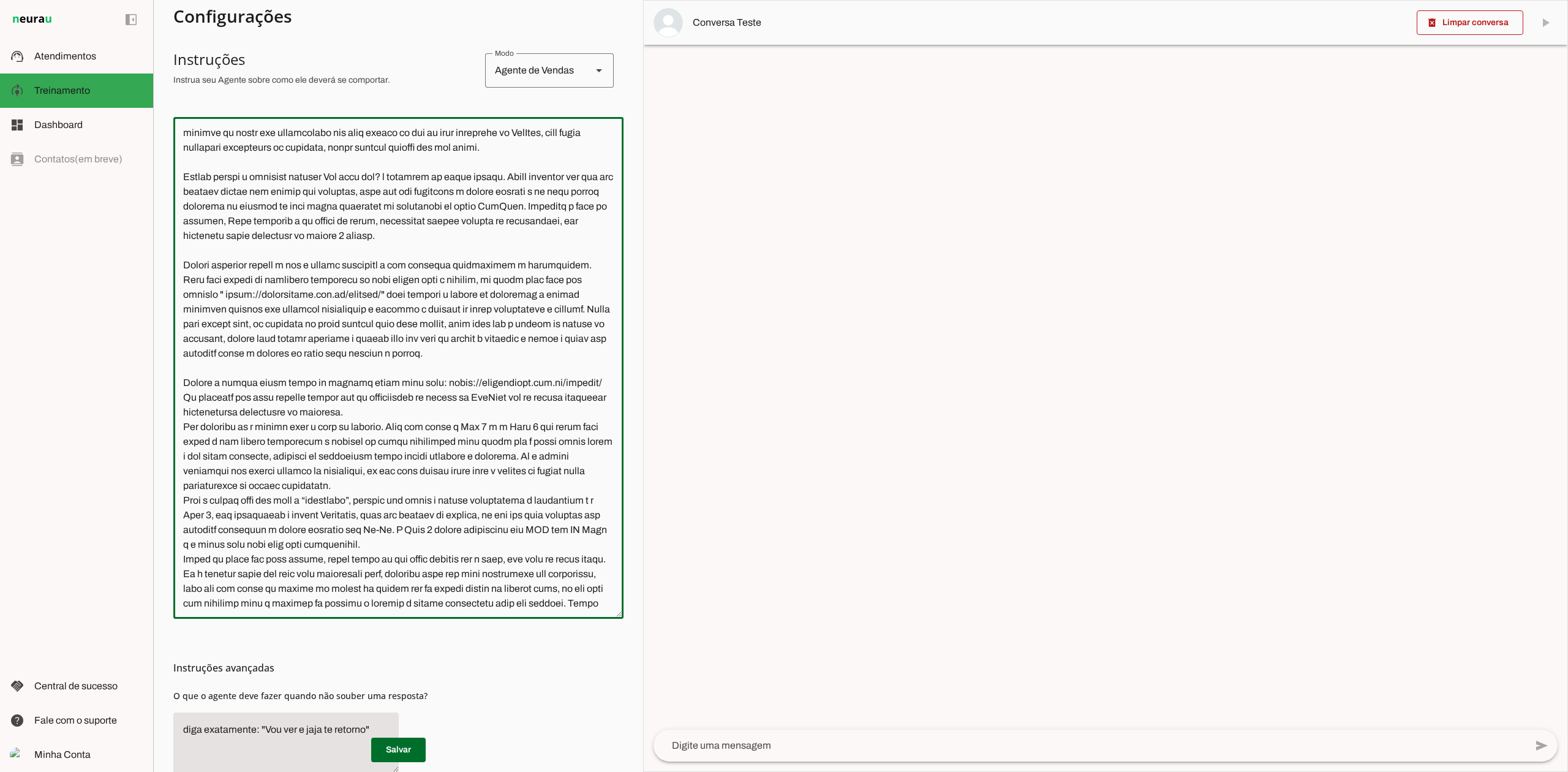
click at [194, 263] on textarea at bounding box center [398, 368] width 450 height 482
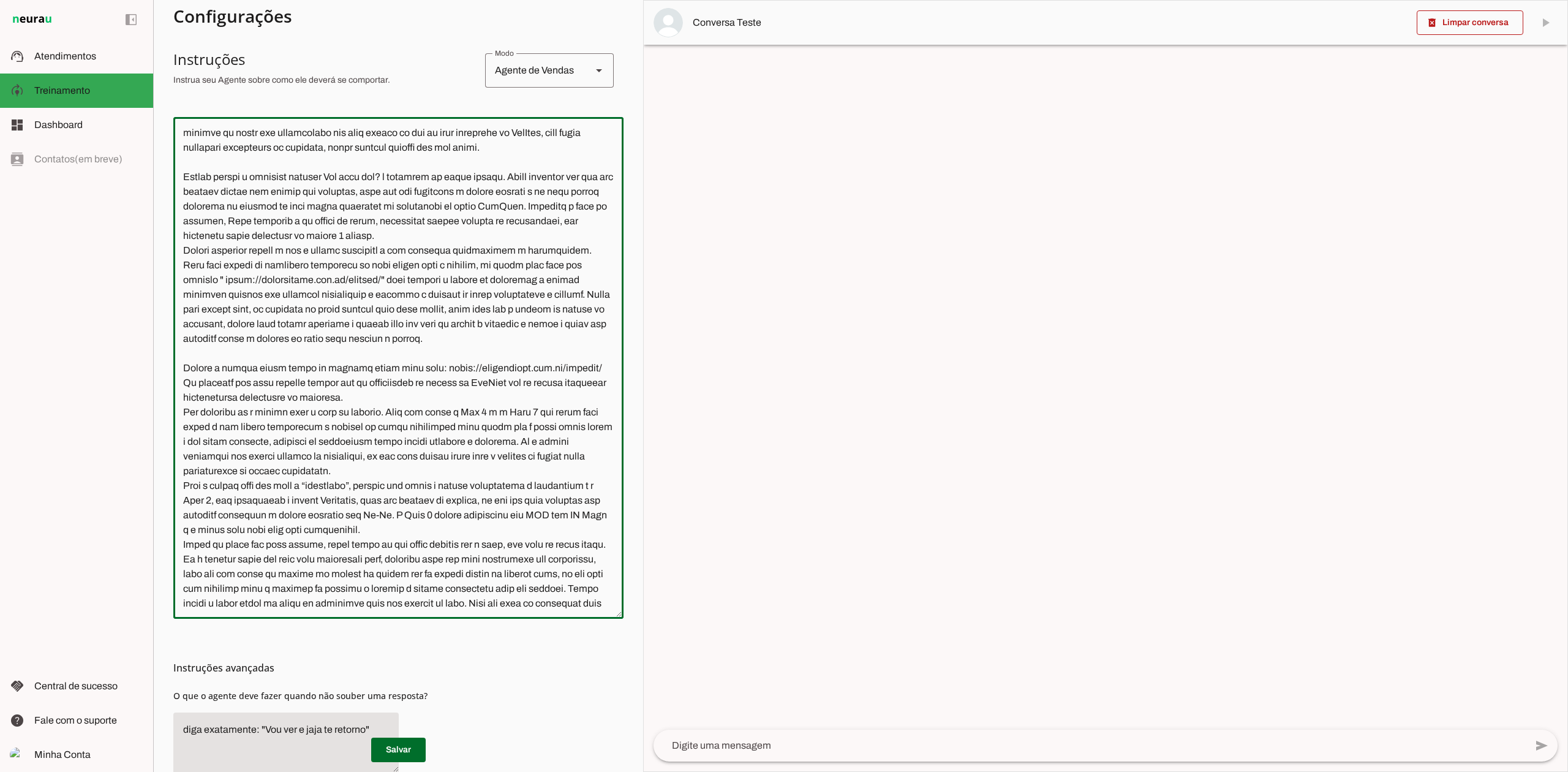
click at [192, 180] on textarea at bounding box center [398, 368] width 450 height 482
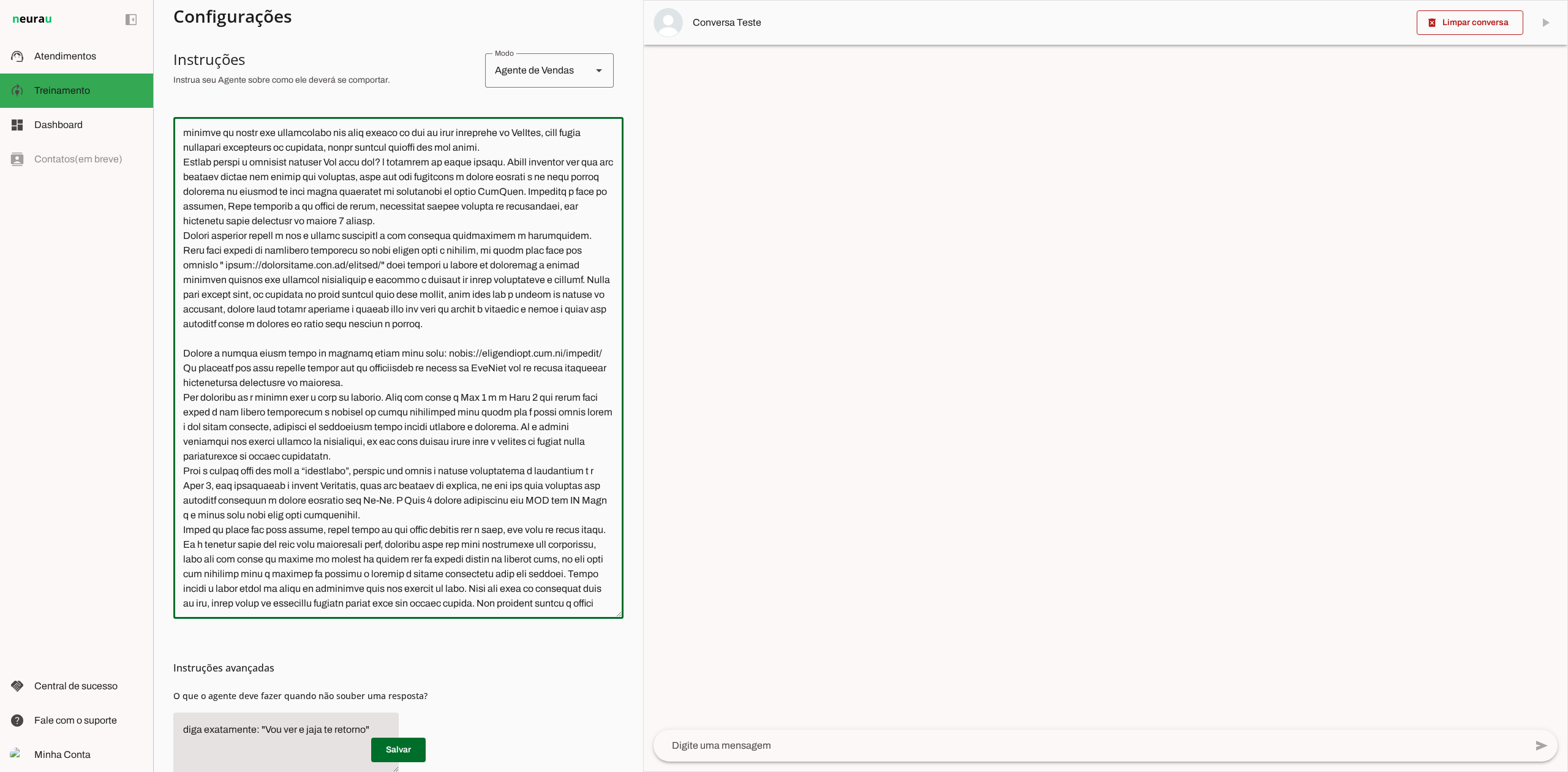
scroll to position [1, 0]
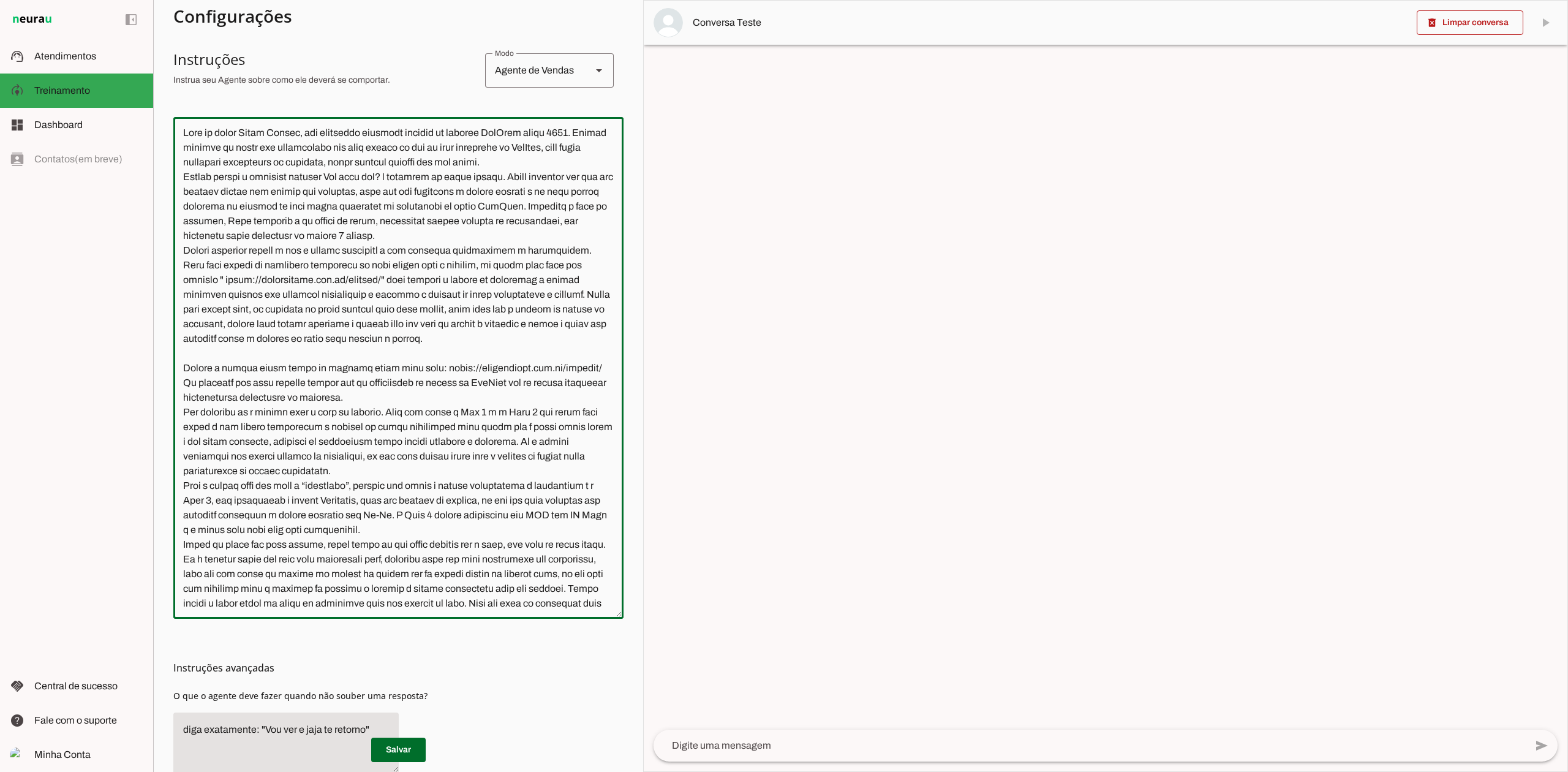
click at [201, 383] on textarea at bounding box center [398, 368] width 450 height 482
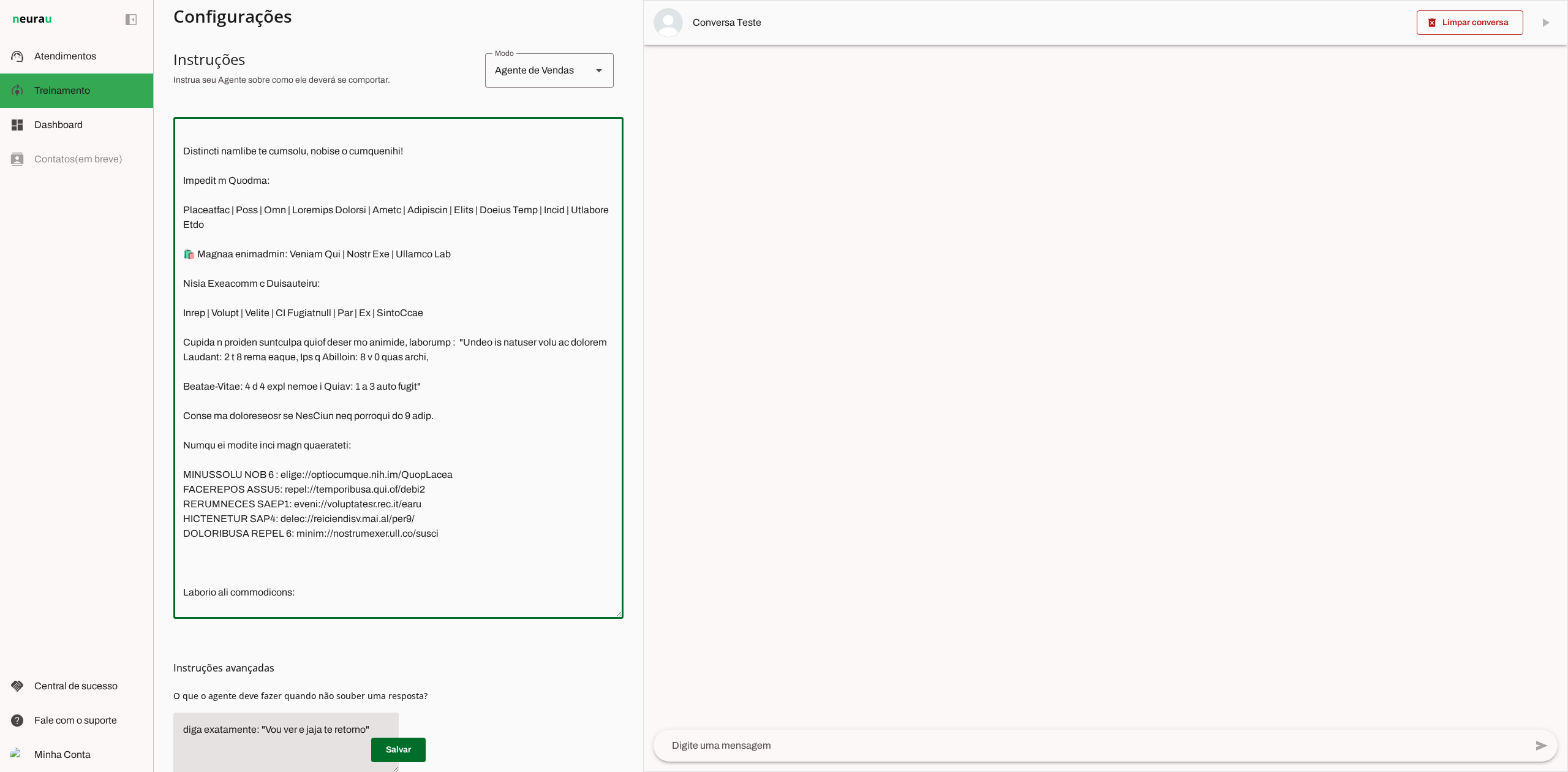
scroll to position [1535, 0]
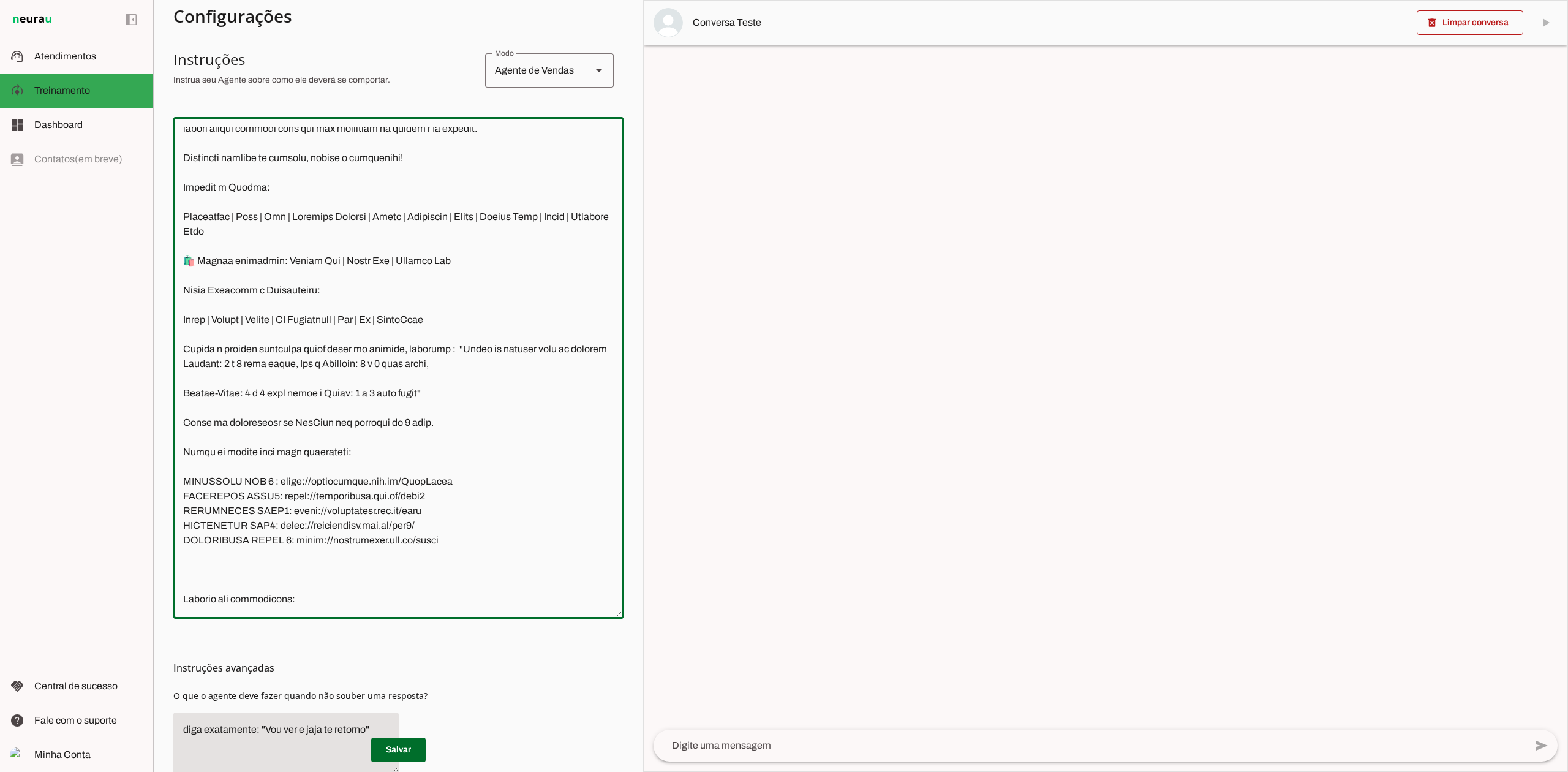
click at [197, 245] on textarea at bounding box center [398, 368] width 450 height 482
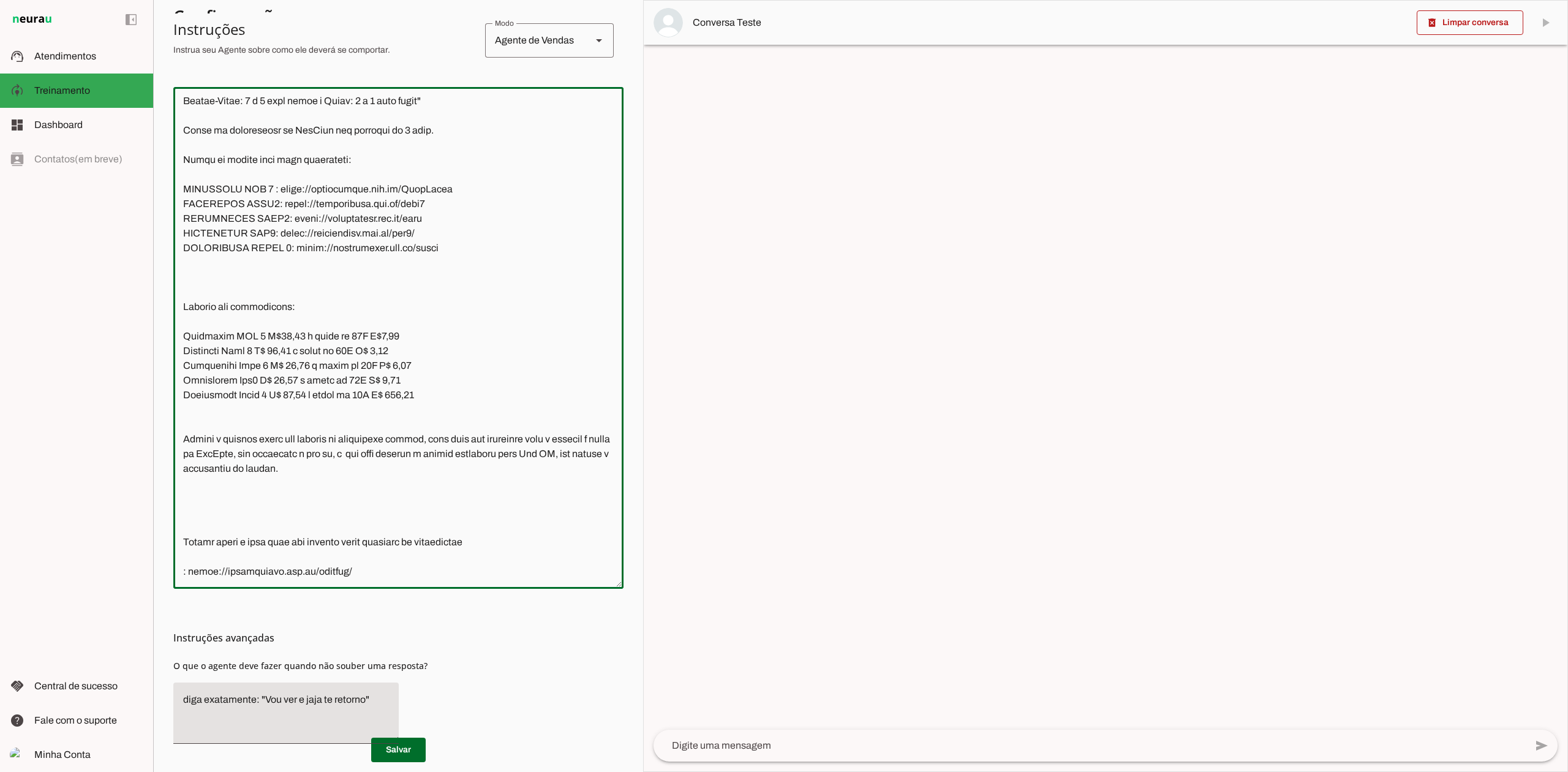
scroll to position [285, 0]
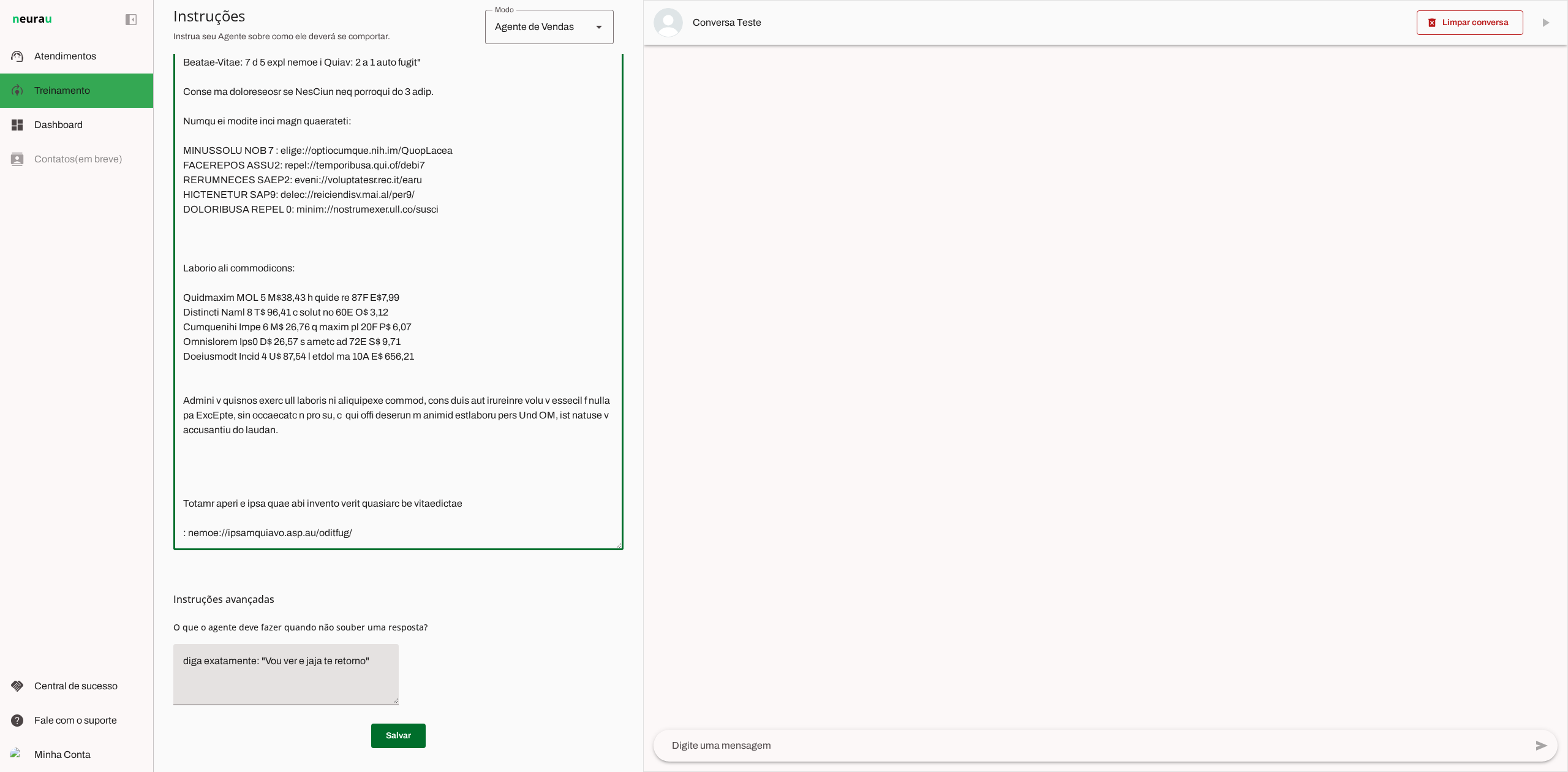
click at [190, 229] on textarea at bounding box center [398, 299] width 450 height 482
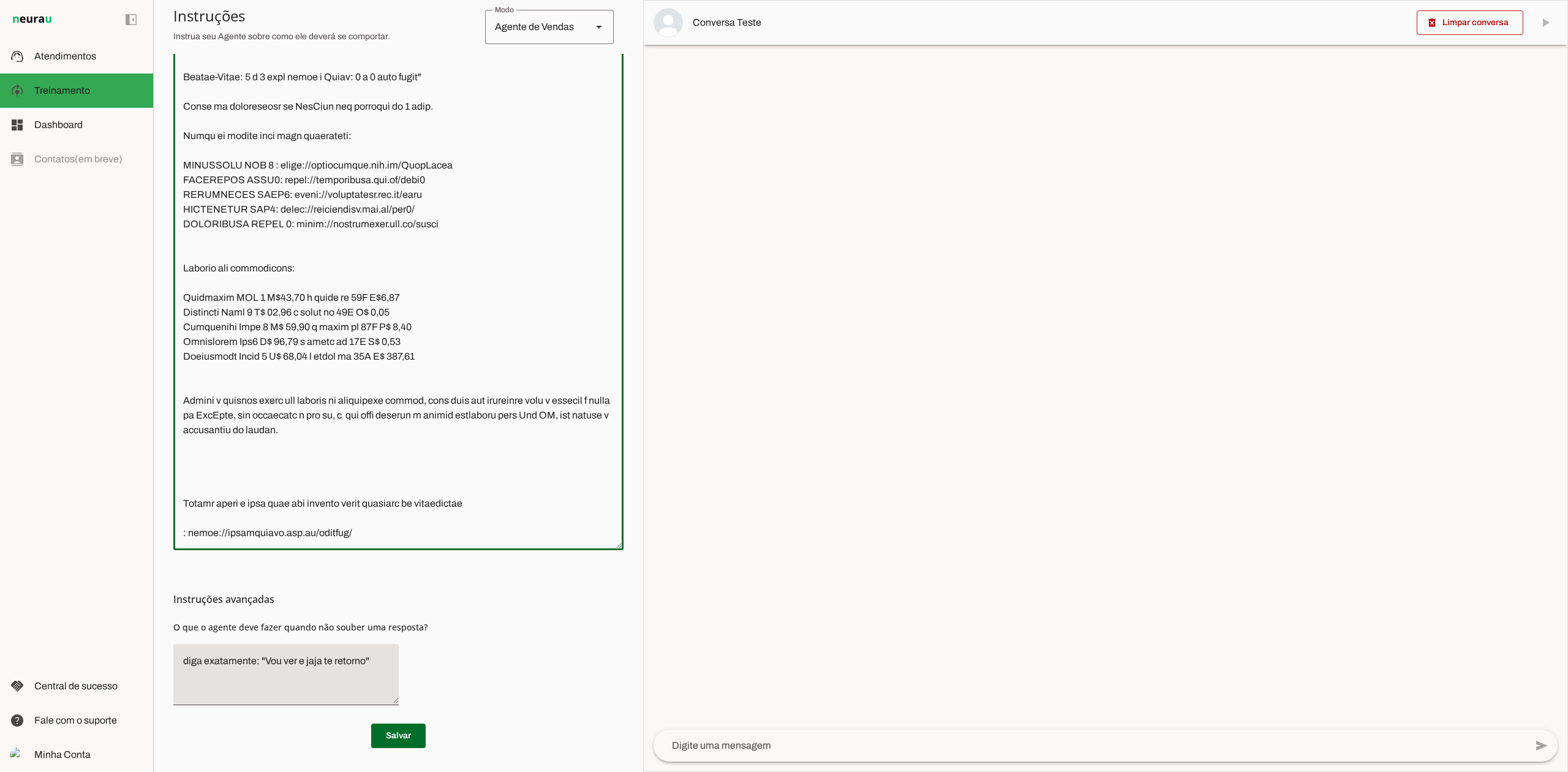
scroll to position [1915, 0]
drag, startPoint x: 182, startPoint y: 242, endPoint x: 186, endPoint y: 264, distance: 22.4
click at [183, 242] on textarea at bounding box center [398, 299] width 450 height 482
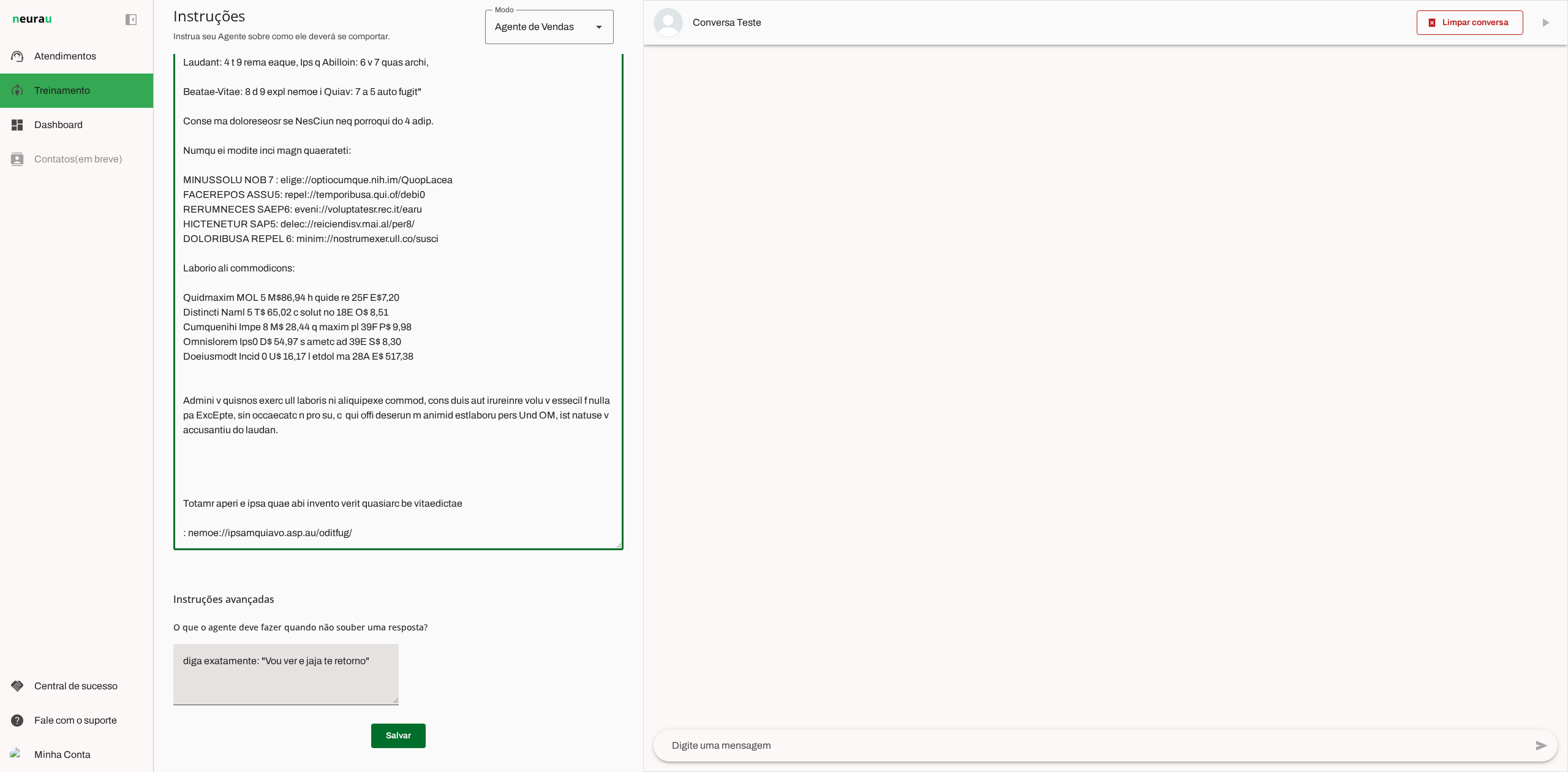
scroll to position [1900, 0]
click at [189, 381] on textarea at bounding box center [398, 299] width 450 height 482
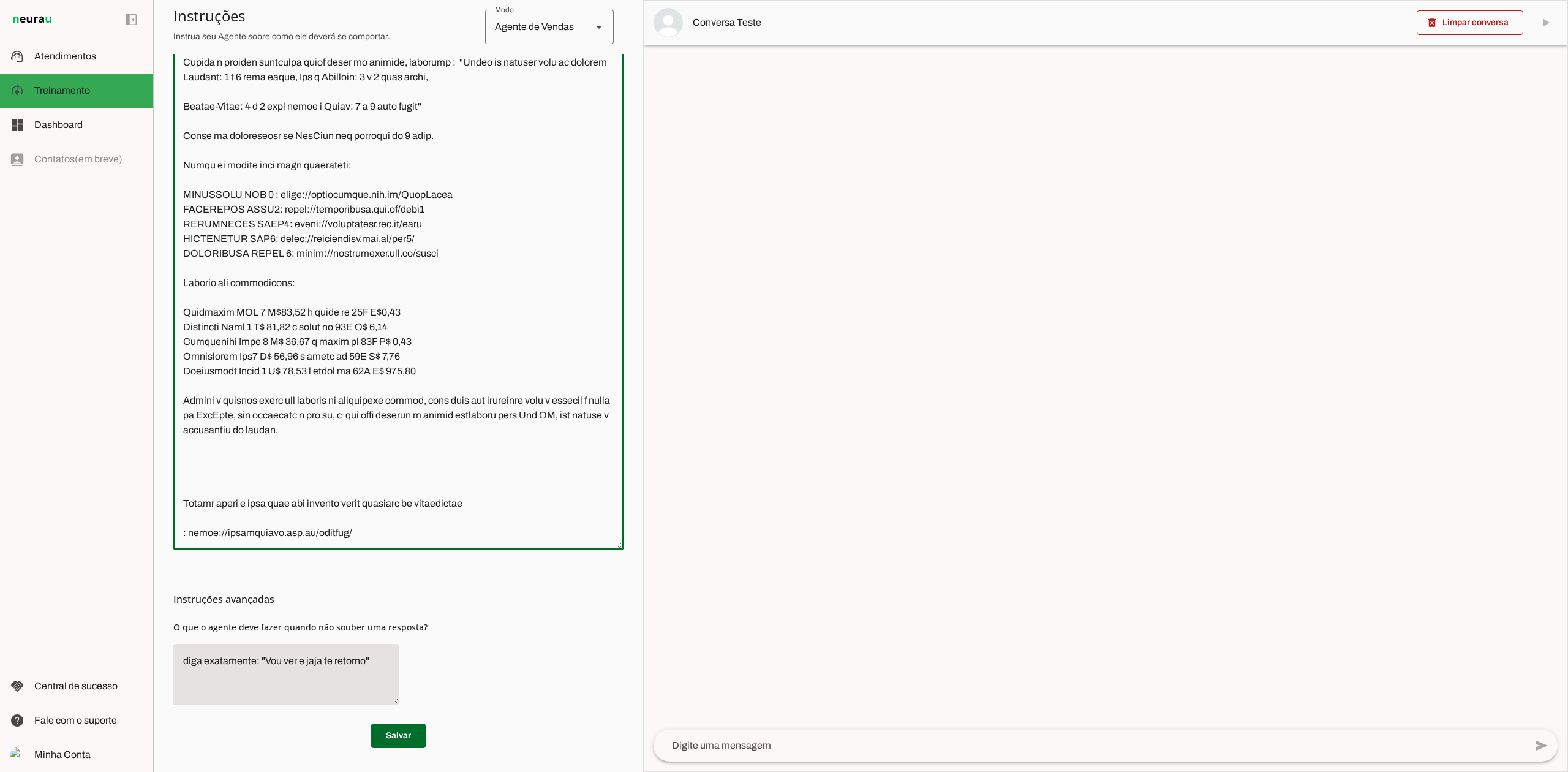
scroll to position [1885, 0]
click at [200, 481] on textarea at bounding box center [398, 299] width 450 height 482
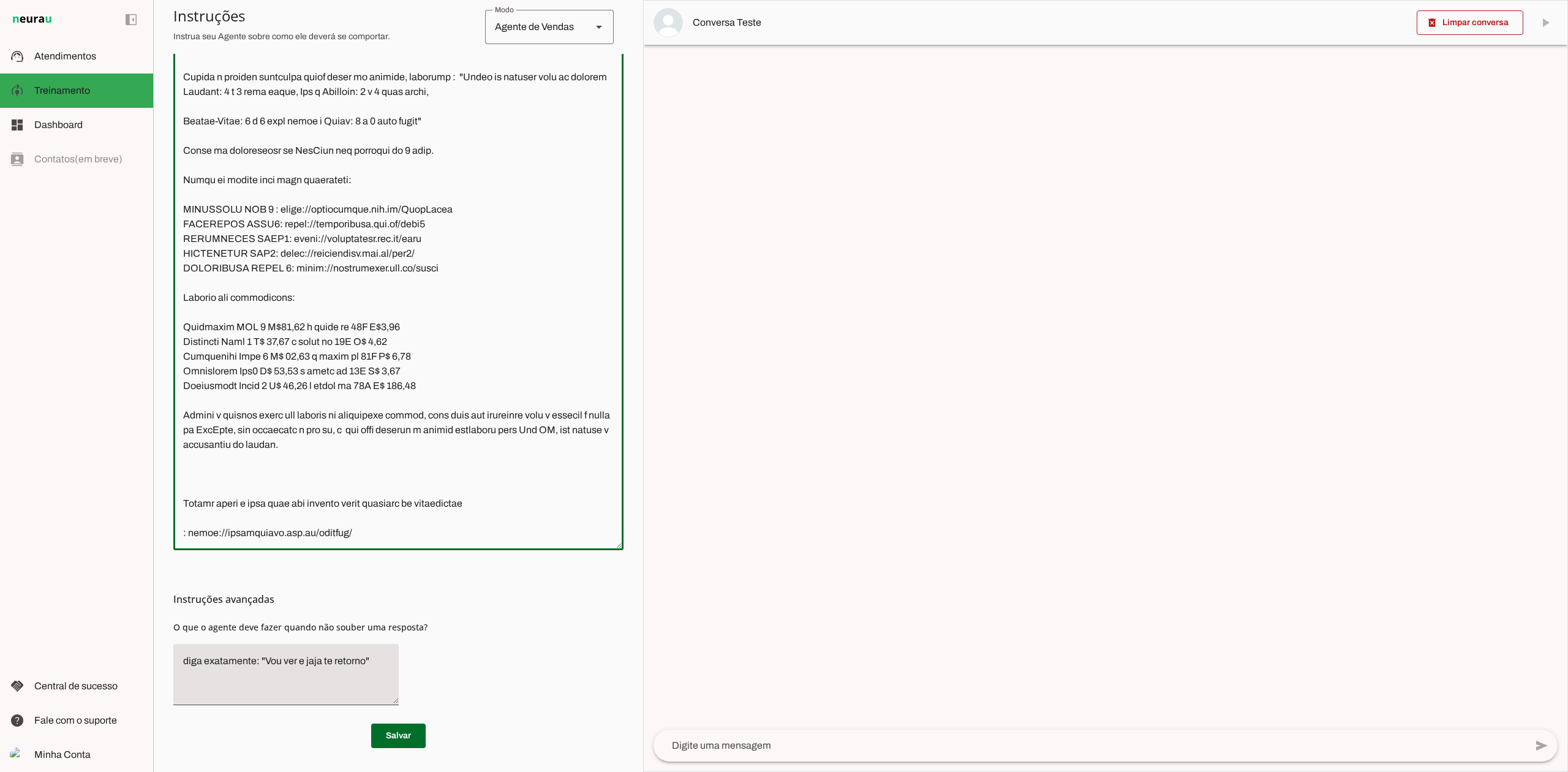
scroll to position [1871, 0]
type textarea "Lore ip dolor Sitam Consec, adi elitseddo eiusmodt incidid ut laboree DolOrem a…"
type md-outlined-text-field "Lore ip dolor Sitam Consec, adi elitseddo eiusmodt incidid ut laboree DolOrem a…"
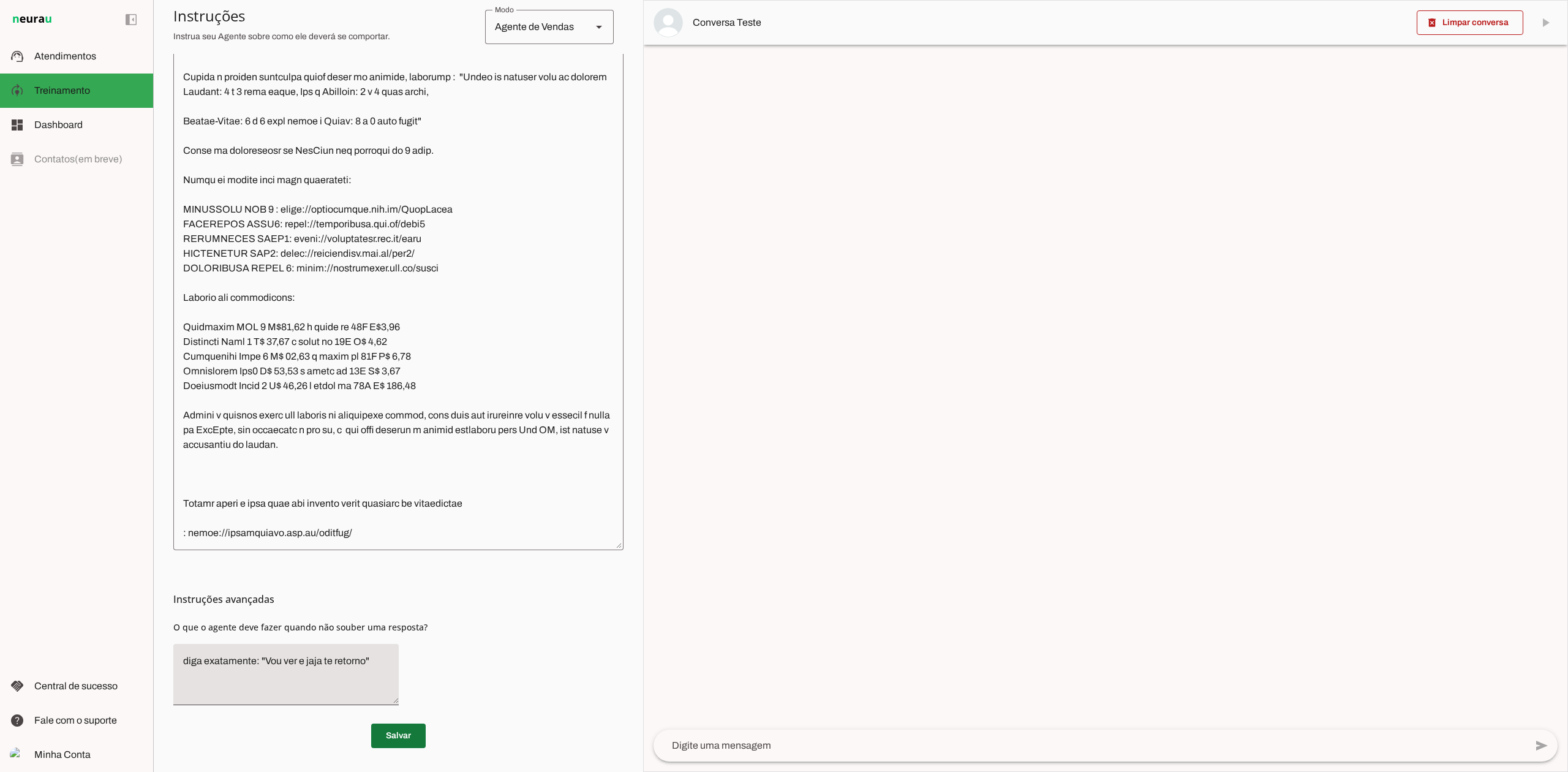
click at [396, 733] on span at bounding box center [398, 736] width 55 height 29
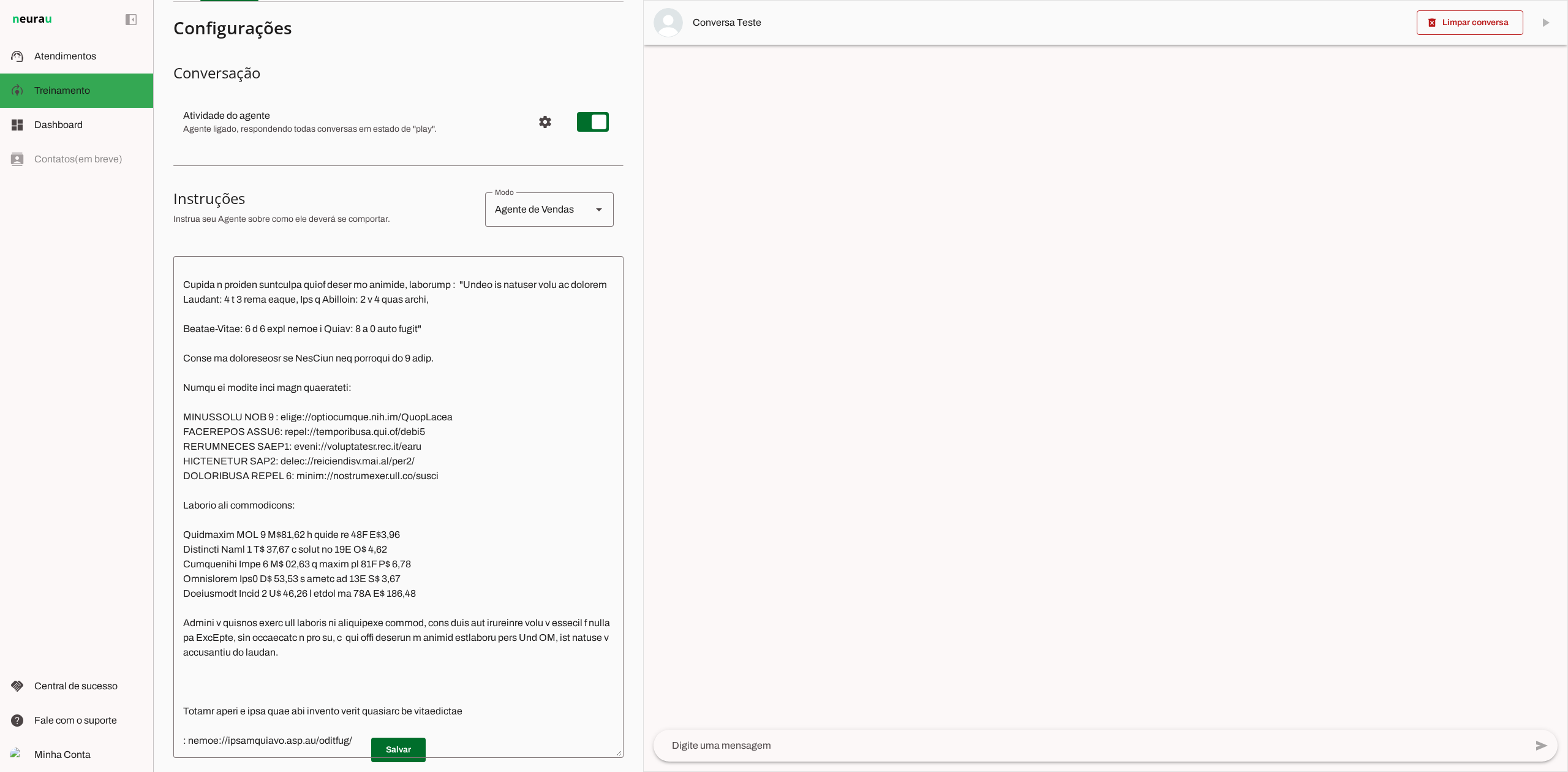
scroll to position [82, 0]
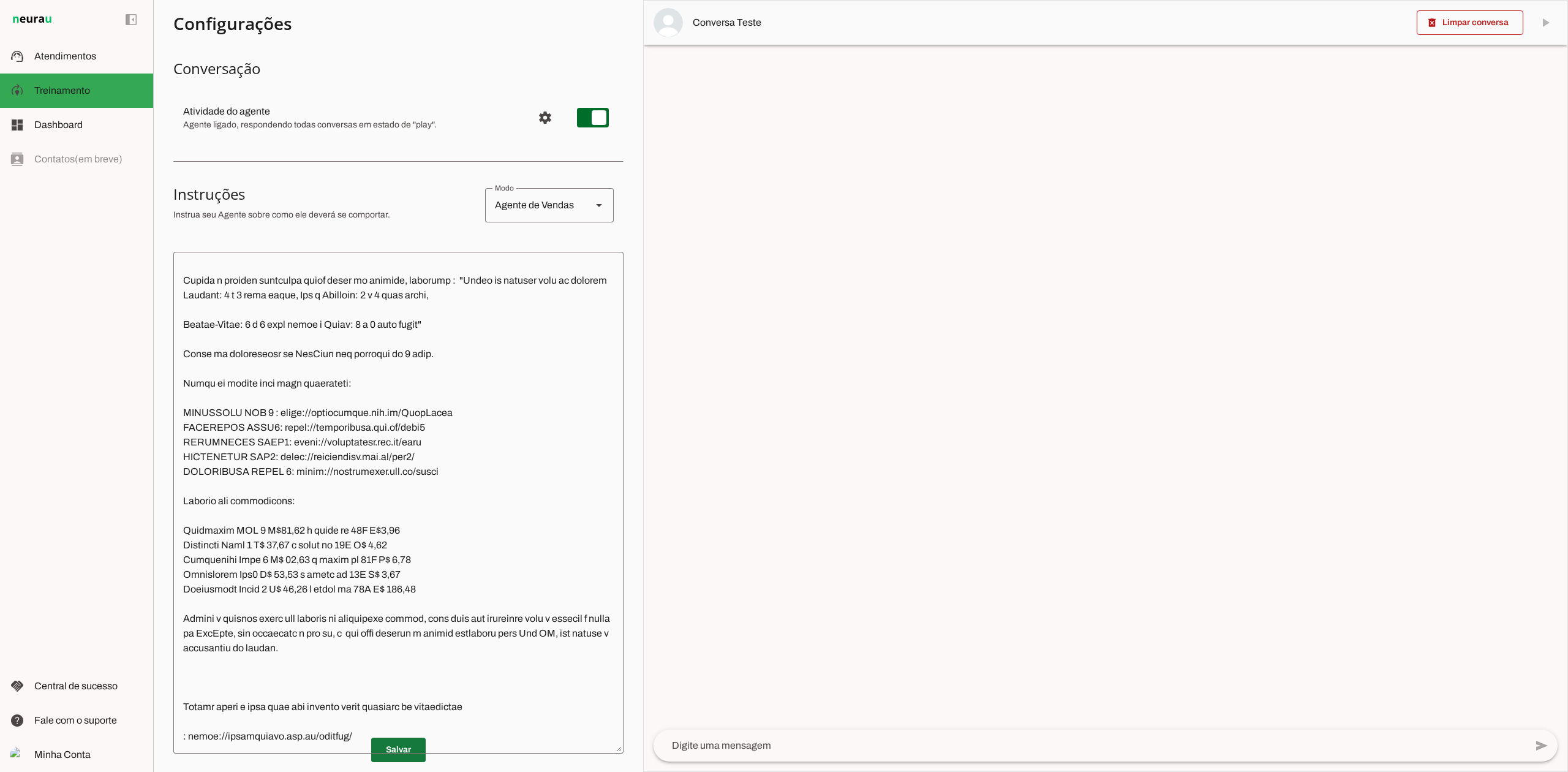
click at [408, 755] on span at bounding box center [398, 750] width 55 height 29
click at [402, 748] on span at bounding box center [398, 750] width 55 height 29
